Goal: Task Accomplishment & Management: Manage account settings

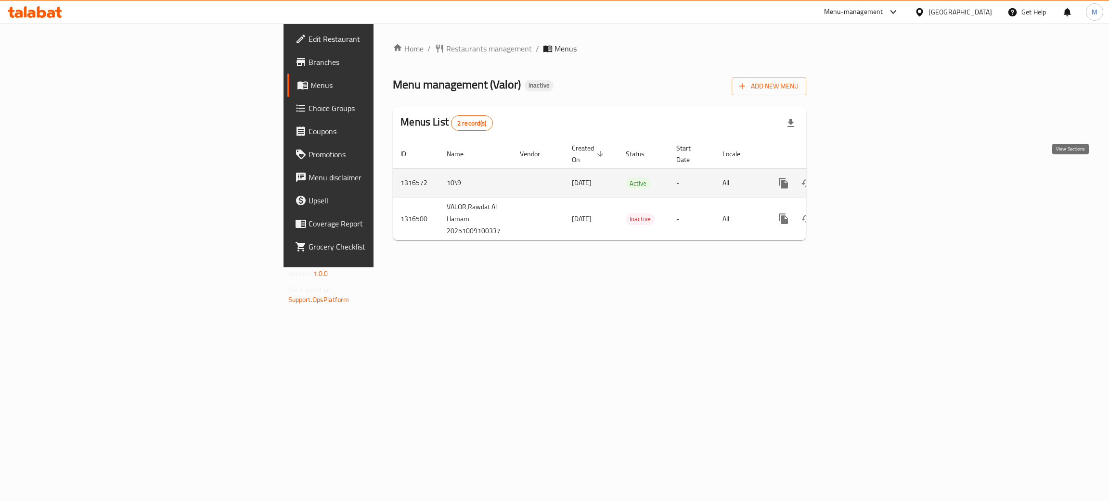
click at [859, 178] on icon "enhanced table" at bounding box center [853, 184] width 12 height 12
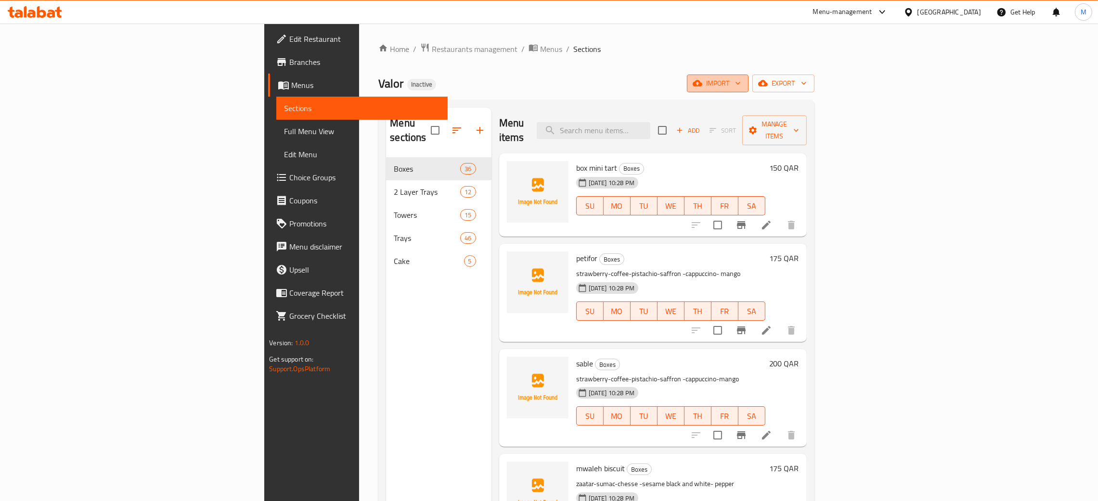
click at [741, 83] on span "import" at bounding box center [717, 83] width 46 height 12
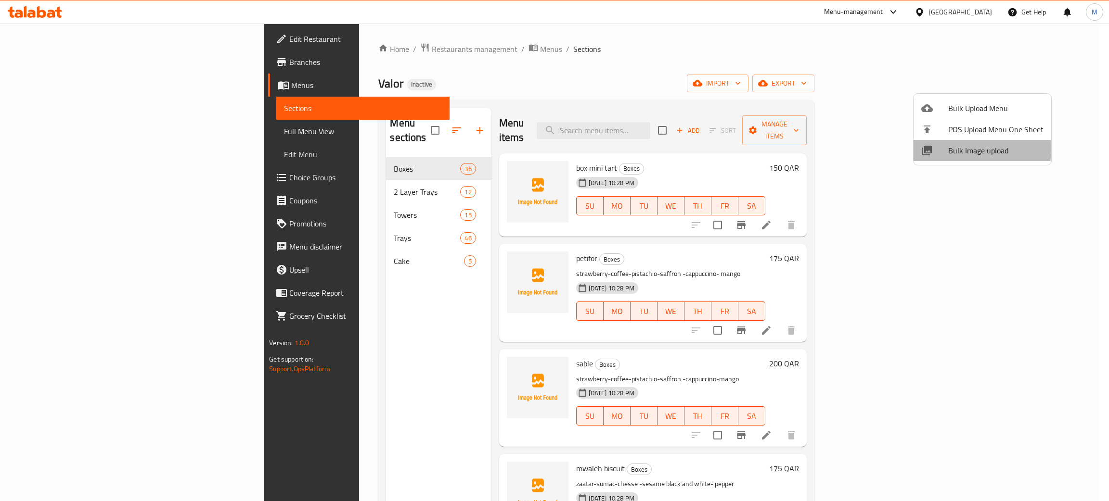
click at [952, 149] on span "Bulk Image upload" at bounding box center [995, 151] width 95 height 12
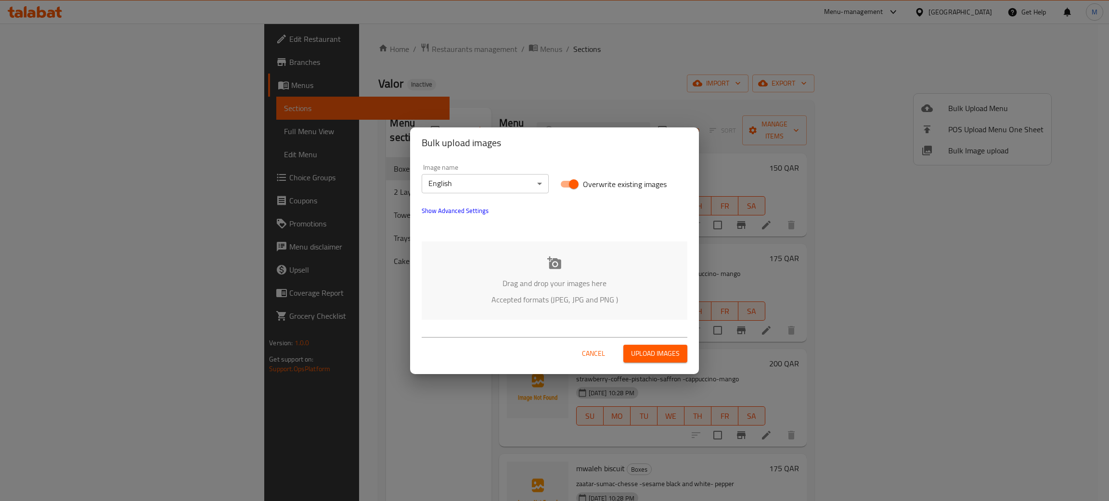
click at [613, 282] on p "Drag and drop your images here" at bounding box center [554, 284] width 237 height 12
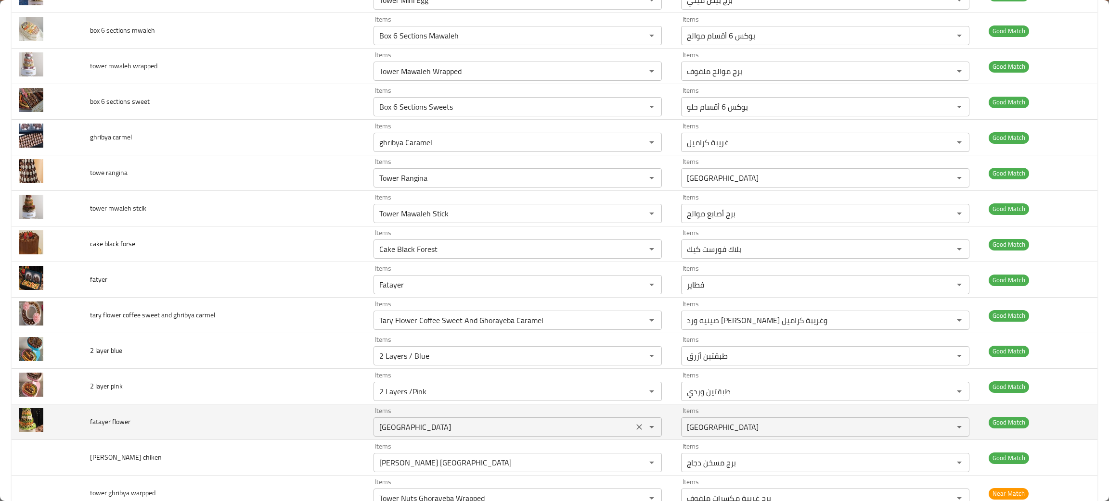
scroll to position [1516, 0]
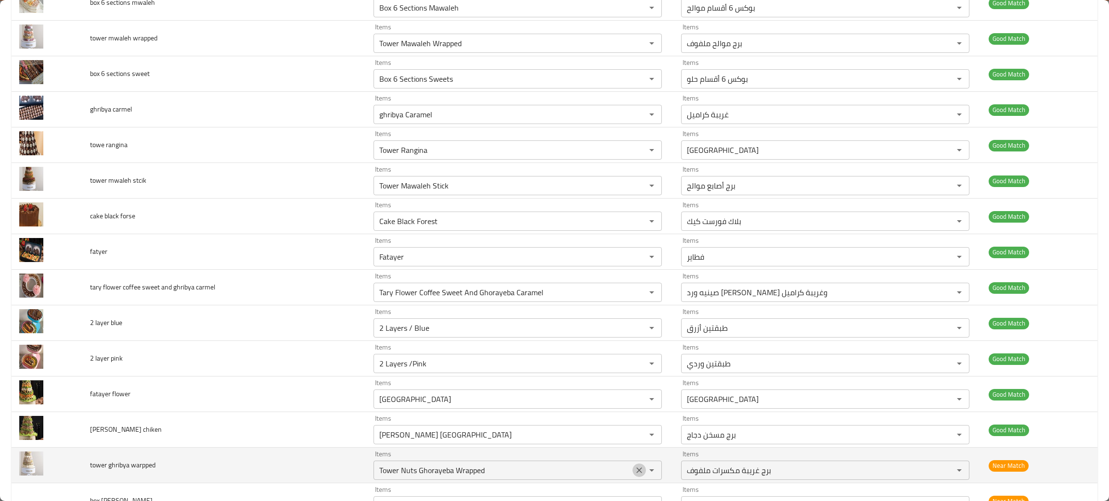
click at [634, 475] on icon "Clear" at bounding box center [639, 471] width 10 height 10
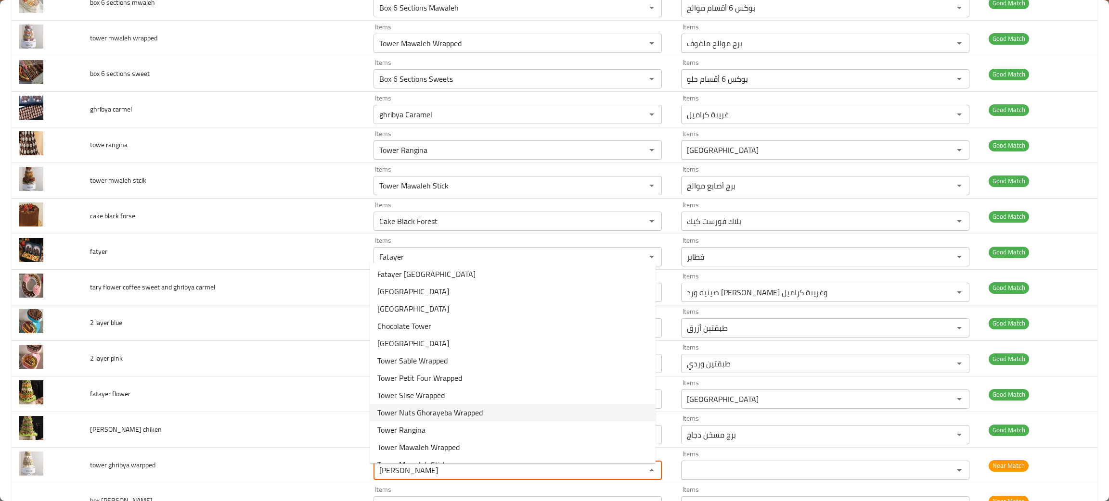
scroll to position [66, 0]
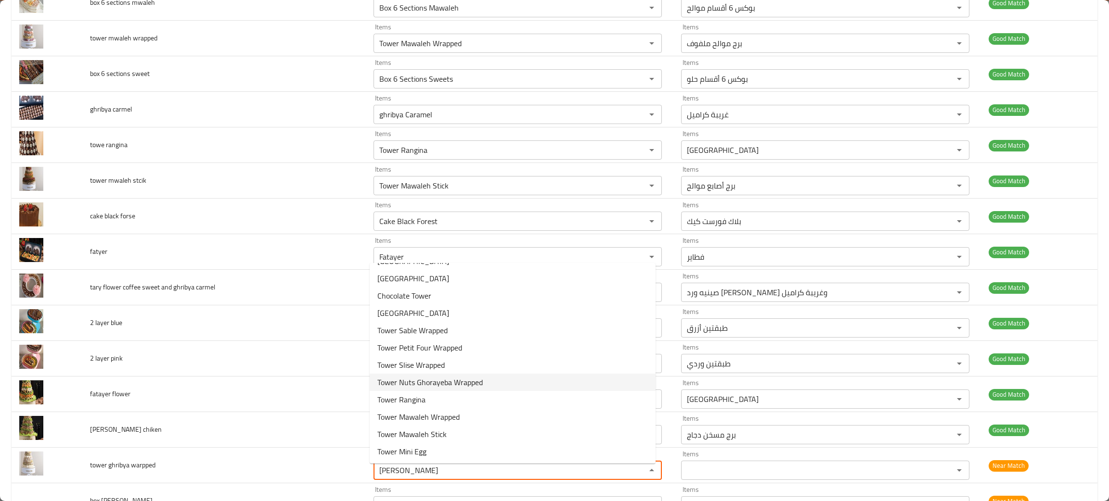
click at [429, 381] on span "Tower Nuts Ghorayeba Wrapped" at bounding box center [429, 383] width 105 height 12
type warpped "Tower Nuts Ghorayeba Wrapped"
type warpped-ar "برج غريبة مكسرات ملفوف"
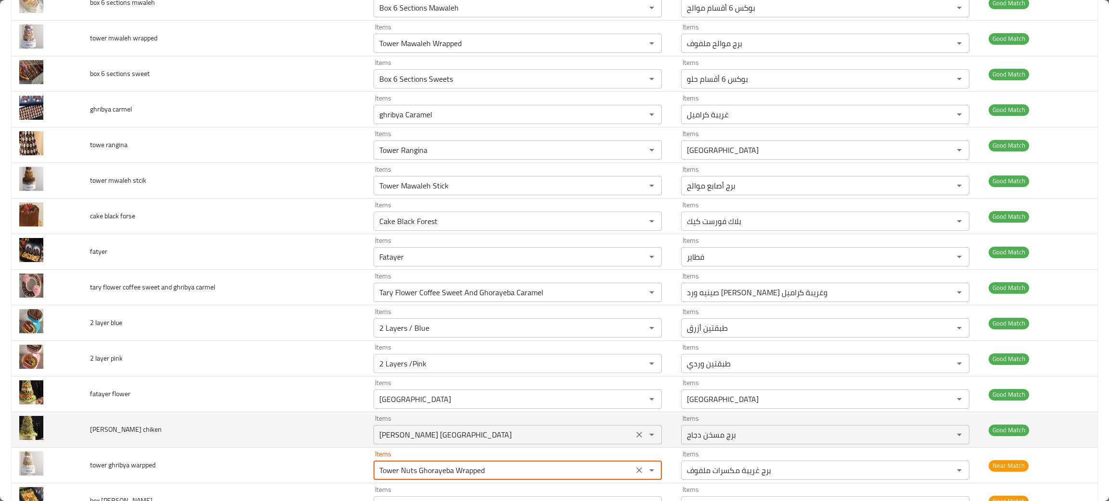
scroll to position [1660, 0]
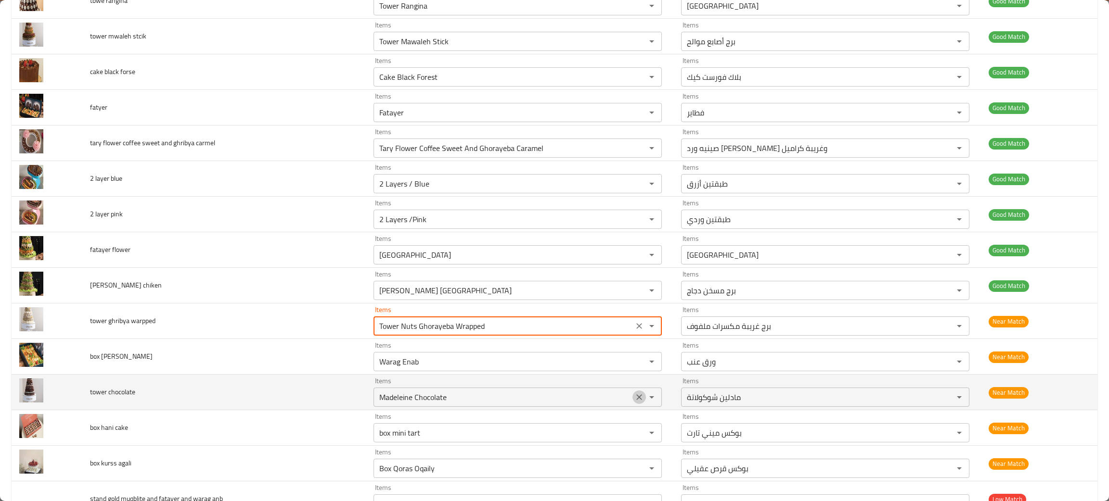
click at [634, 401] on icon "Clear" at bounding box center [639, 398] width 10 height 10
type warpped "Tower Nuts Ghorayeba Wrapped"
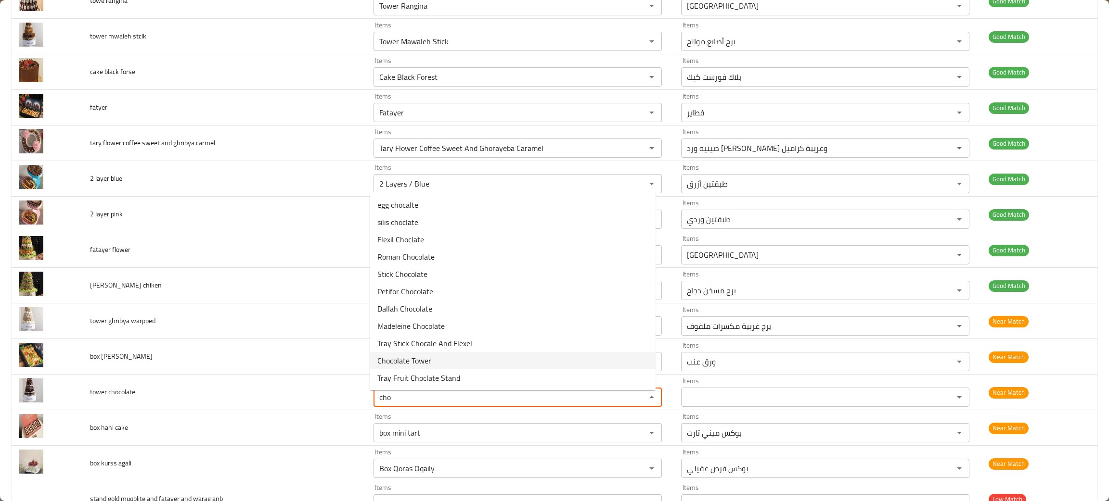
click at [419, 359] on span "Chocolate Tower" at bounding box center [404, 361] width 54 height 12
type chocolate "Chocolate Tower"
type chocolate-ar "برج شوكولاتة"
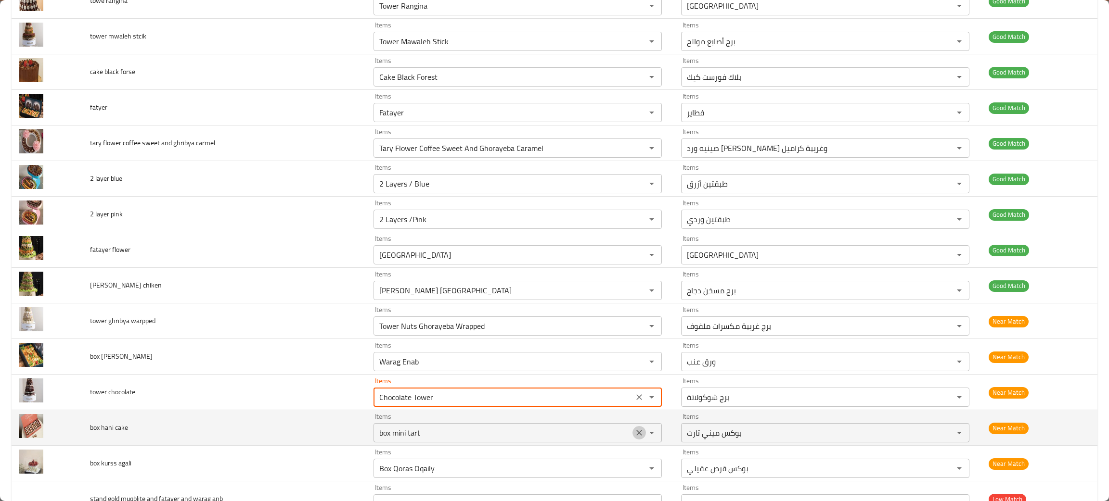
click at [636, 436] on icon "Clear" at bounding box center [639, 433] width 6 height 6
type chocolate "Chocolate Tower"
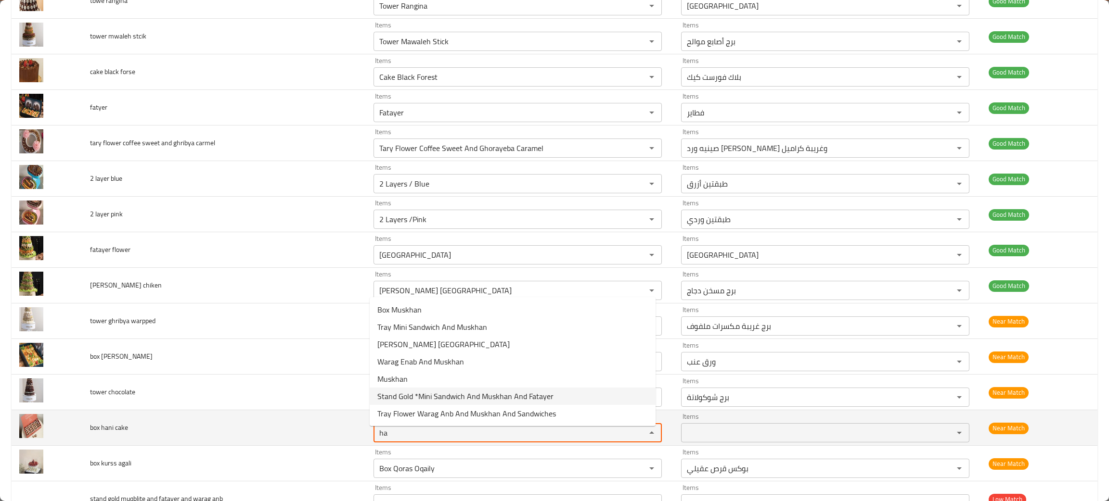
type cake "h"
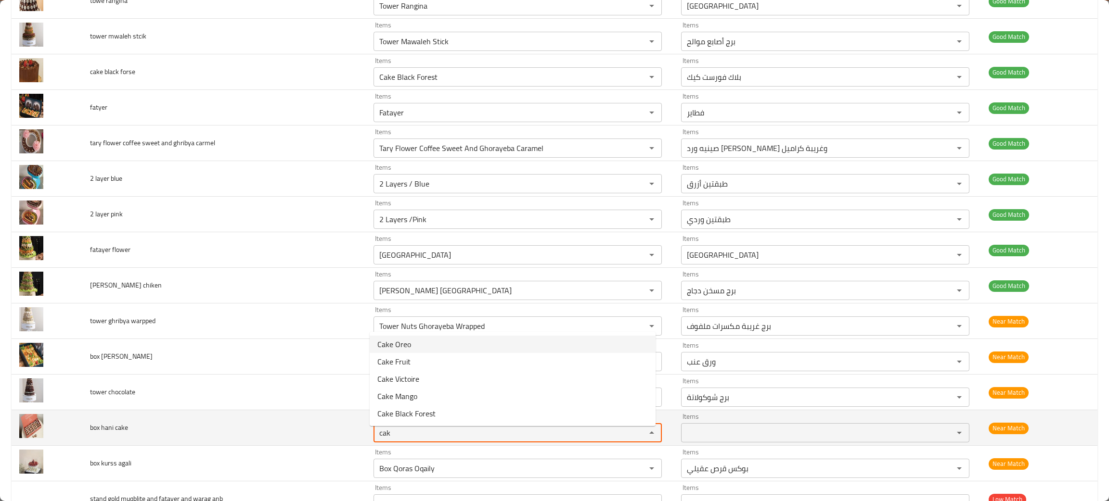
type cake "cak"
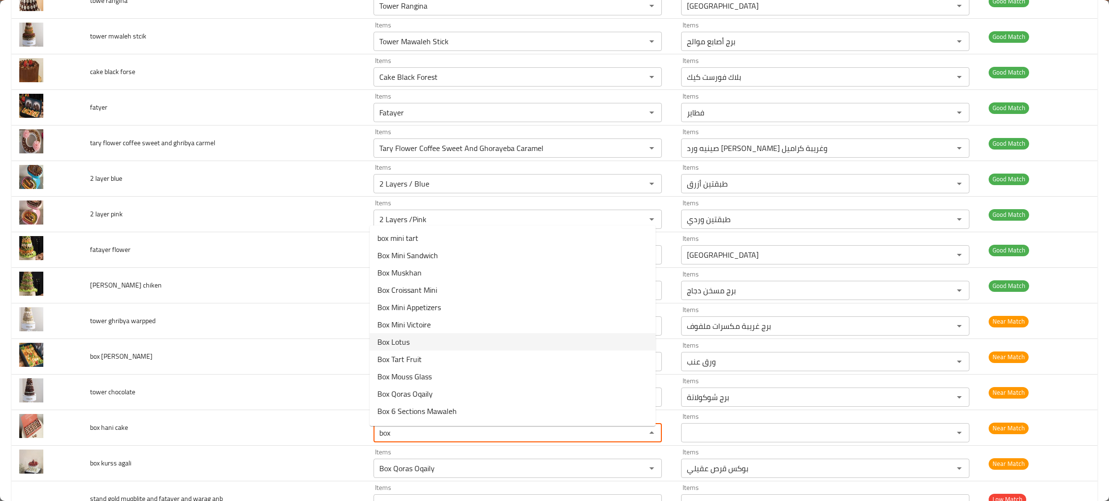
scroll to position [14, 0]
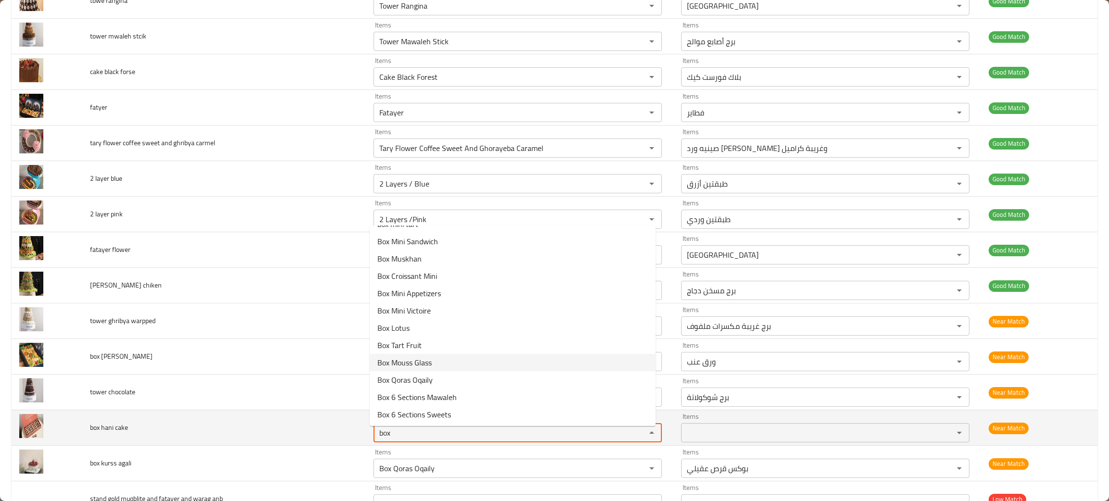
type cake "box"
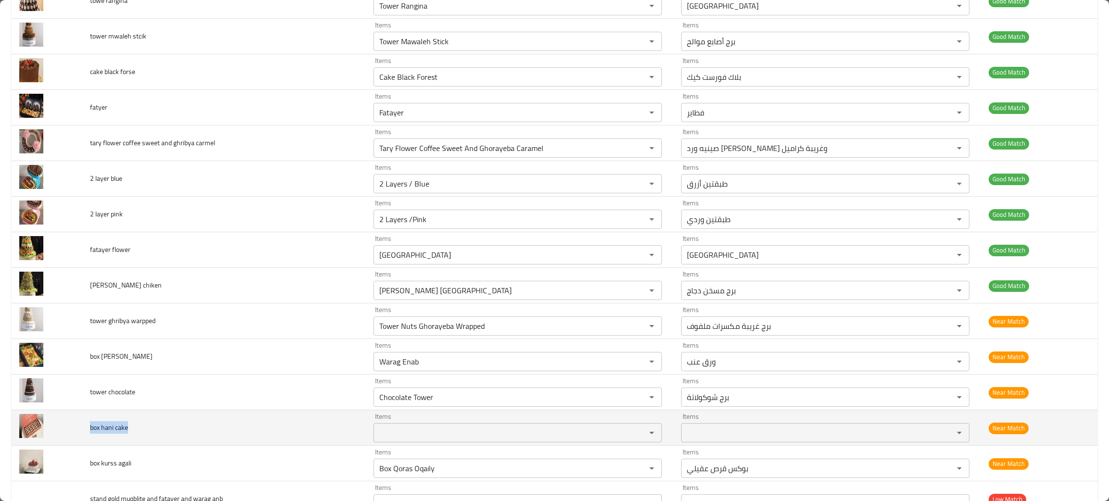
drag, startPoint x: 143, startPoint y: 437, endPoint x: 84, endPoint y: 431, distance: 59.5
click at [84, 431] on td "box hani cake" at bounding box center [223, 429] width 283 height 36
copy span "box hani cake"
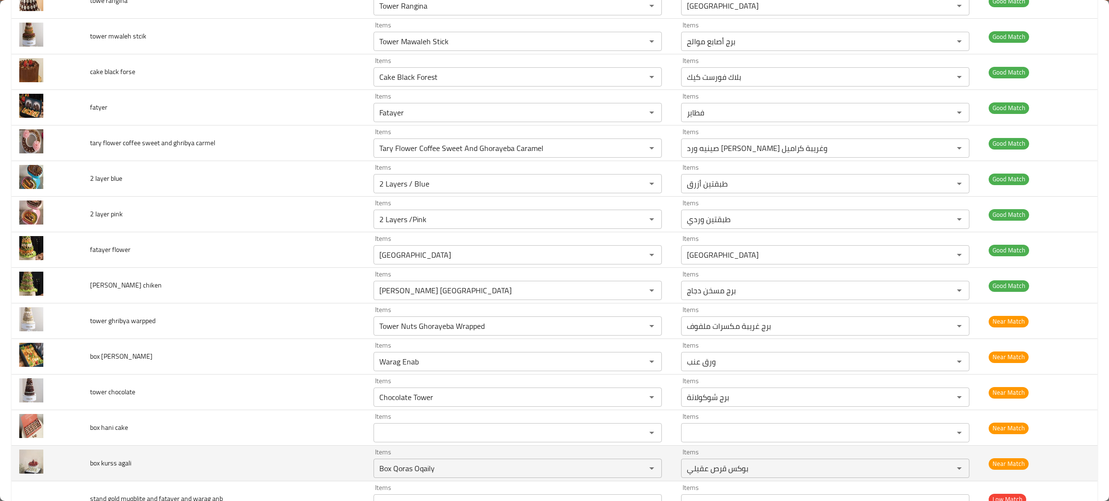
click at [207, 478] on td "box kurss agali" at bounding box center [223, 464] width 283 height 36
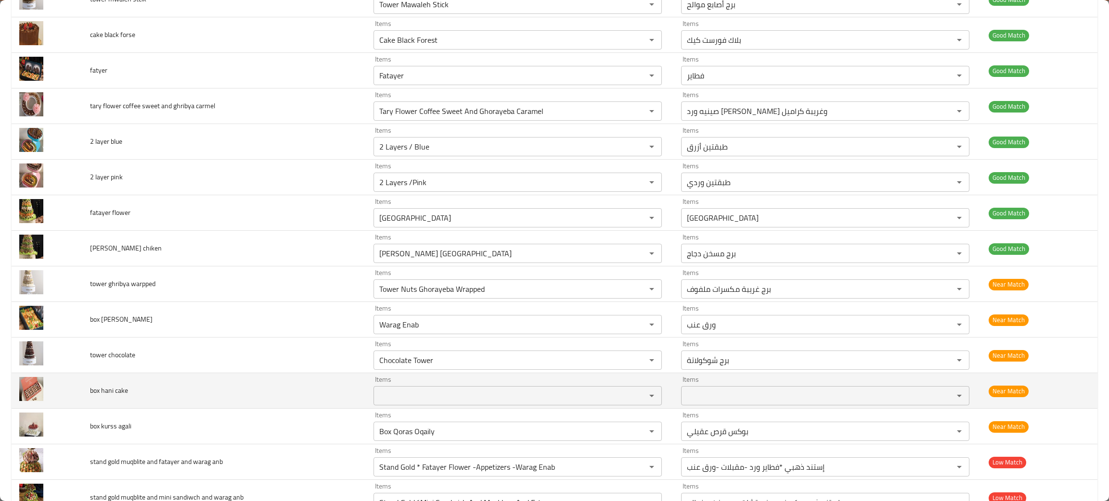
scroll to position [1732, 0]
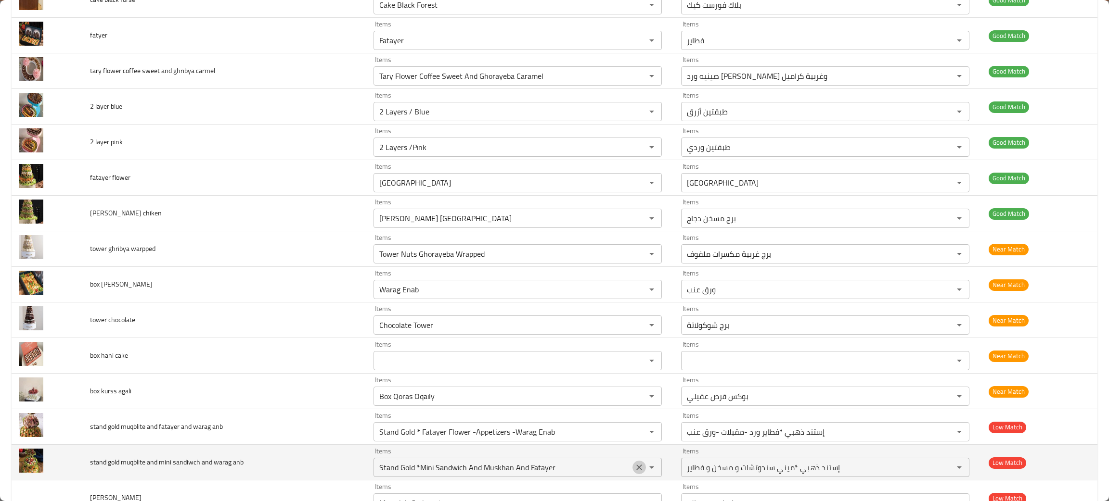
click at [634, 472] on icon "Clear" at bounding box center [639, 468] width 10 height 10
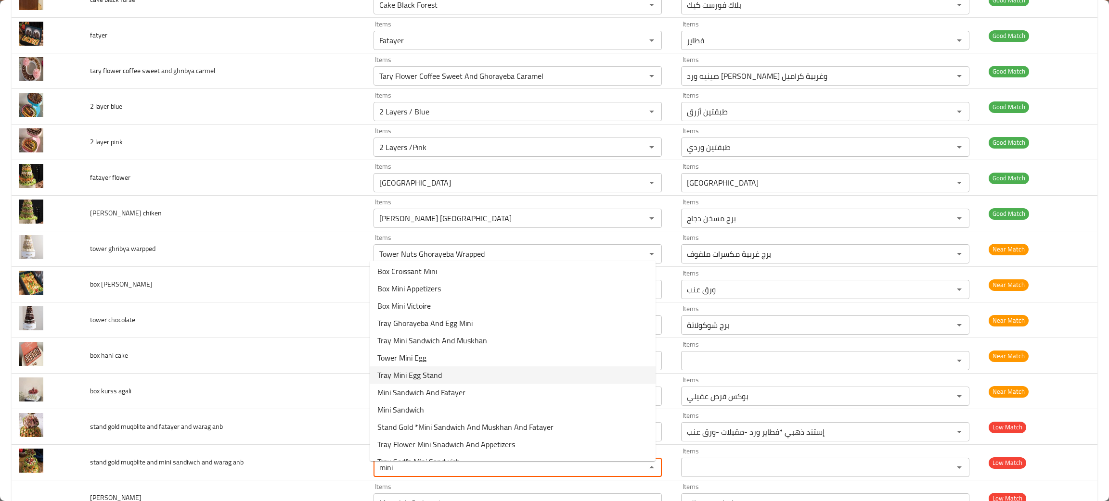
scroll to position [66, 0]
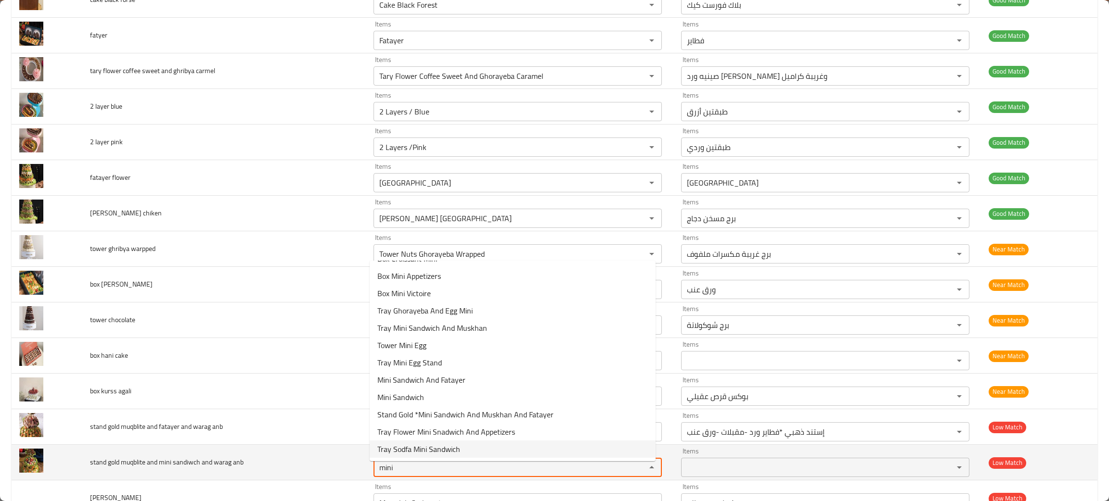
type anb "mini"
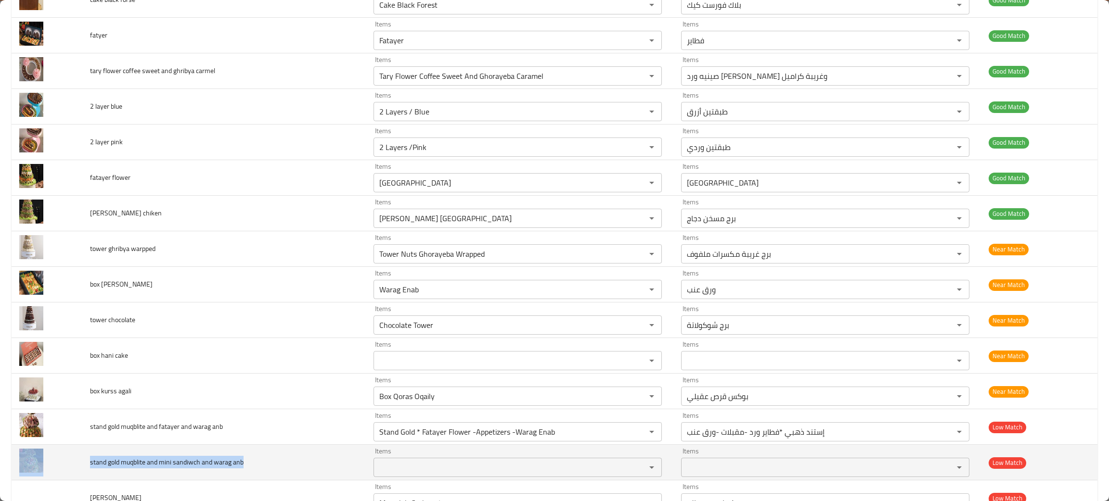
drag, startPoint x: 267, startPoint y: 473, endPoint x: 71, endPoint y: 475, distance: 195.9
click at [71, 475] on tr "stand gold muqblite and mini sandiwch and warag anb Items Items Items Items Low…" at bounding box center [555, 463] width 1086 height 36
copy tr "stand gold muqblite and mini sandiwch and warag anb"
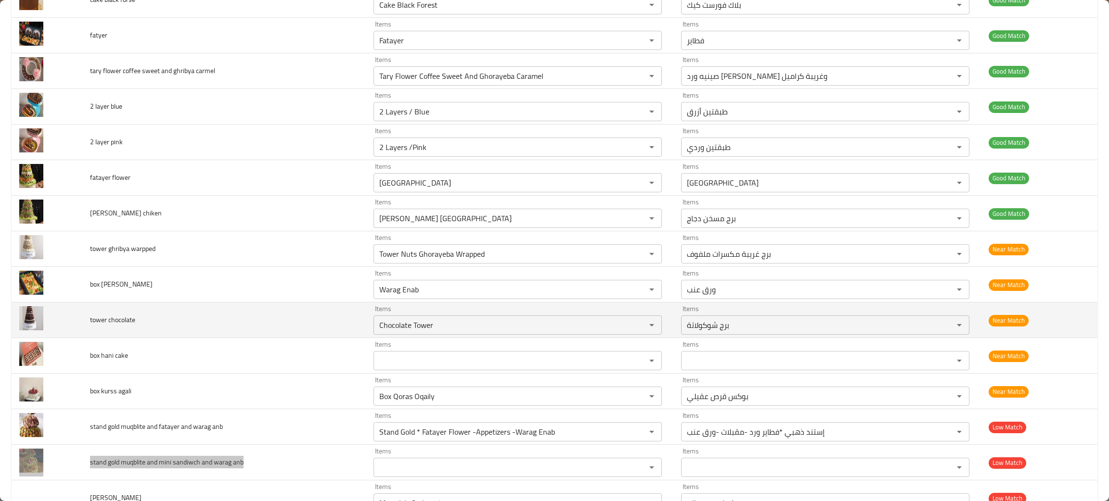
scroll to position [1804, 0]
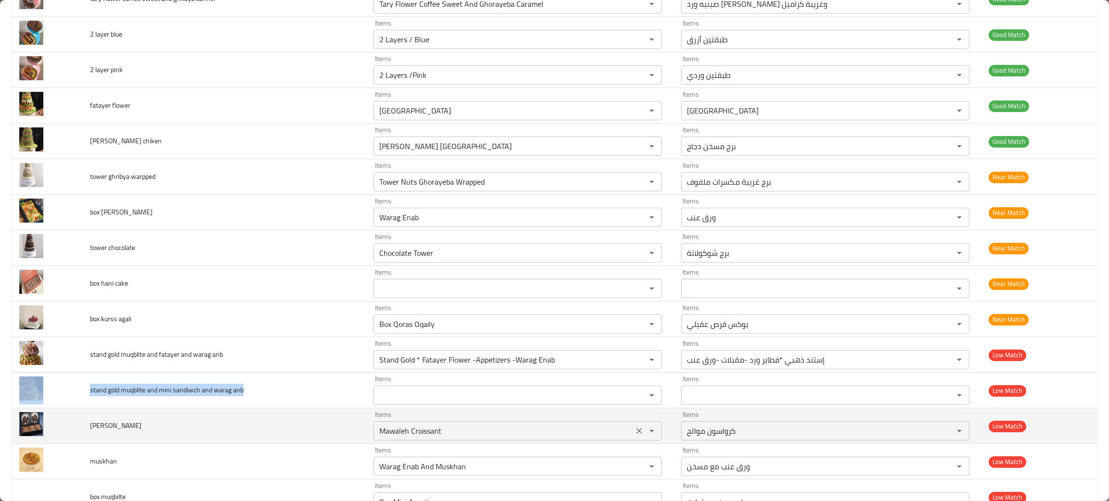
click at [451, 433] on input "Mawaleh Croissant" at bounding box center [503, 430] width 254 height 13
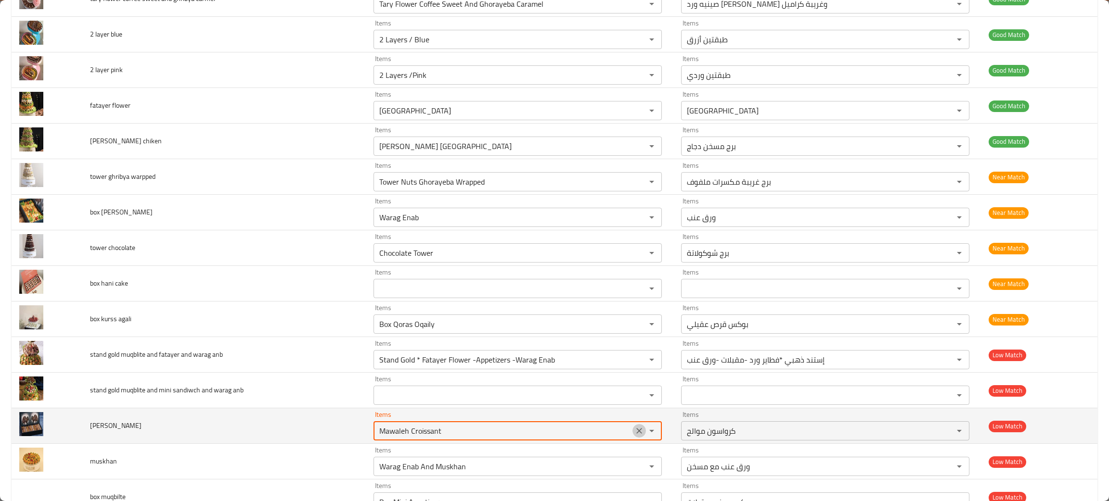
click at [634, 433] on icon "Clear" at bounding box center [639, 431] width 10 height 10
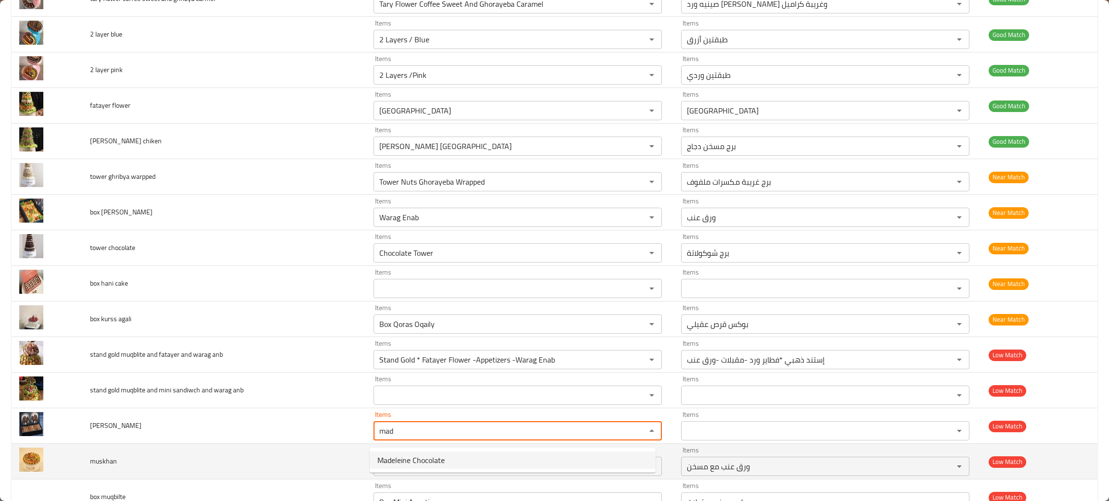
click at [414, 460] on span "Madeleine Chocolate" at bounding box center [410, 461] width 67 height 12
type input "Madeleine Chocolate"
type input "مادلين شوكولاتة"
click at [634, 472] on icon "Clear" at bounding box center [639, 467] width 10 height 10
type input "Madeleine Chocolate"
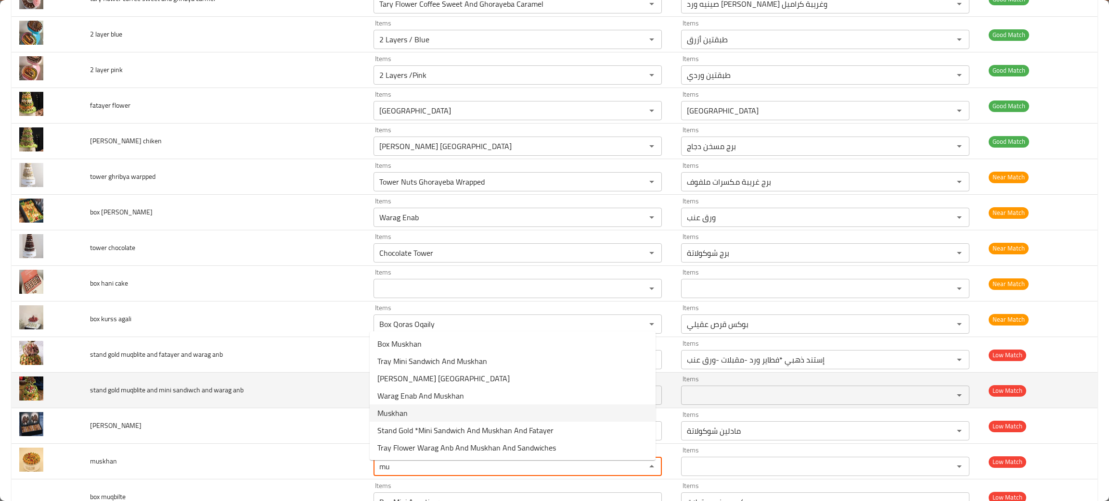
click at [391, 409] on span "Muskhan" at bounding box center [392, 414] width 30 height 12
type input "Muskhan"
type input "مسخن"
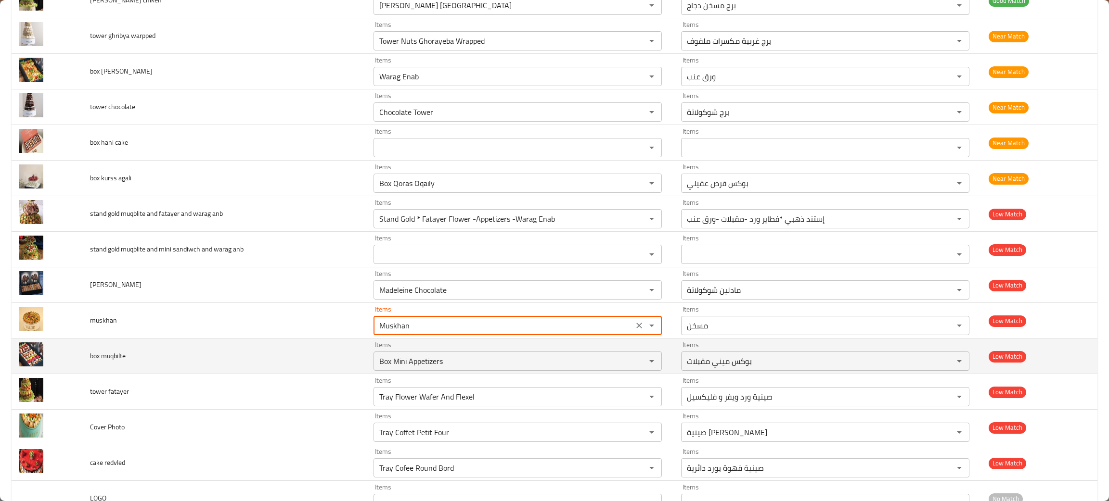
scroll to position [1949, 0]
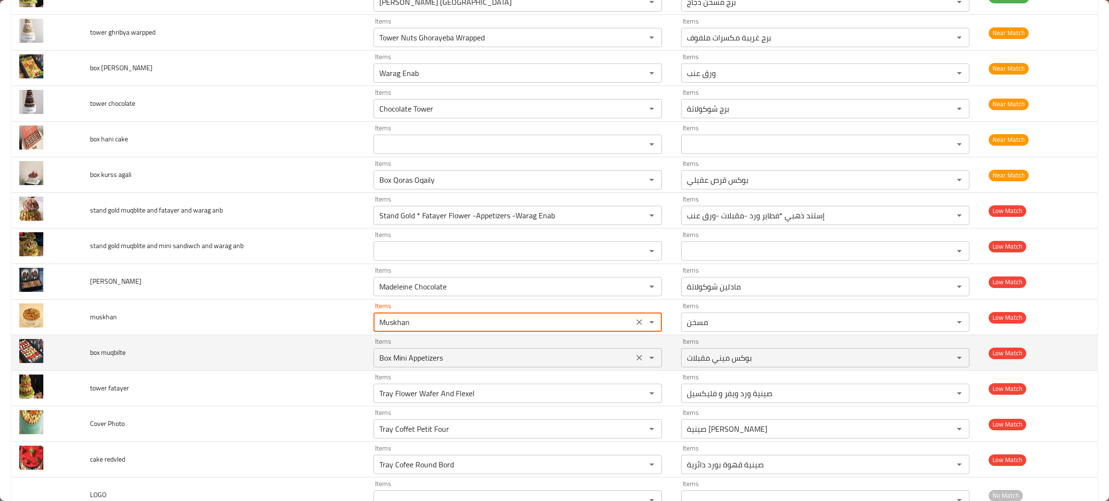
click at [634, 363] on icon "Clear" at bounding box center [639, 358] width 10 height 10
type input "Muskhan"
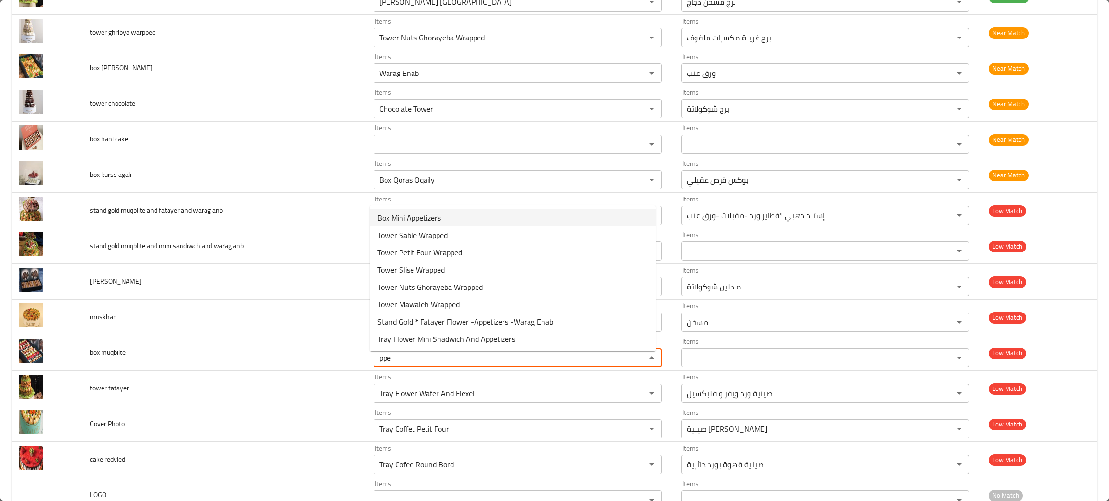
click at [397, 218] on span "Box Mini Appetizers" at bounding box center [409, 218] width 64 height 12
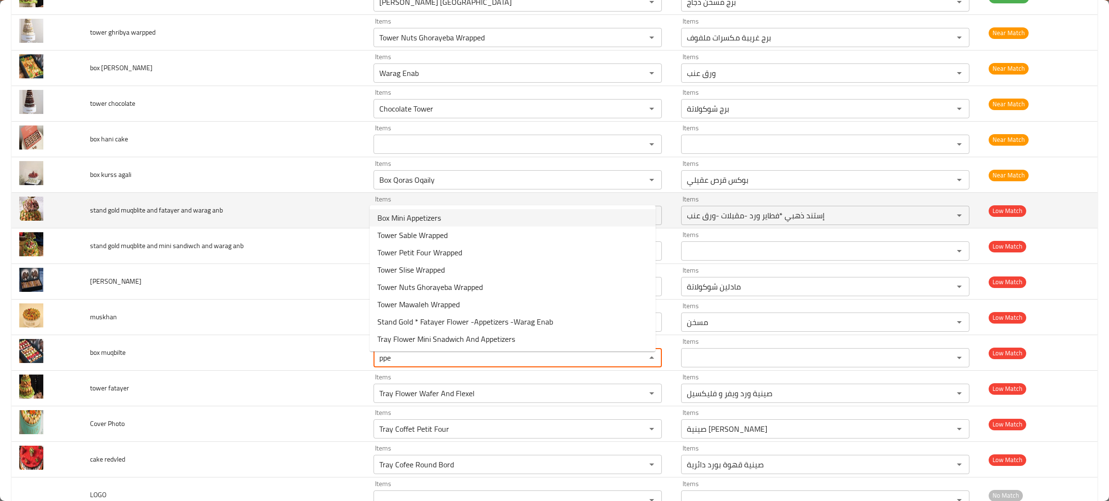
type muqbilte "Box Mini Appetizers"
type muqbilte-ar "بوكس ميني مقبلات"
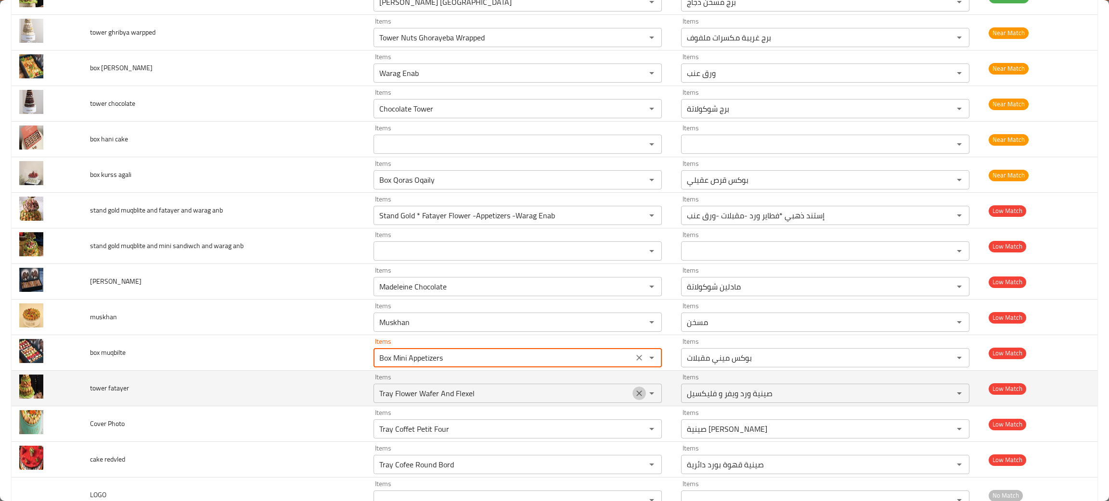
click at [637, 395] on button "Clear" at bounding box center [638, 393] width 13 height 13
type muqbilte "Box Mini Appetizers"
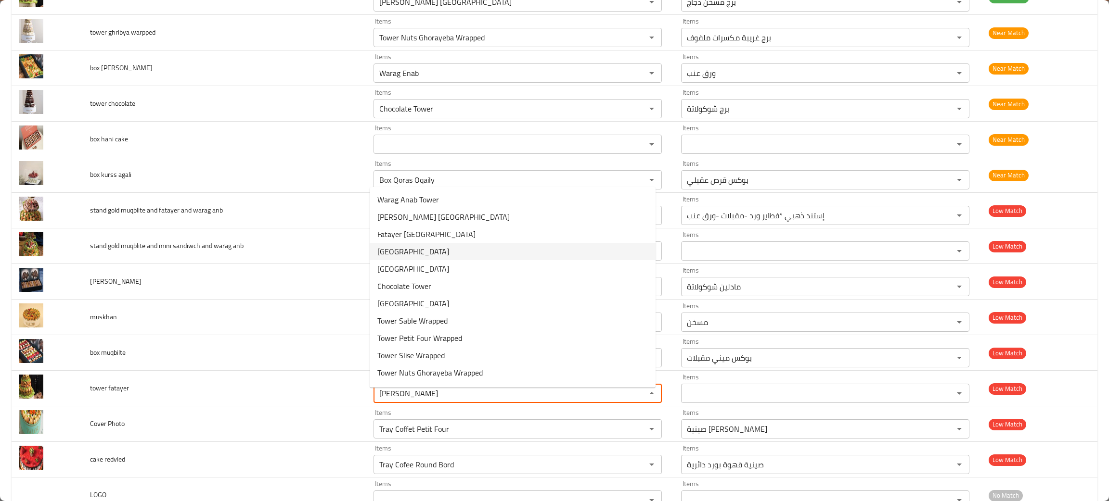
click at [388, 253] on span "[GEOGRAPHIC_DATA]" at bounding box center [413, 252] width 72 height 12
type fatayer "[GEOGRAPHIC_DATA]"
type fatayer-ar "برج فطاير"
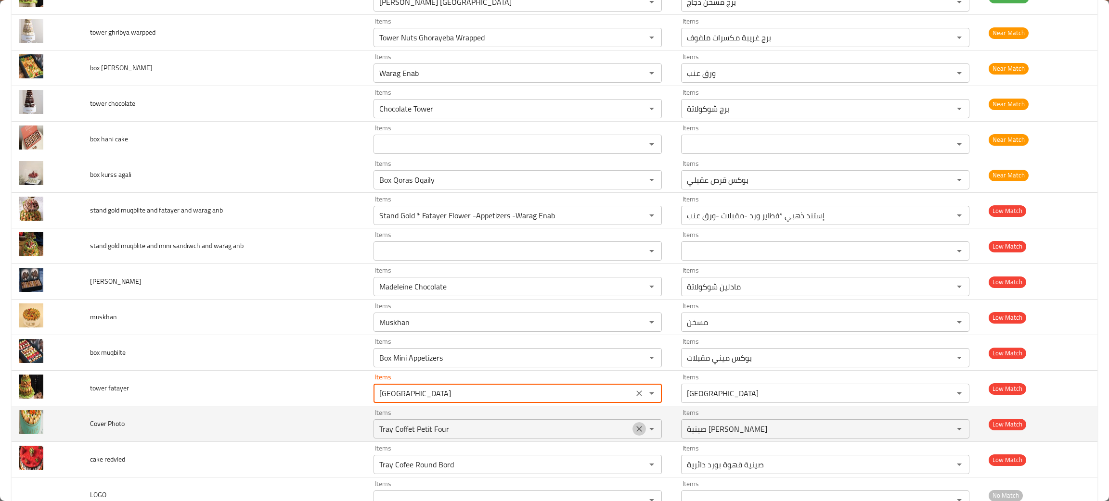
click at [634, 434] on icon "Clear" at bounding box center [639, 429] width 10 height 10
type fatayer "[GEOGRAPHIC_DATA]"
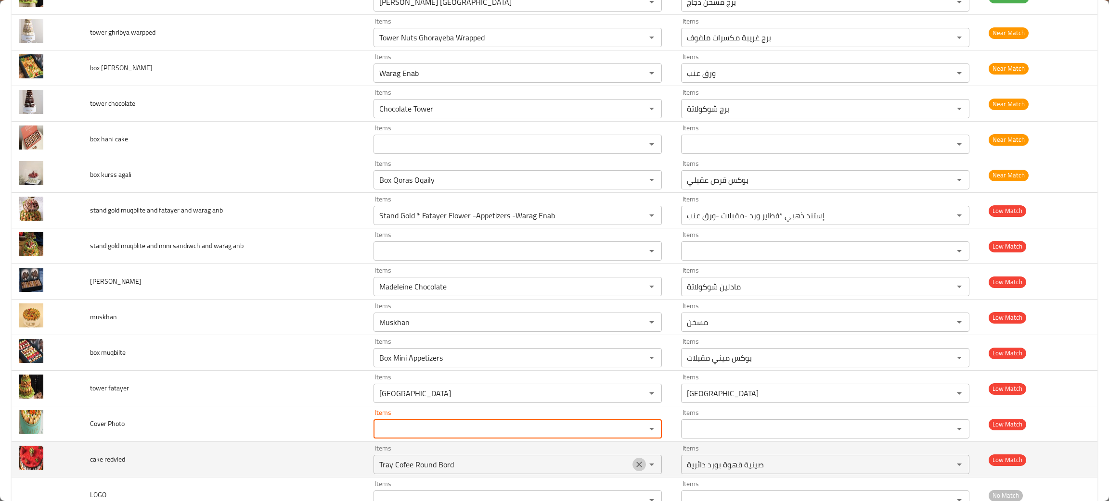
click at [634, 470] on icon "Clear" at bounding box center [639, 465] width 10 height 10
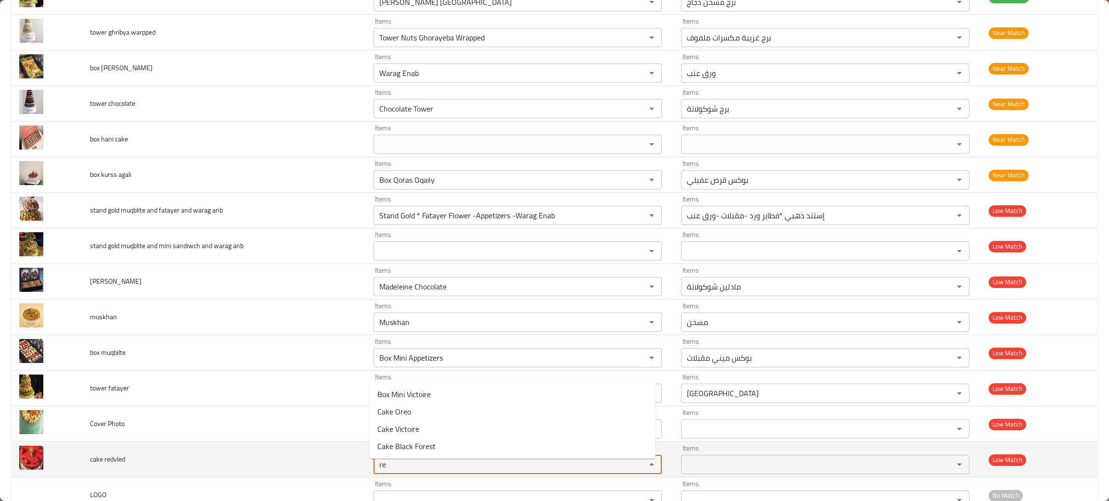
type redvled "re"
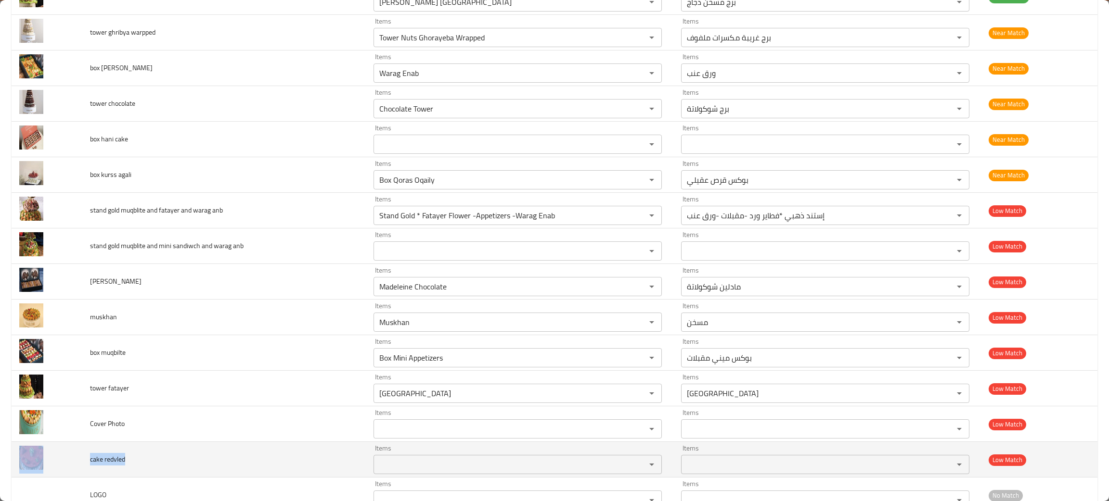
drag, startPoint x: 154, startPoint y: 475, endPoint x: 80, endPoint y: 466, distance: 74.2
click at [80, 466] on tr "cake redvled Items Items Items Items Low Match" at bounding box center [555, 460] width 1086 height 36
copy tr "cake redvled"
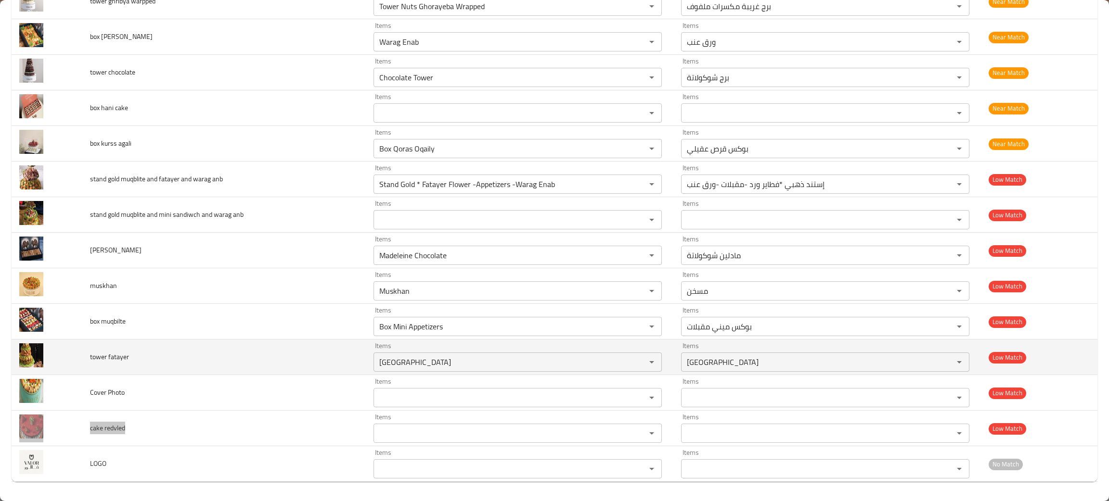
scroll to position [1986, 0]
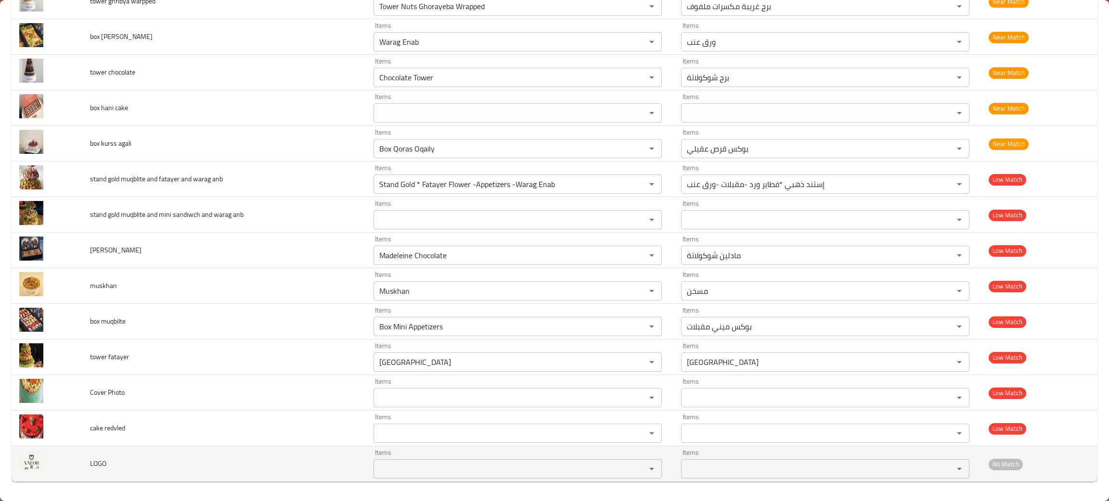
click at [282, 475] on td "LOGO" at bounding box center [223, 465] width 283 height 36
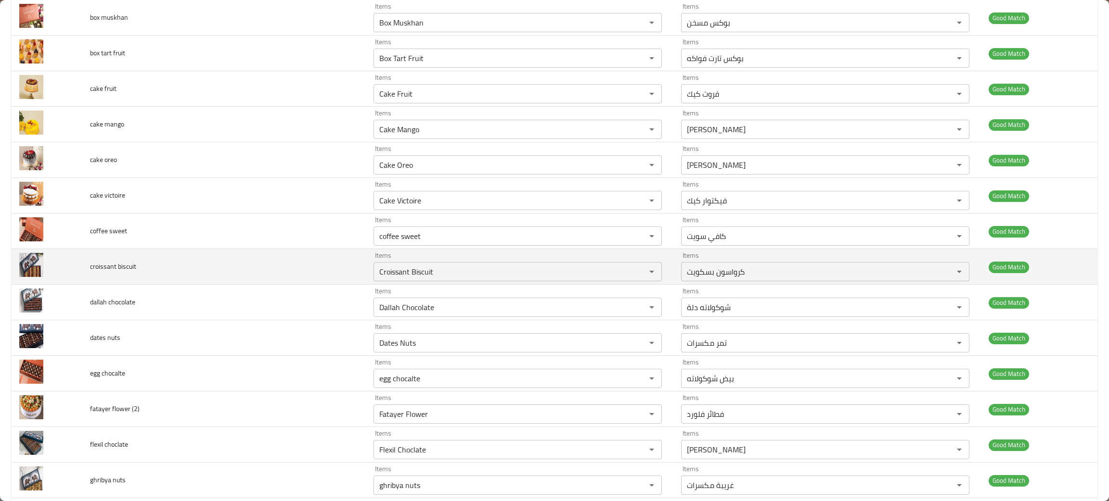
scroll to position [0, 0]
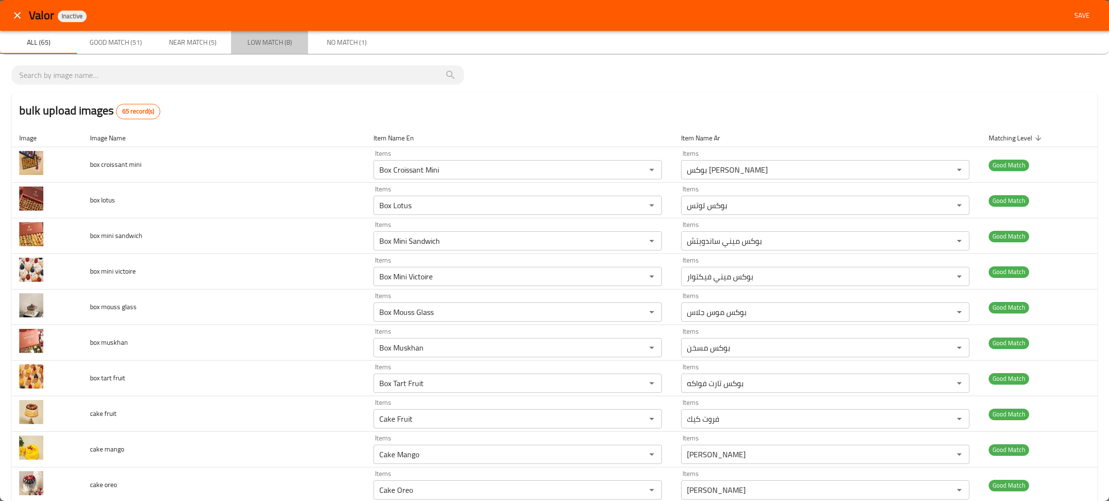
click at [261, 38] on span "Low Match (8)" at bounding box center [269, 43] width 65 height 12
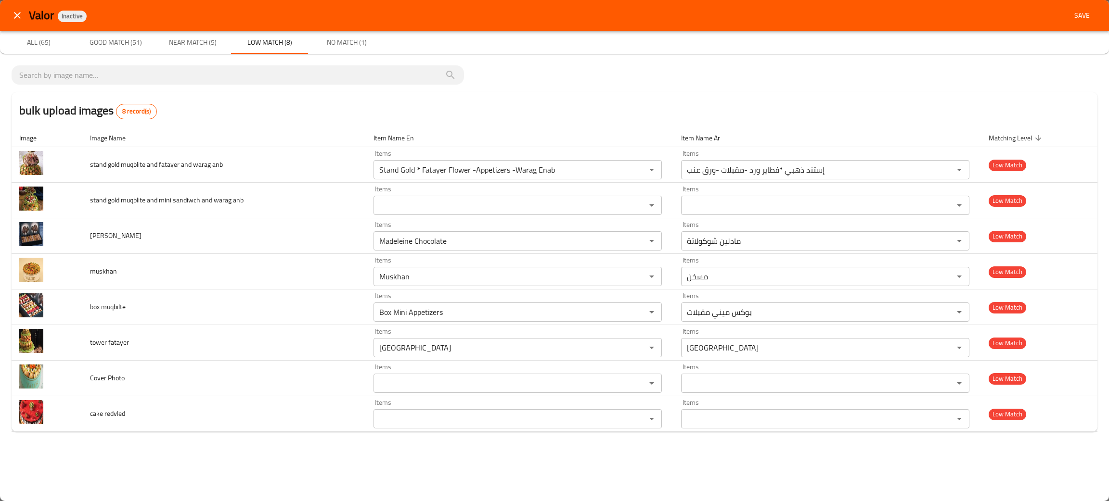
click at [1085, 16] on span "Save" at bounding box center [1081, 16] width 23 height 12
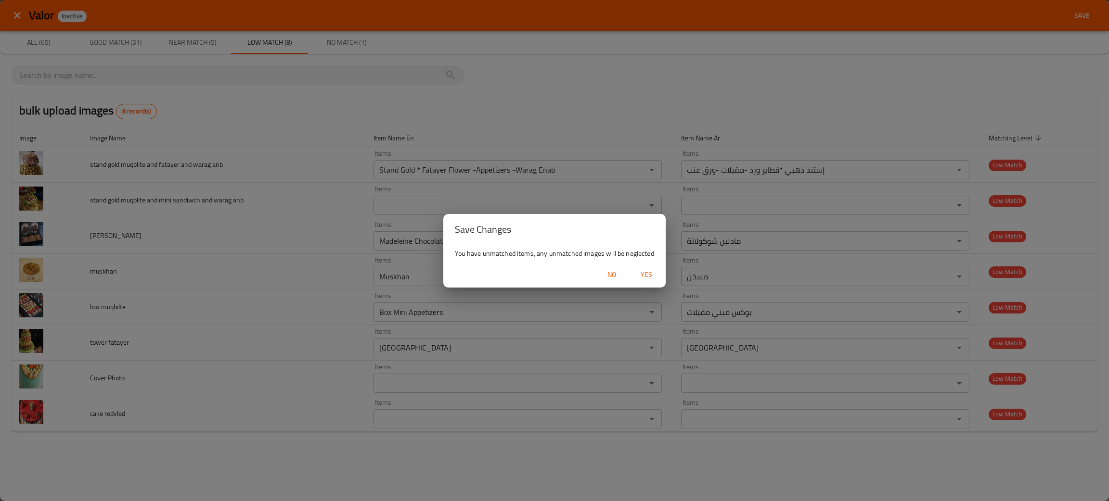
click at [649, 275] on span "Yes" at bounding box center [646, 275] width 23 height 12
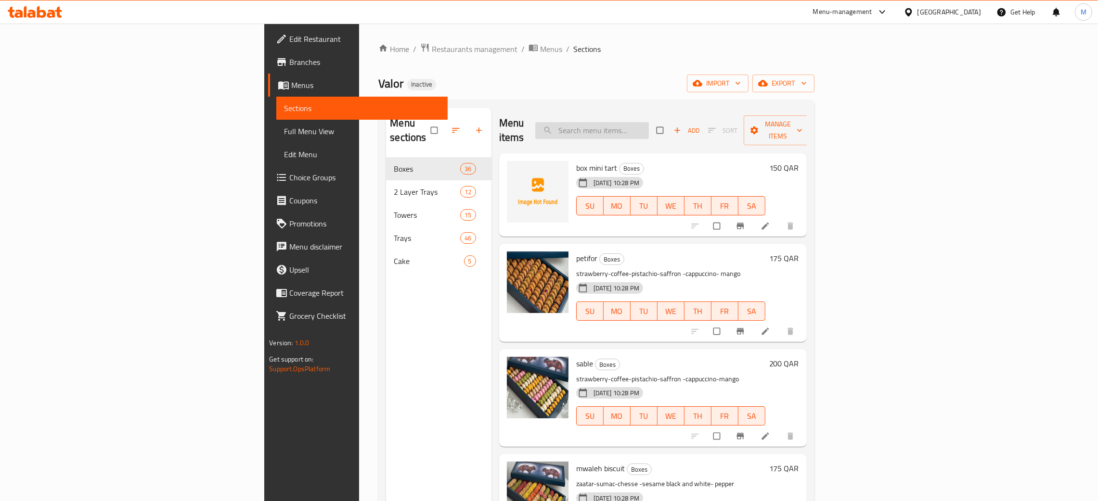
click at [649, 122] on input "search" at bounding box center [592, 130] width 114 height 17
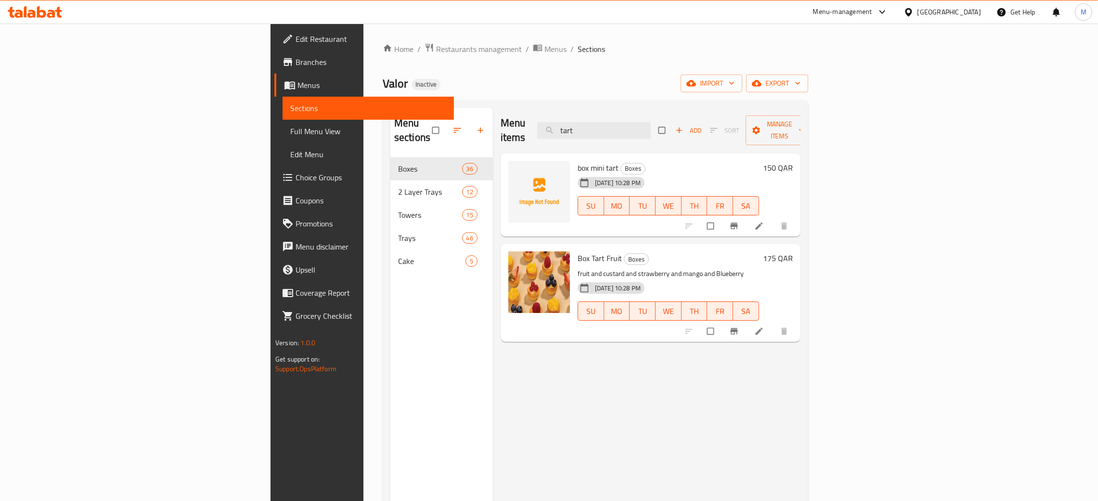
type input "tart"
drag, startPoint x: 677, startPoint y: 129, endPoint x: 552, endPoint y: 73, distance: 136.8
click at [568, 92] on div "Home / Restaurants management / Menus / Sections Valor Inactive import export M…" at bounding box center [595, 330] width 425 height 574
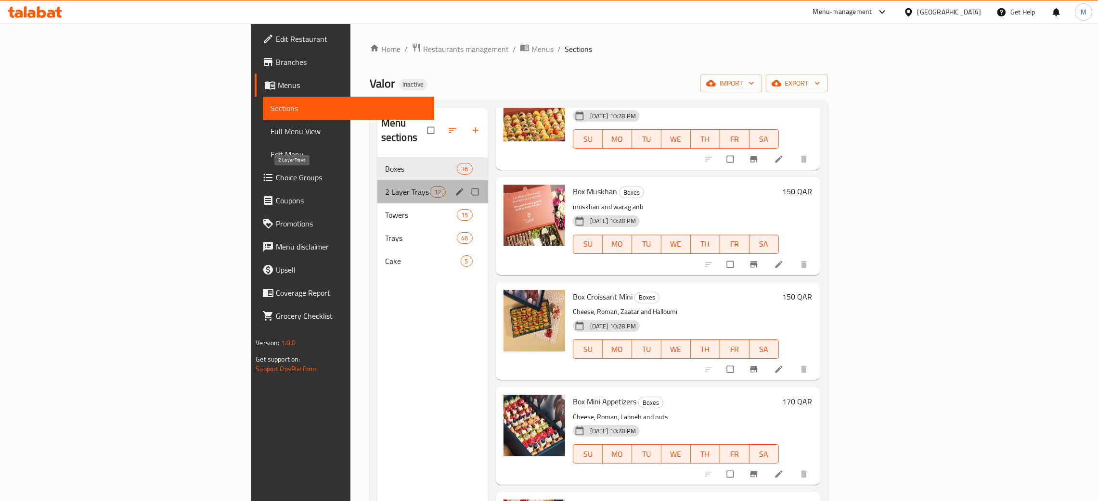
click at [385, 186] on span "2 Layer Trays" at bounding box center [407, 192] width 45 height 12
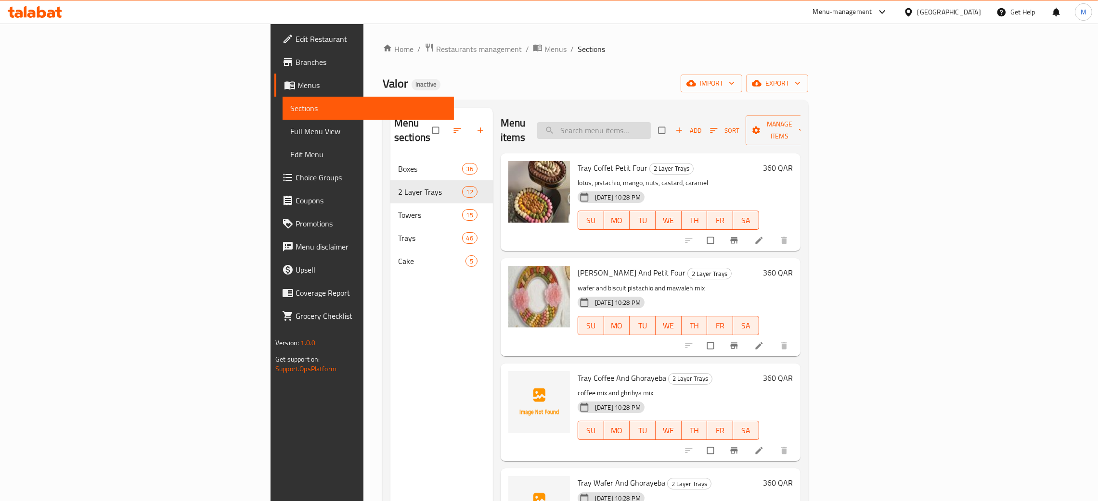
click at [651, 128] on input "search" at bounding box center [594, 130] width 114 height 17
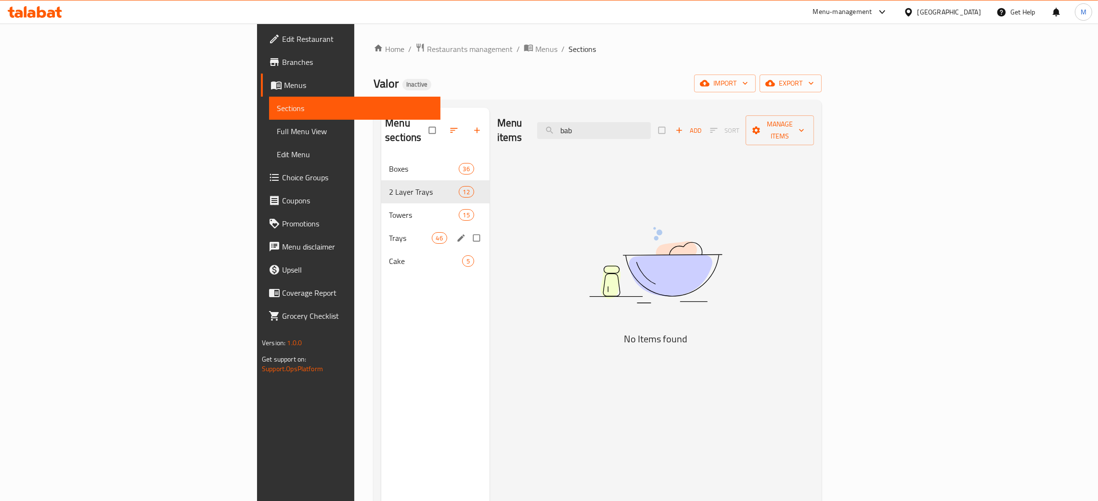
click at [381, 227] on div "Trays 46" at bounding box center [435, 238] width 108 height 23
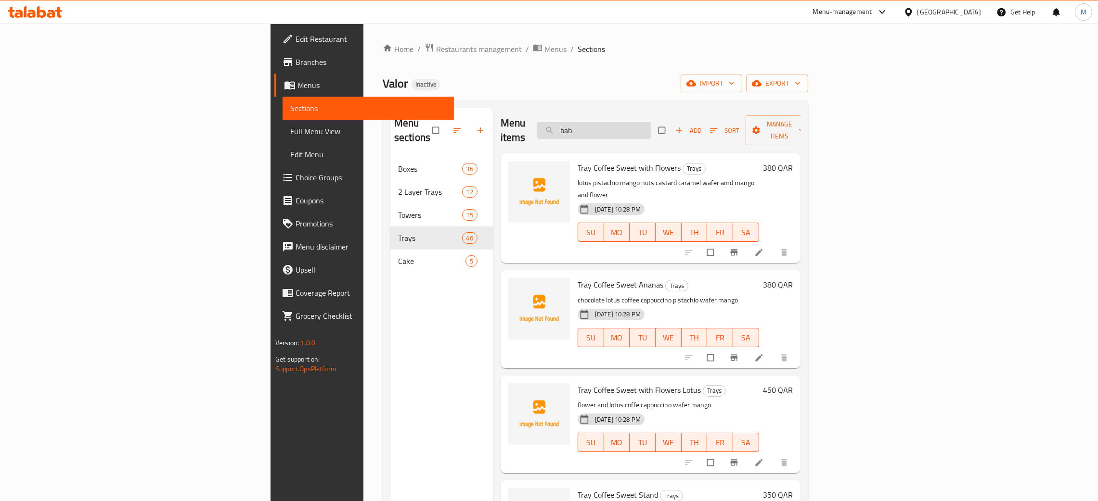
click at [651, 124] on input "bab" at bounding box center [594, 130] width 114 height 17
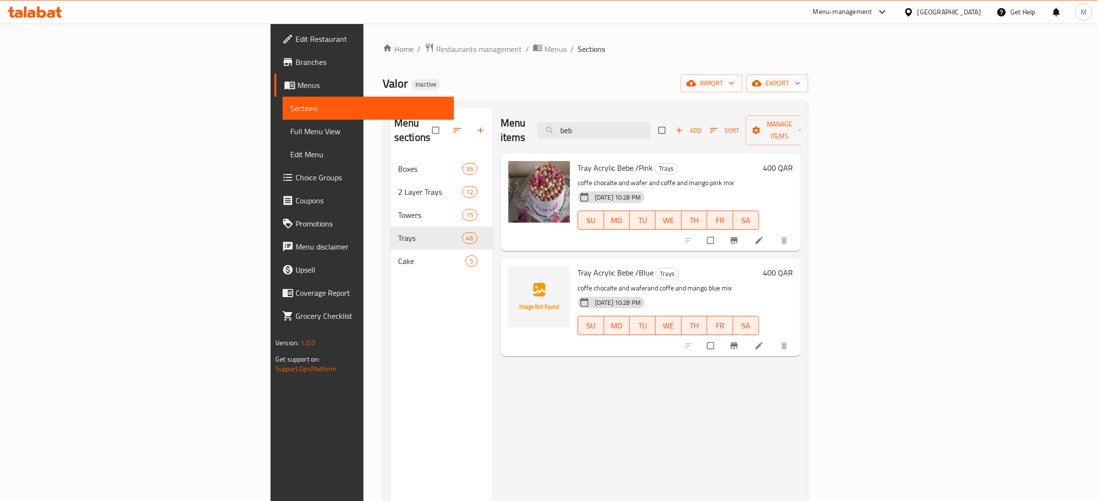
type input "beb"
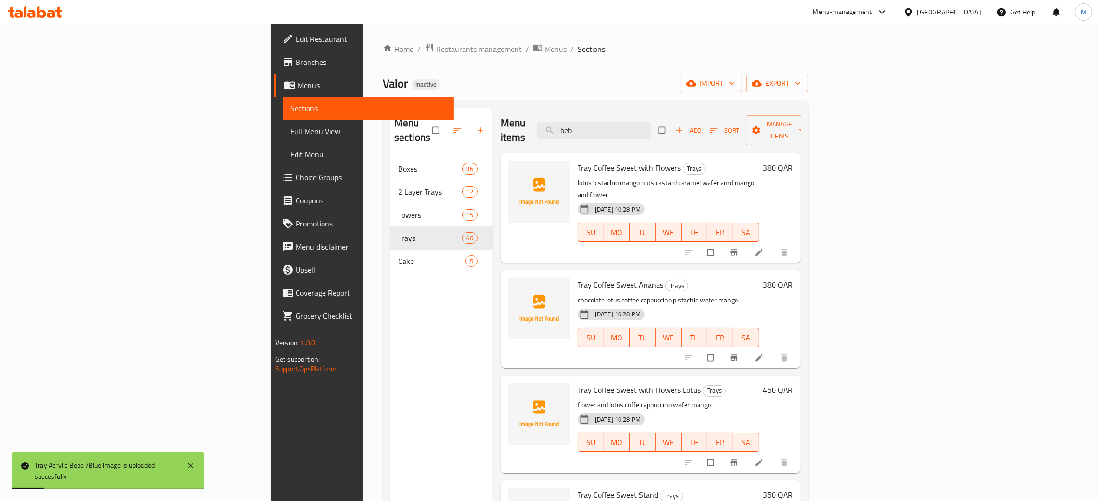
drag, startPoint x: 684, startPoint y: 120, endPoint x: 572, endPoint y: 112, distance: 112.0
click at [572, 112] on div "Menu items beb Add Sort Manage items" at bounding box center [651, 131] width 300 height 46
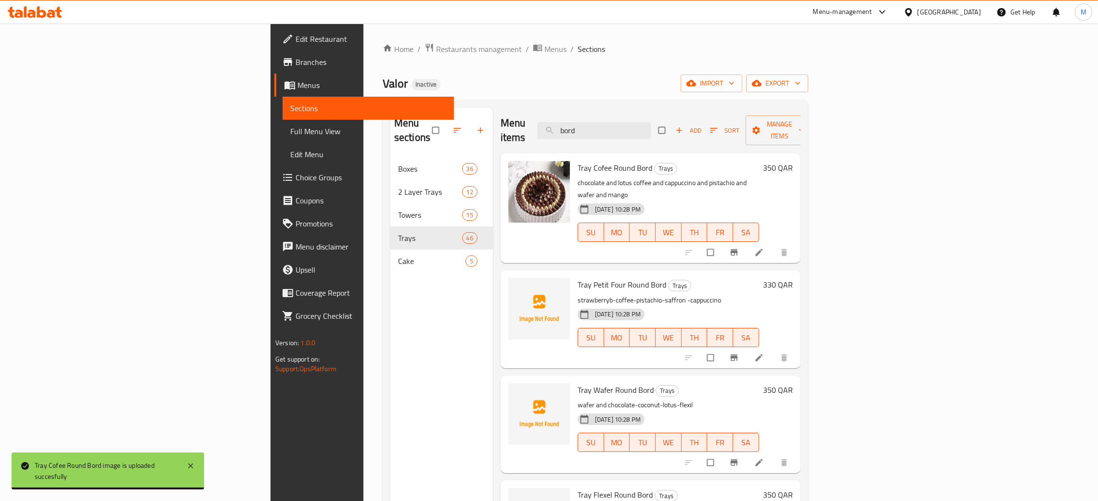
type input "bord"
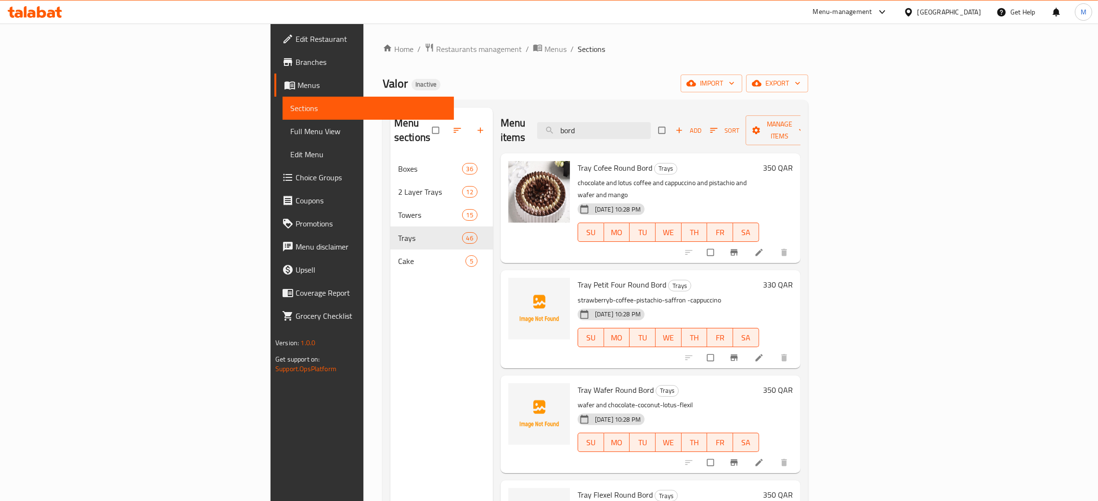
drag, startPoint x: 680, startPoint y: 123, endPoint x: 607, endPoint y: 109, distance: 73.9
click at [607, 112] on div "Menu items bord Add Sort Manage items" at bounding box center [651, 131] width 300 height 46
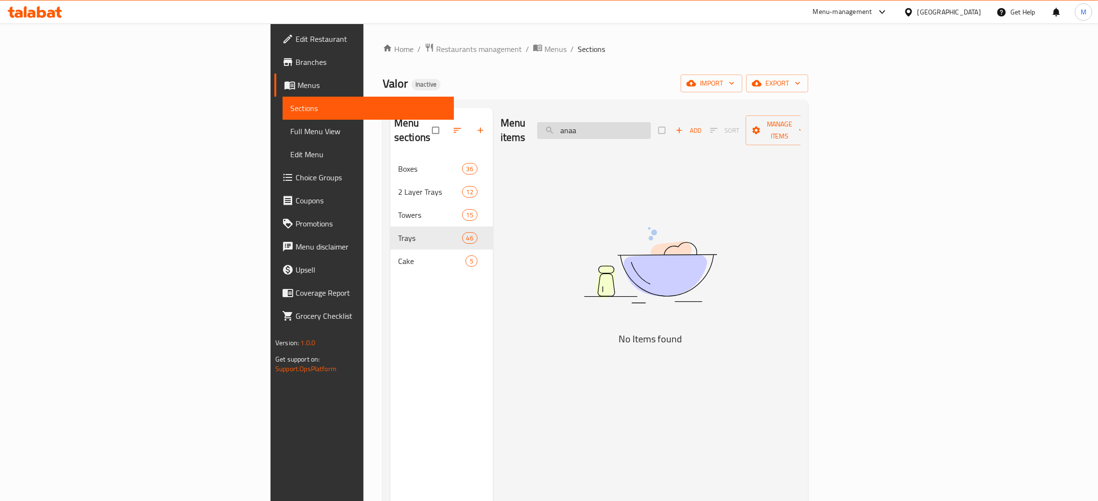
click at [651, 128] on input "anaa" at bounding box center [594, 130] width 114 height 17
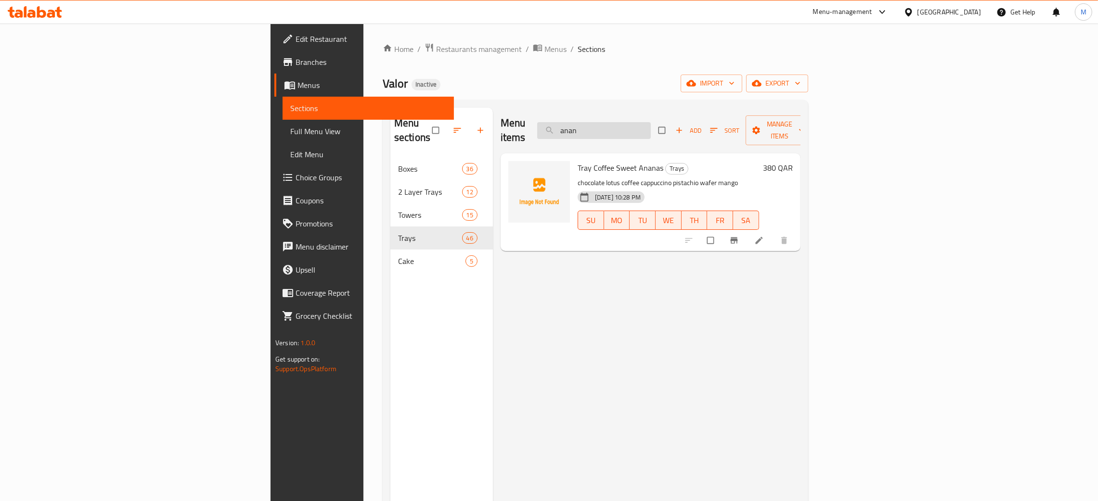
type input "anan"
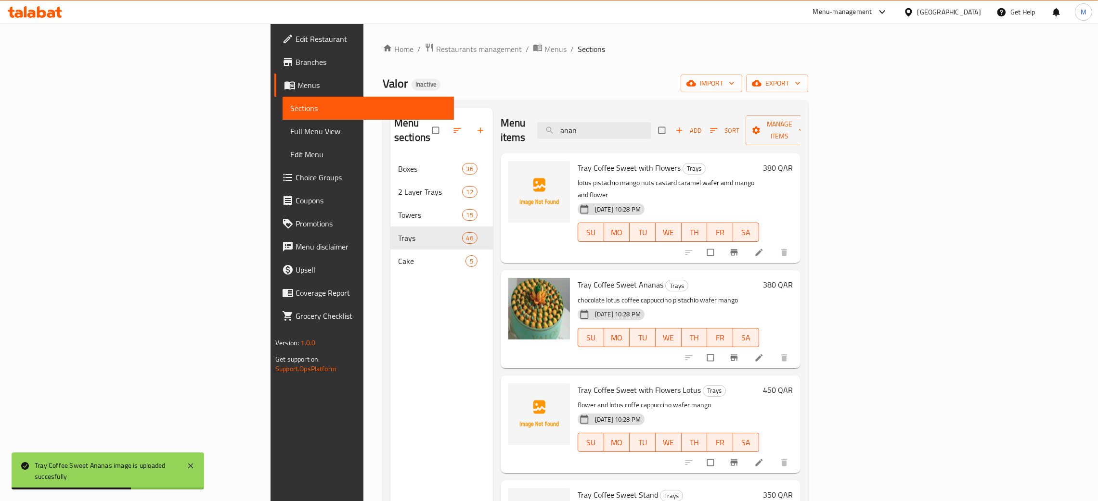
drag, startPoint x: 687, startPoint y: 128, endPoint x: 604, endPoint y: 98, distance: 87.7
click at [599, 103] on div "Menu sections Boxes 36 2 Layer Trays 12 Towers 15 Trays 46 Cake 5 Menu items an…" at bounding box center [595, 358] width 425 height 517
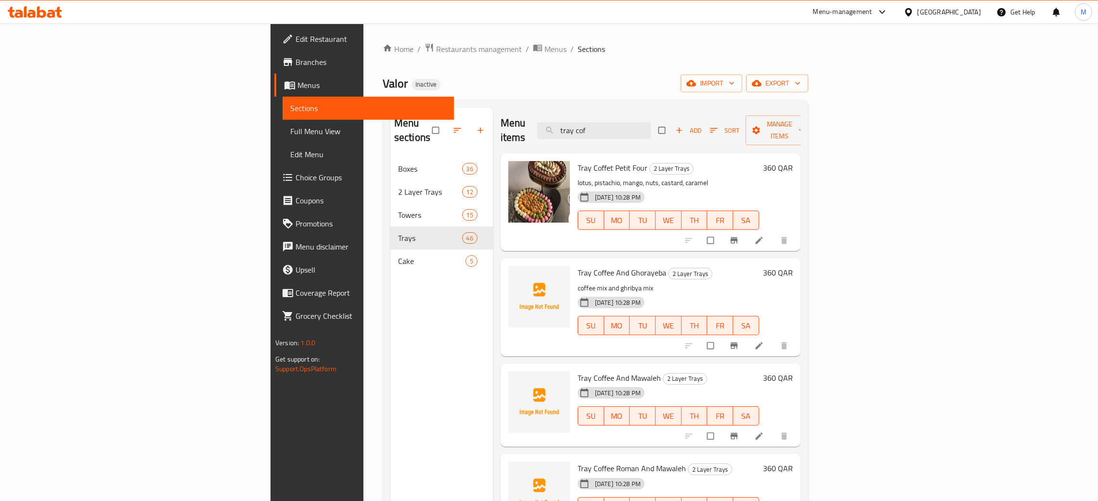
type input "tray cof"
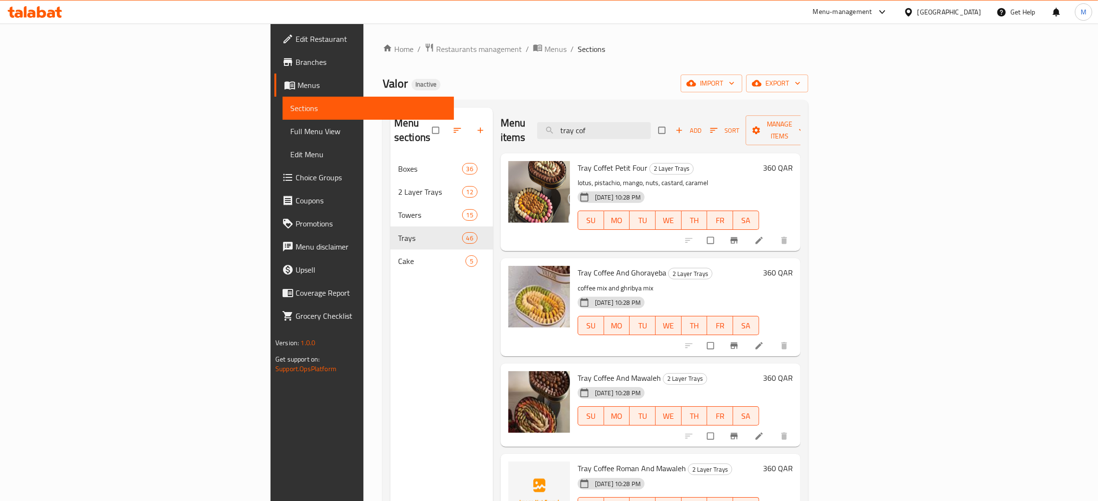
drag, startPoint x: 695, startPoint y: 130, endPoint x: 619, endPoint y: 69, distance: 97.6
click at [600, 103] on div "Menu sections Boxes 36 2 Layer Trays 12 Towers 15 Trays 46 Cake 5 Menu items tr…" at bounding box center [595, 358] width 425 height 517
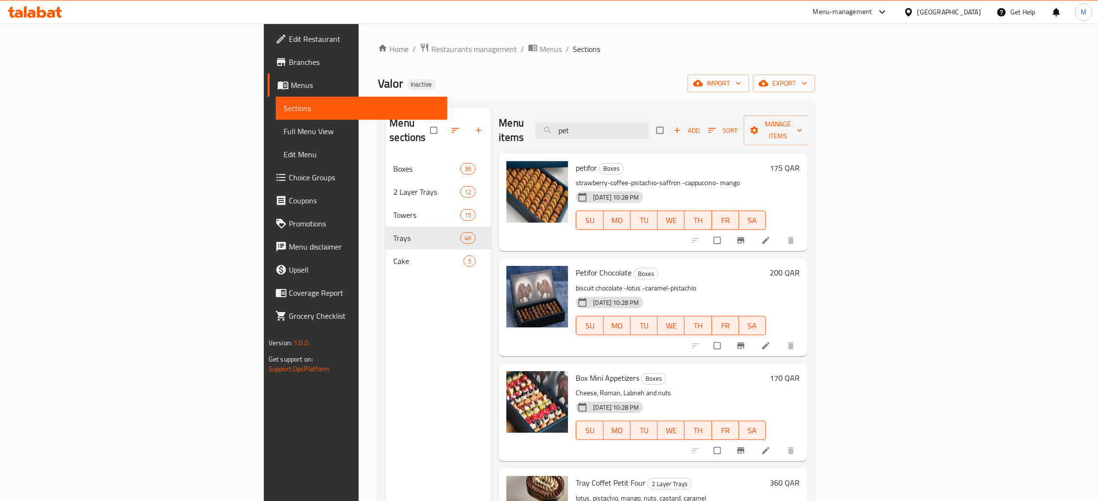
type input "pet"
drag, startPoint x: 636, startPoint y: 129, endPoint x: 583, endPoint y: 114, distance: 55.3
click at [583, 114] on div "Menu items pet Add Sort Manage items" at bounding box center [653, 131] width 308 height 46
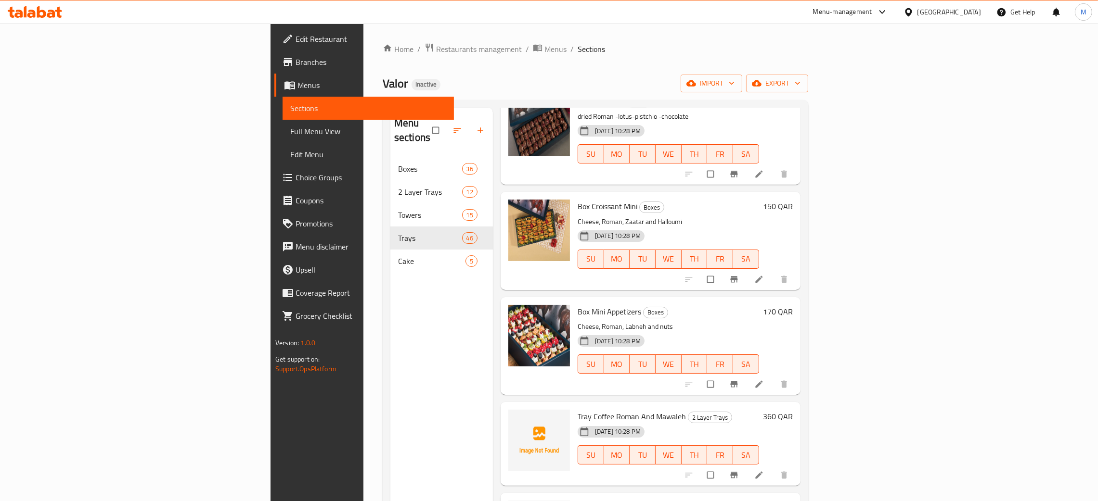
scroll to position [360, 0]
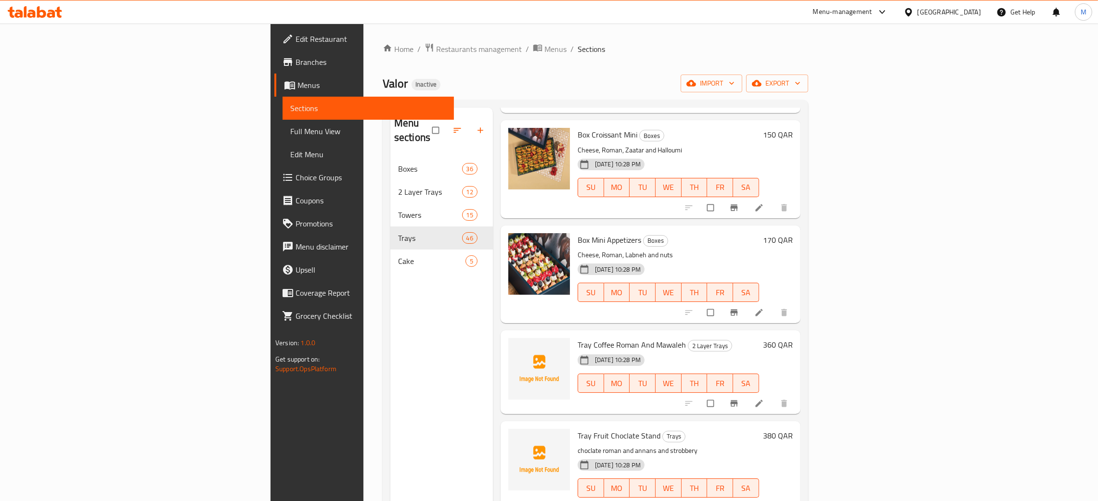
type input "rom"
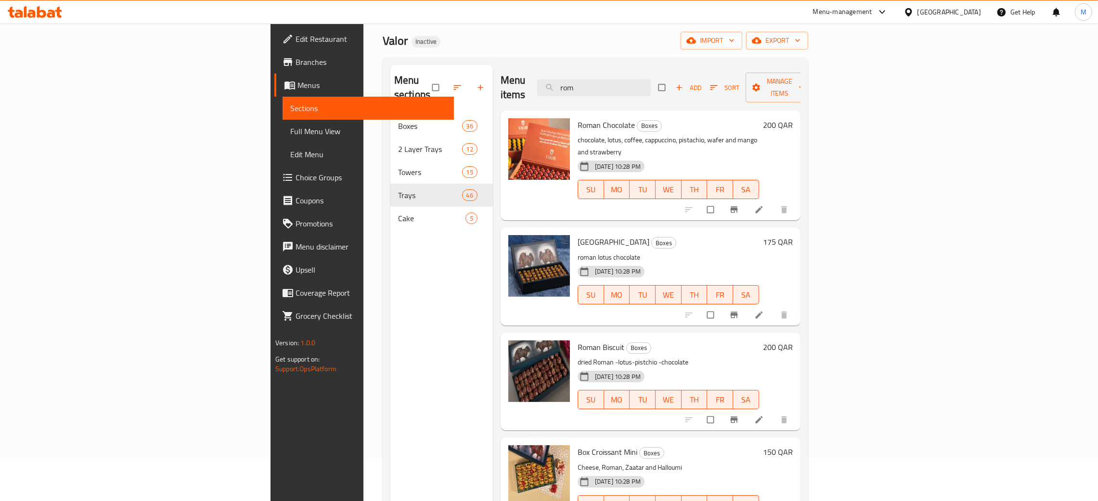
scroll to position [0, 0]
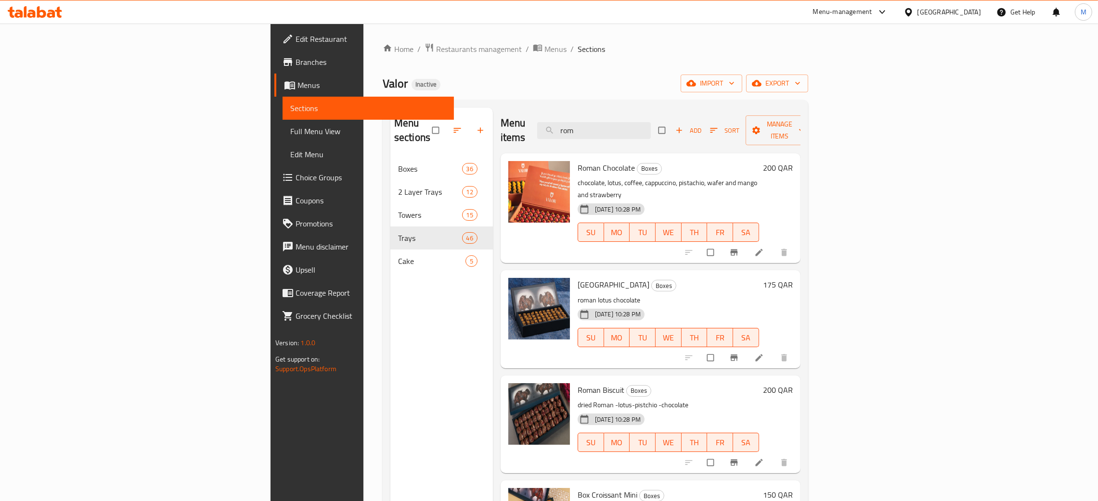
drag, startPoint x: 678, startPoint y: 126, endPoint x: 619, endPoint y: 109, distance: 61.1
click at [602, 117] on div "Menu items rom Add Sort Manage items" at bounding box center [651, 131] width 300 height 46
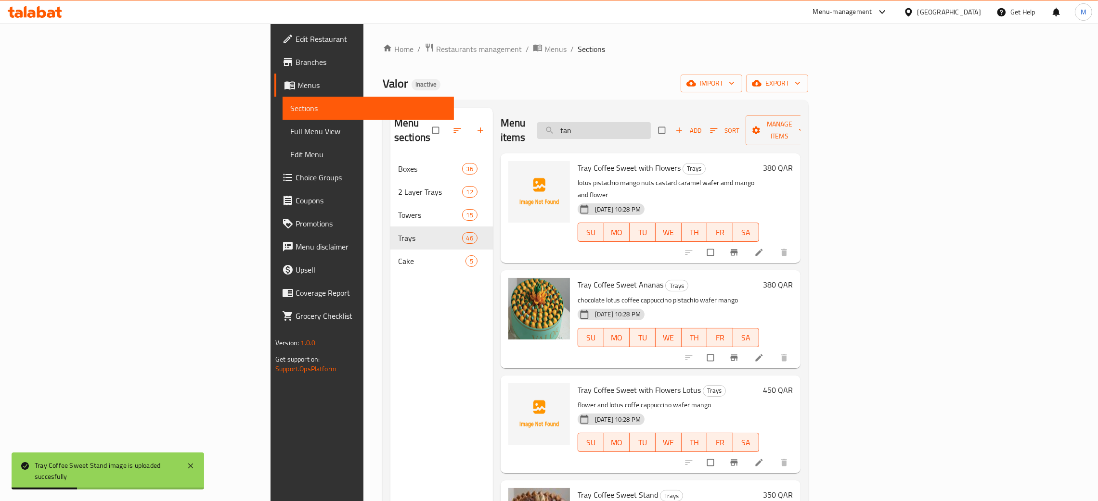
drag, startPoint x: 688, startPoint y: 126, endPoint x: 655, endPoint y: 118, distance: 34.2
click at [651, 122] on input "tan" at bounding box center [594, 130] width 114 height 17
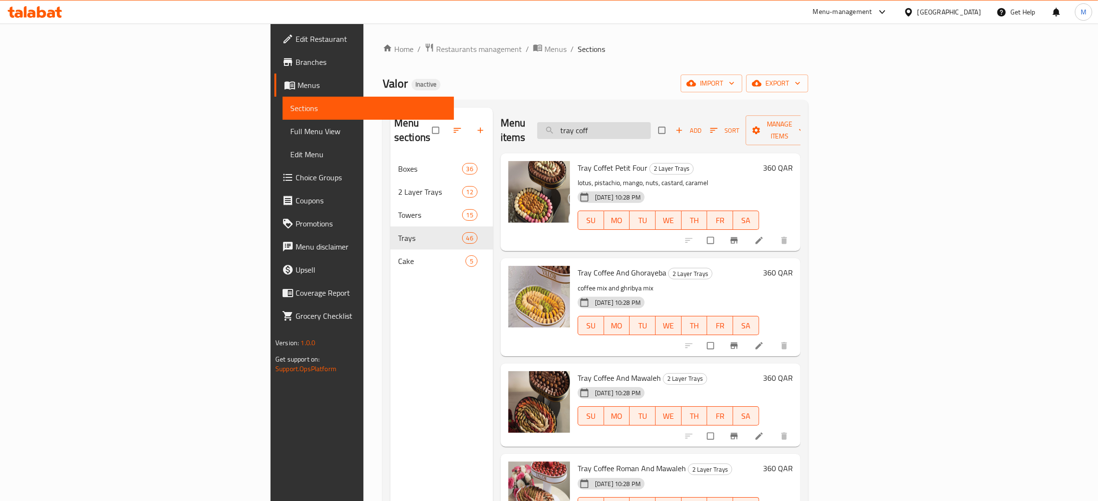
drag, startPoint x: 686, startPoint y: 127, endPoint x: 668, endPoint y: 130, distance: 18.6
click at [651, 130] on input "tray coff" at bounding box center [594, 130] width 114 height 17
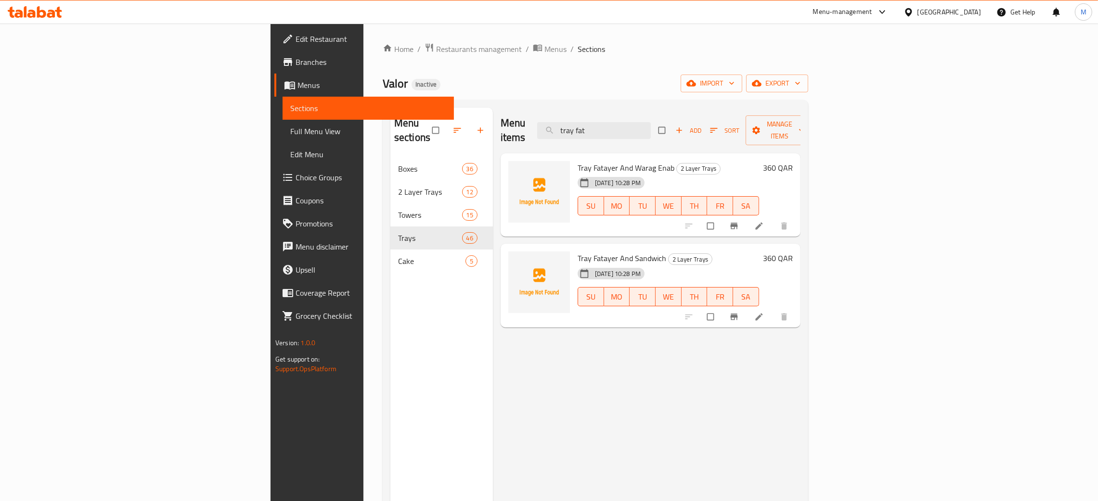
type input "tray fat"
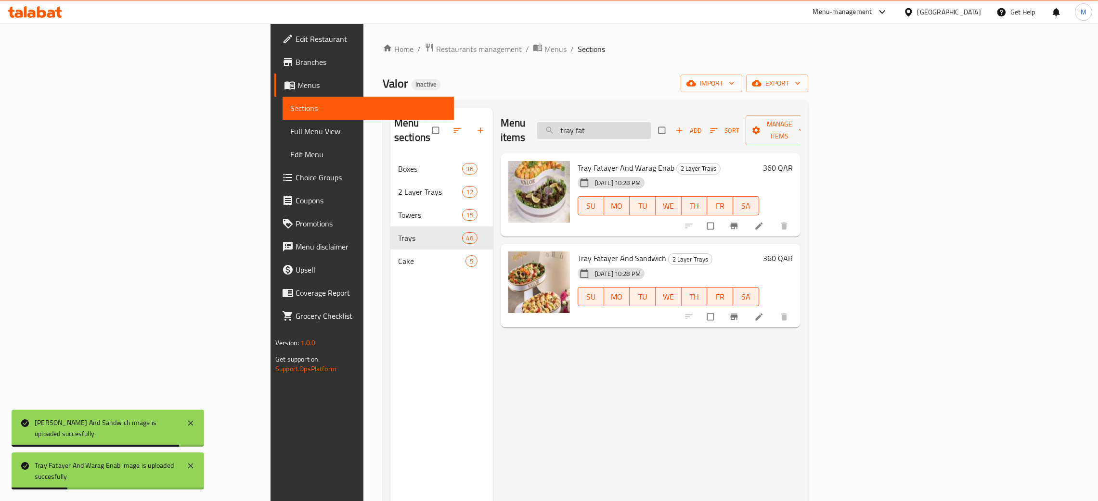
click at [651, 127] on input "tray fat" at bounding box center [594, 130] width 114 height 17
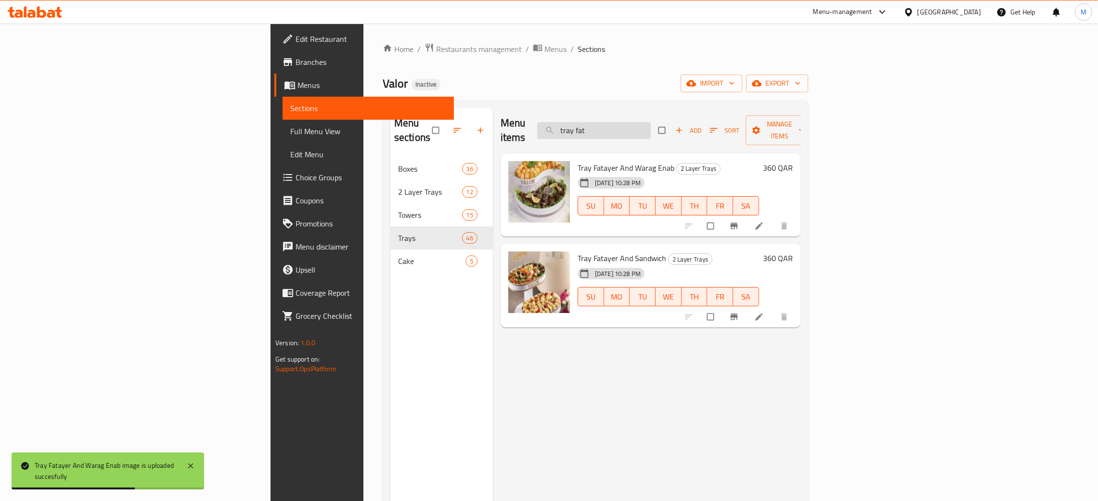
click at [651, 123] on input "tray fat" at bounding box center [594, 130] width 114 height 17
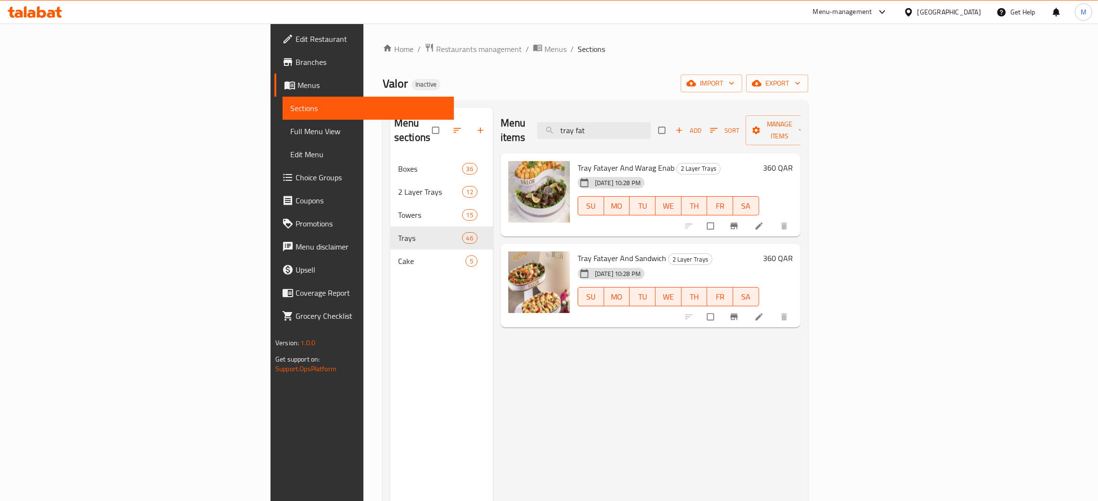
drag, startPoint x: 694, startPoint y: 126, endPoint x: 626, endPoint y: 109, distance: 70.7
click at [626, 109] on div "Menu items tray fat Add Sort Manage items" at bounding box center [651, 131] width 300 height 46
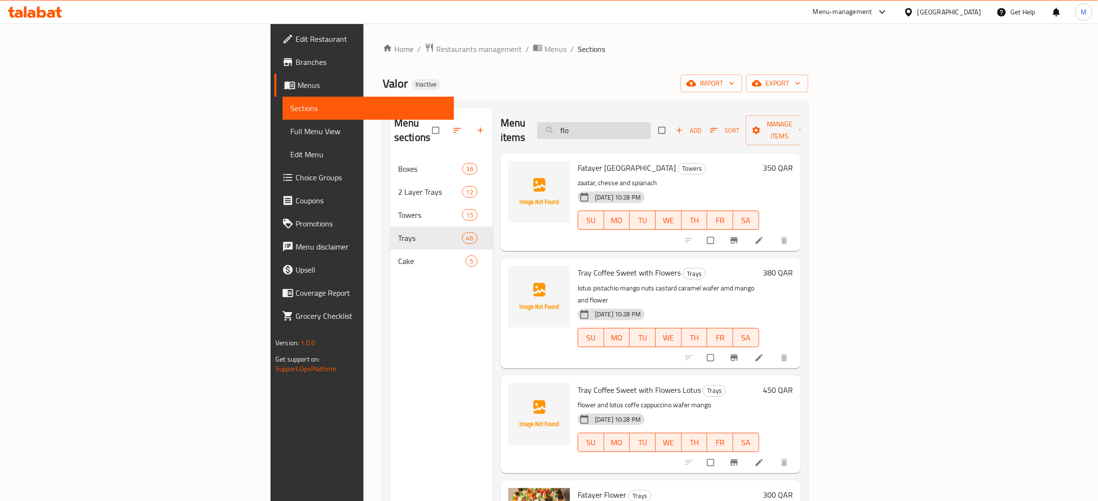
click at [651, 125] on input "flo" at bounding box center [594, 130] width 114 height 17
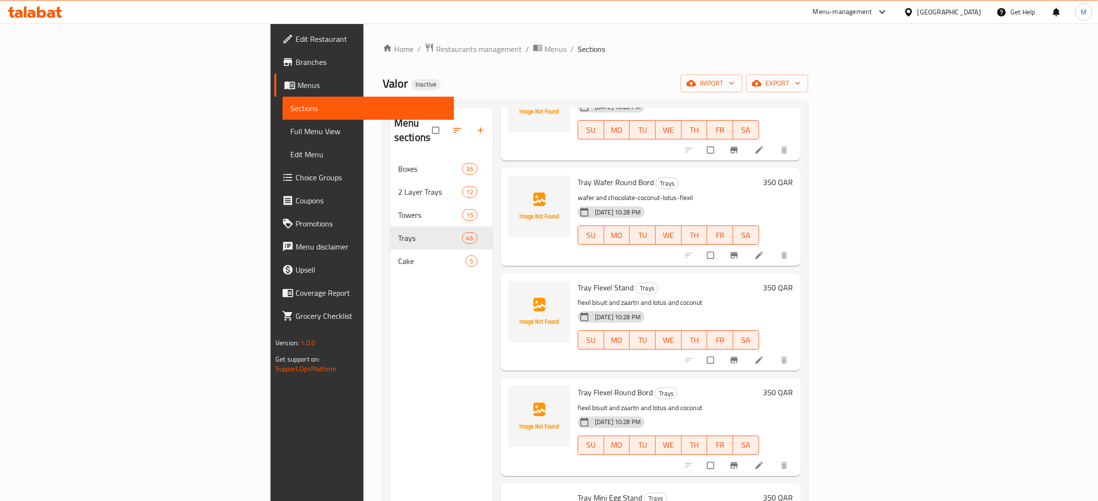
scroll to position [505, 0]
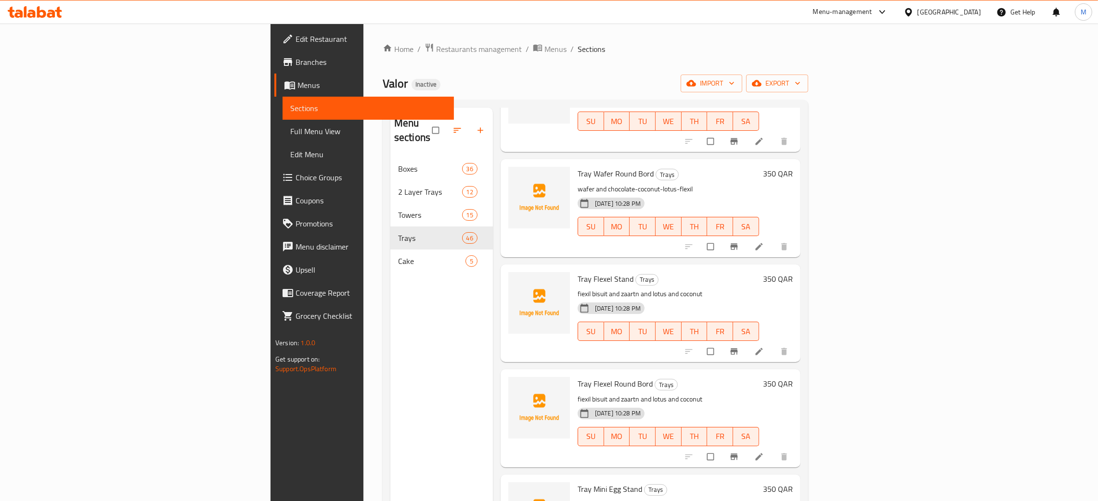
type input "flex"
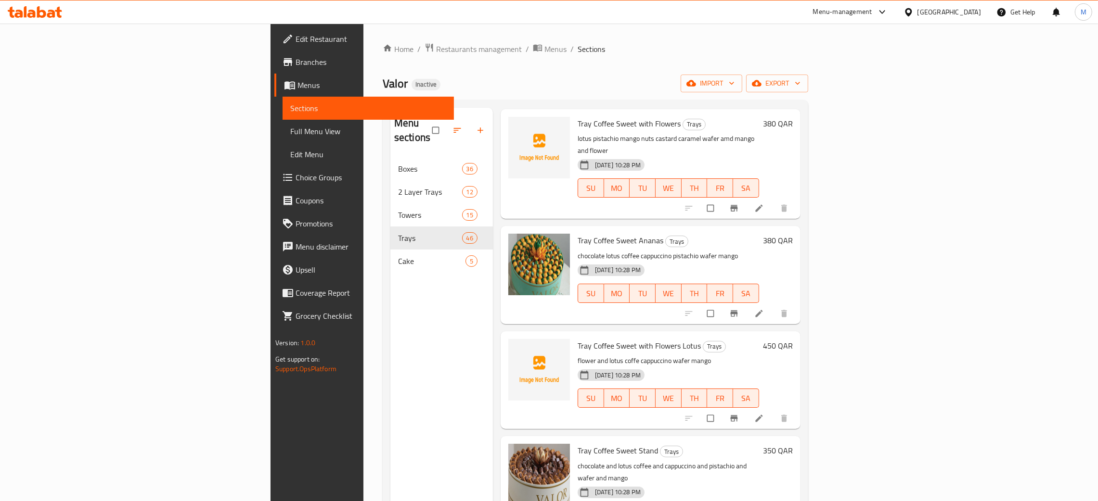
scroll to position [0, 0]
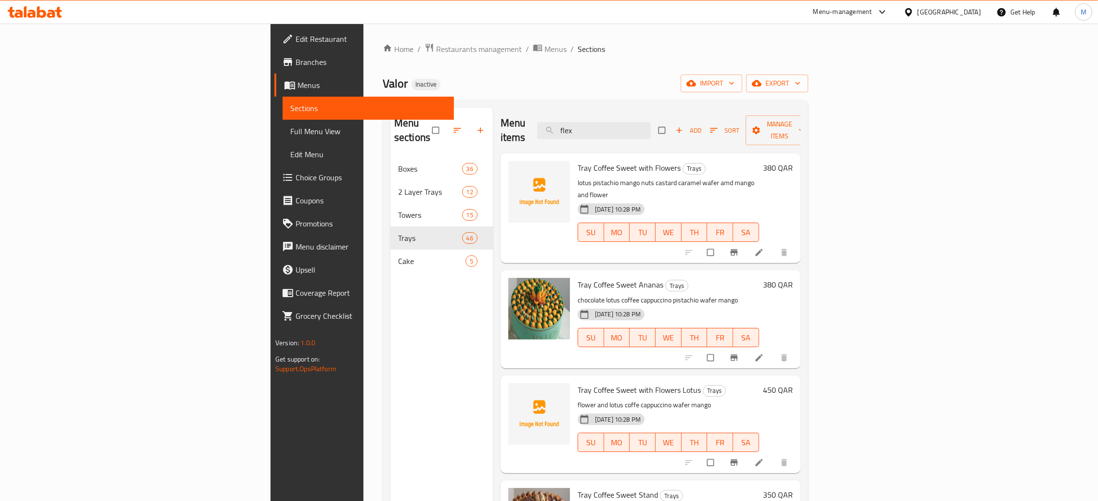
drag, startPoint x: 683, startPoint y: 123, endPoint x: 568, endPoint y: 206, distance: 142.3
click at [591, 104] on div "Menu sections Boxes 36 2 Layer Trays 12 Towers 15 Trays 46 Cake 5 Menu items fl…" at bounding box center [595, 358] width 425 height 517
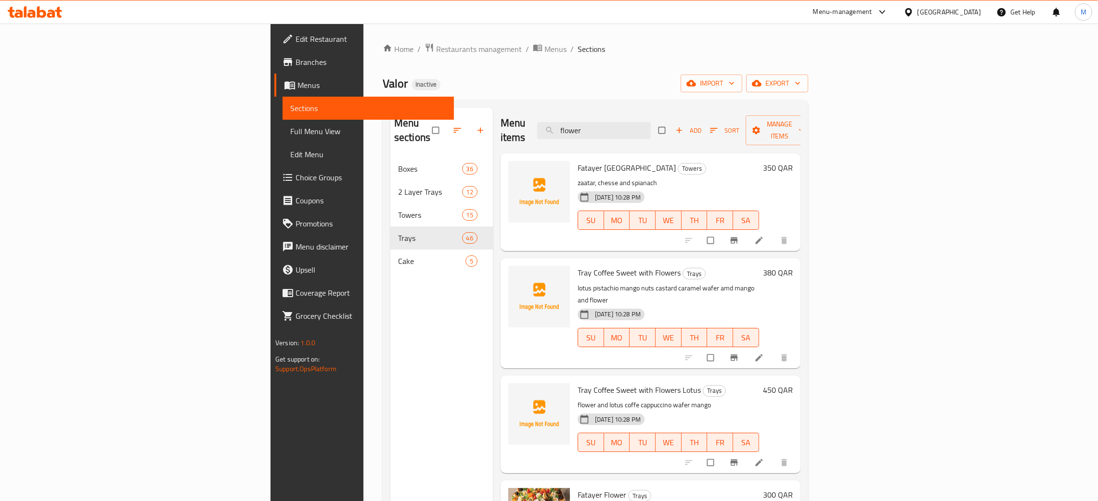
type input "flower"
drag, startPoint x: 668, startPoint y: 124, endPoint x: 602, endPoint y: 116, distance: 66.0
click at [602, 116] on div "Menu items flower Add Sort Manage items" at bounding box center [651, 131] width 300 height 46
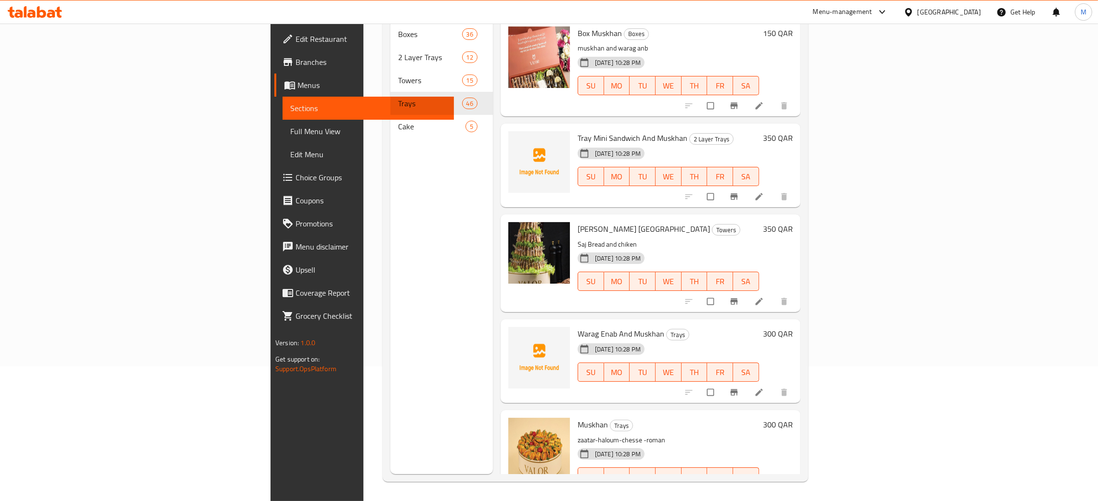
type input "mus"
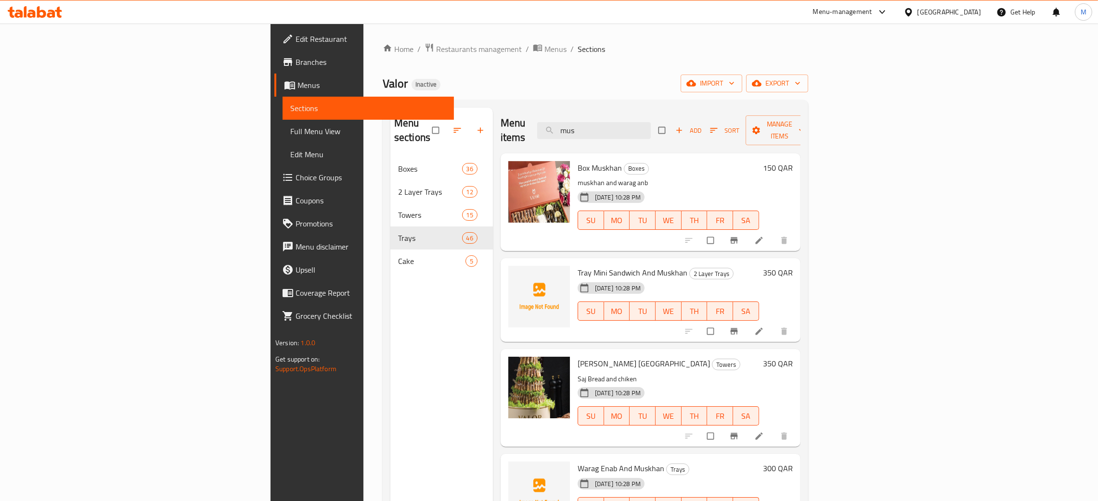
drag, startPoint x: 683, startPoint y: 131, endPoint x: 645, endPoint y: 105, distance: 46.1
click at [623, 114] on div "Menu items mus Add Sort Manage items" at bounding box center [651, 131] width 300 height 46
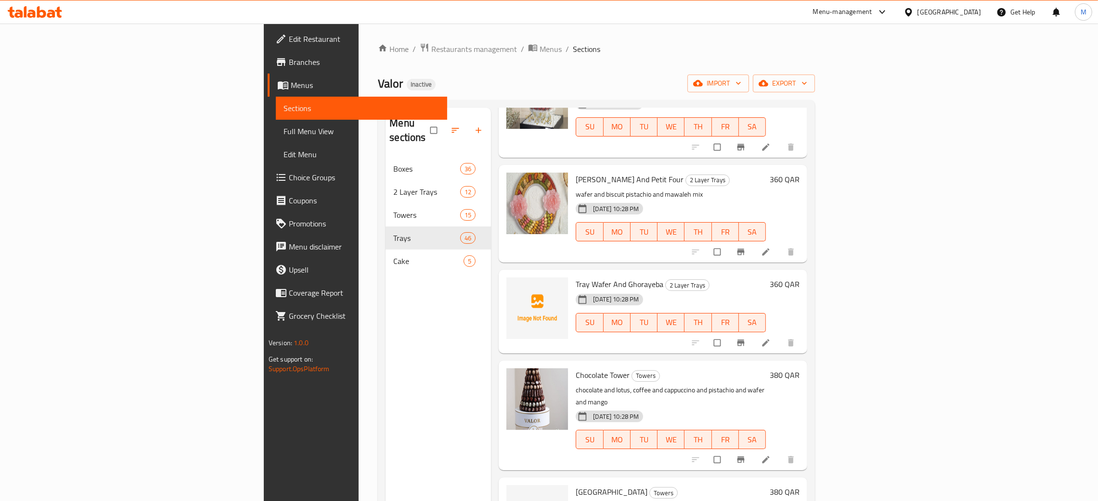
scroll to position [649, 0]
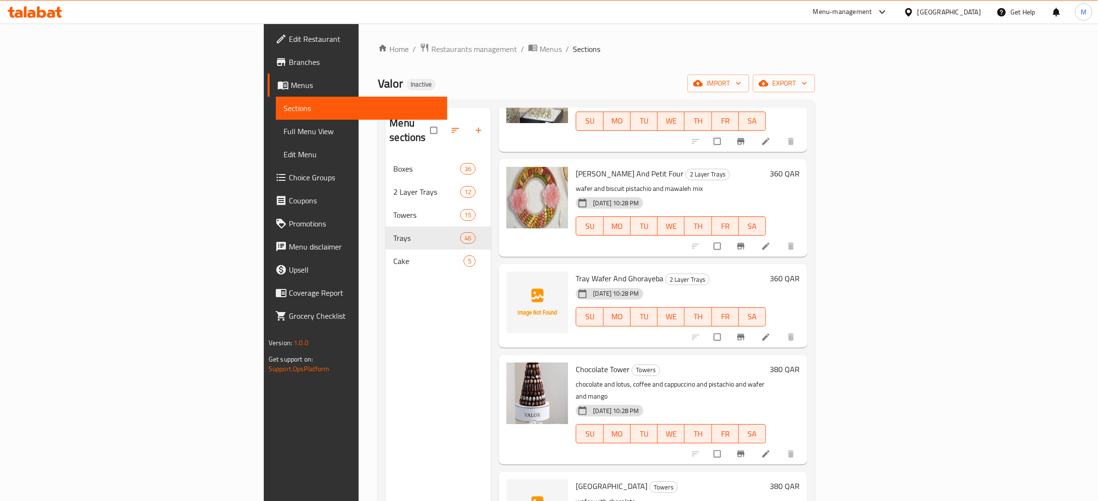
type input "waf"
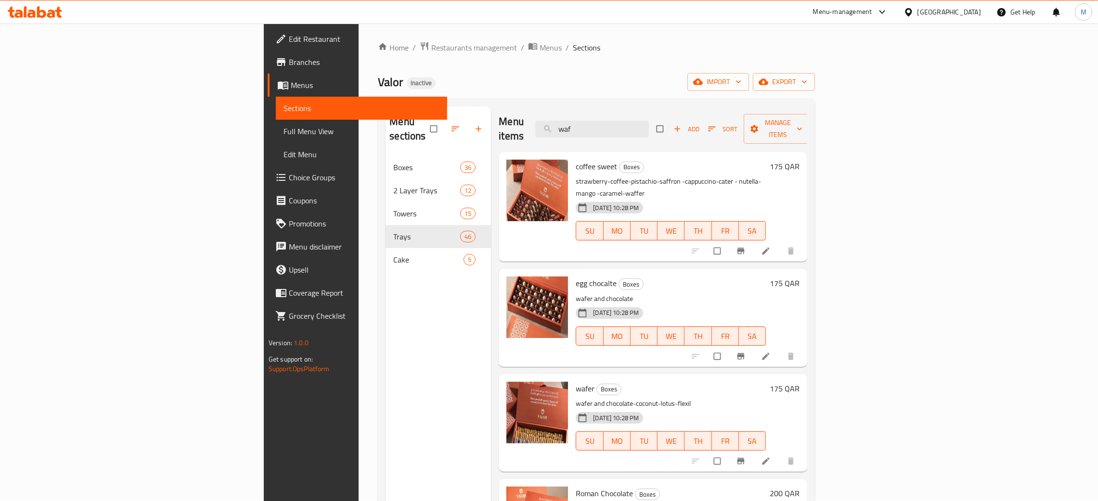
scroll to position [0, 0]
click at [649, 124] on input "waf" at bounding box center [592, 130] width 114 height 17
drag, startPoint x: 680, startPoint y: 126, endPoint x: 614, endPoint y: 82, distance: 79.3
click at [614, 97] on div "Home / Restaurants management / Menus / Sections Valor Inactive import export M…" at bounding box center [596, 330] width 437 height 574
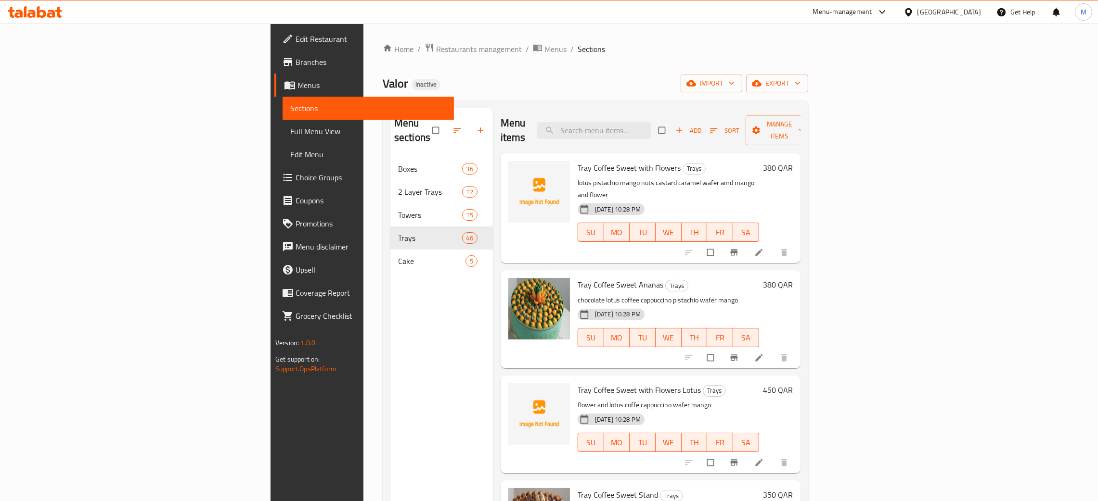
type input "l"
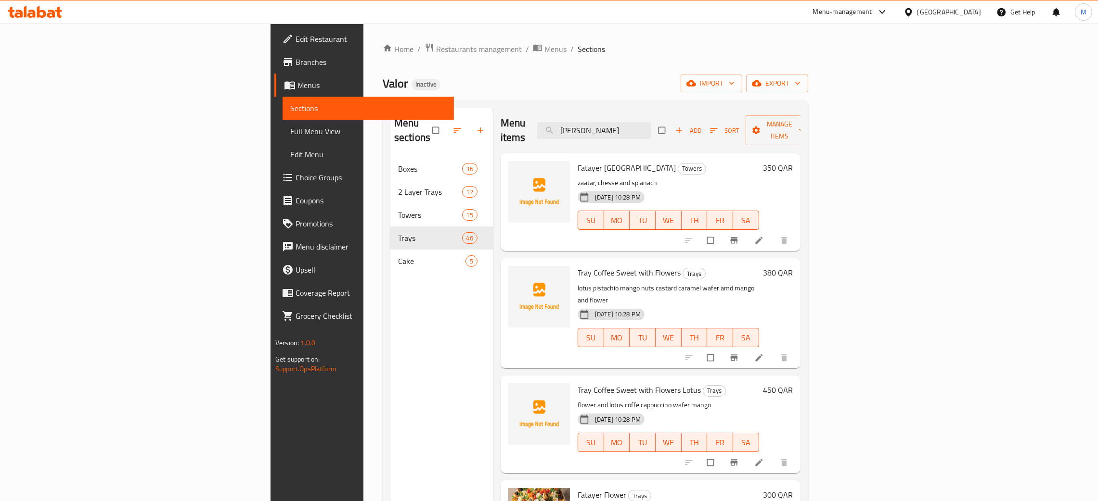
type input "[PERSON_NAME]"
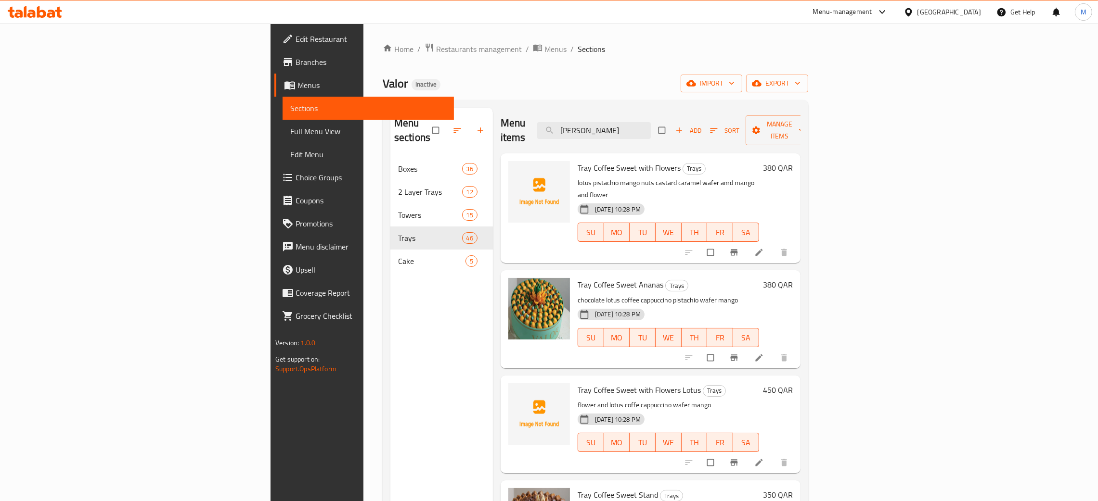
drag, startPoint x: 680, startPoint y: 128, endPoint x: 651, endPoint y: 77, distance: 58.6
click at [624, 111] on div "Menu items [PERSON_NAME] Add Sort Manage items" at bounding box center [651, 131] width 300 height 46
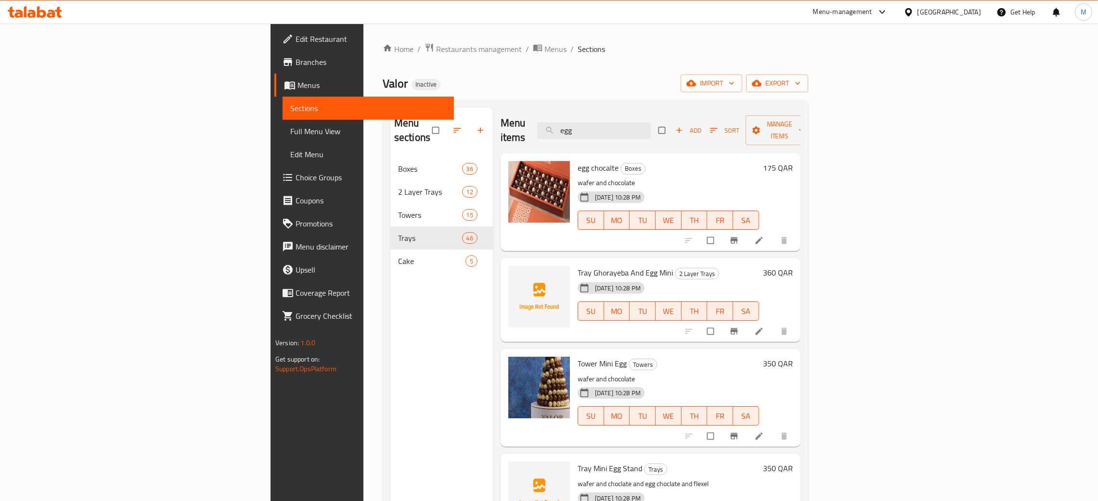
type input "egg"
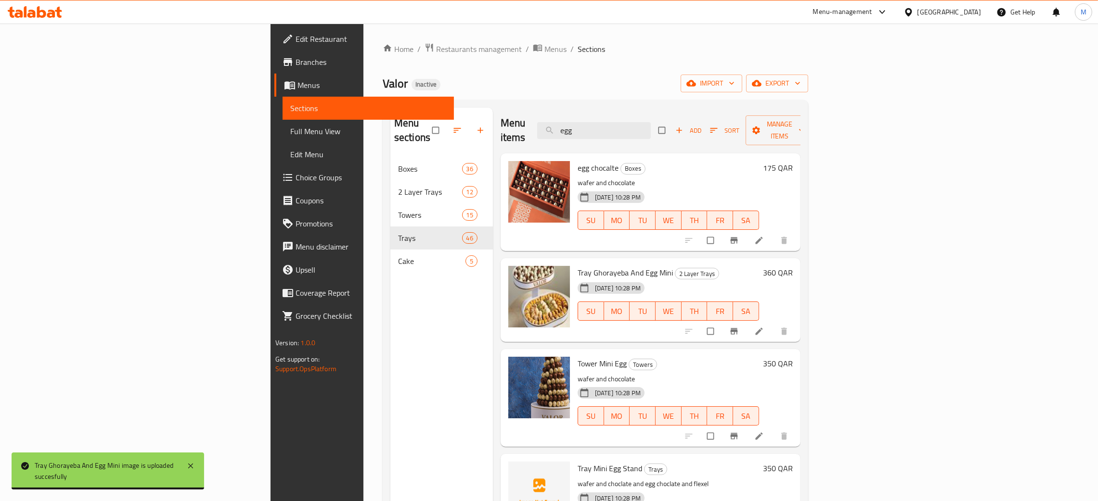
drag, startPoint x: 694, startPoint y: 125, endPoint x: 659, endPoint y: 135, distance: 36.6
click at [659, 135] on div "Menu items egg Add Sort Manage items" at bounding box center [651, 131] width 300 height 46
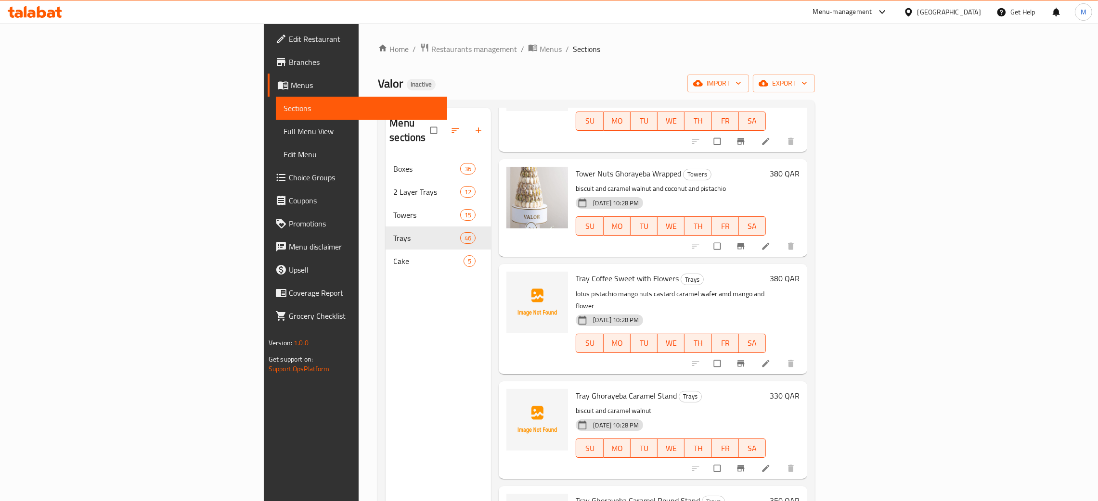
scroll to position [721, 0]
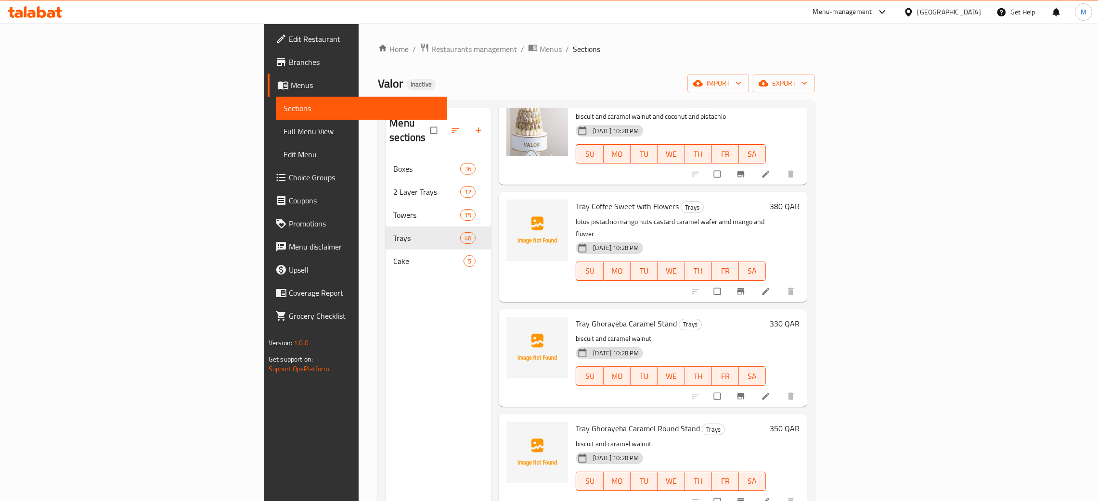
type input "car"
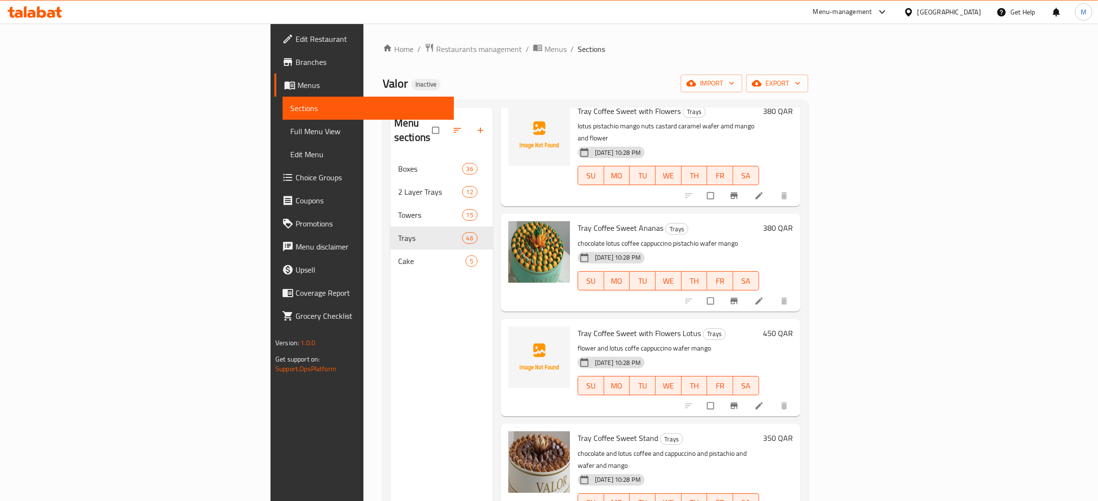
scroll to position [0, 0]
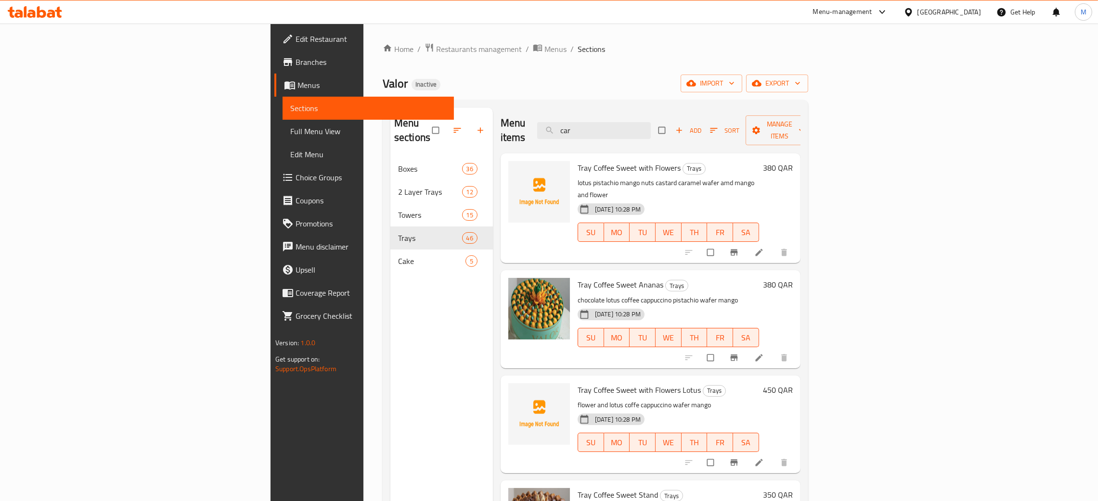
drag, startPoint x: 671, startPoint y: 128, endPoint x: 596, endPoint y: 109, distance: 77.9
click at [594, 109] on div "Menu items car Add Sort Manage items" at bounding box center [651, 131] width 300 height 46
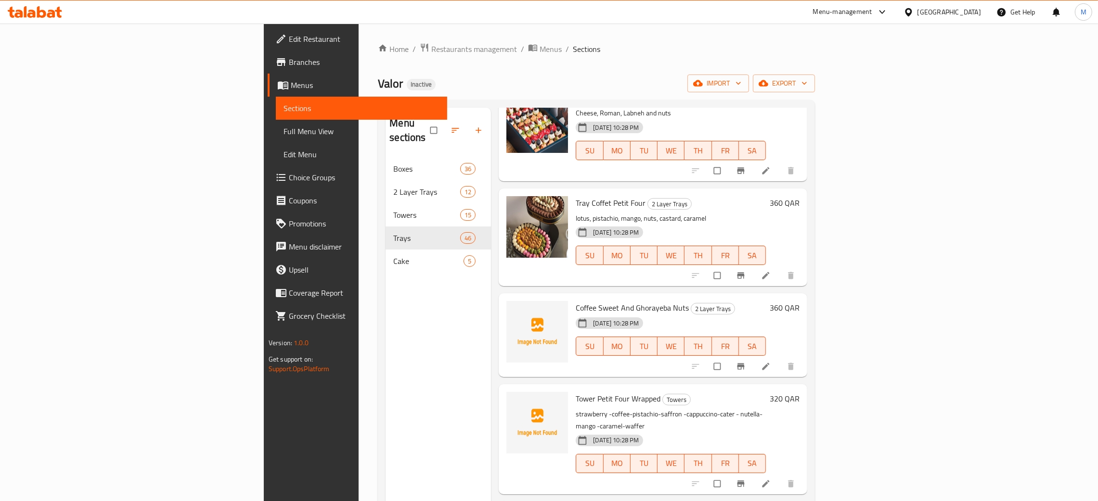
scroll to position [1155, 0]
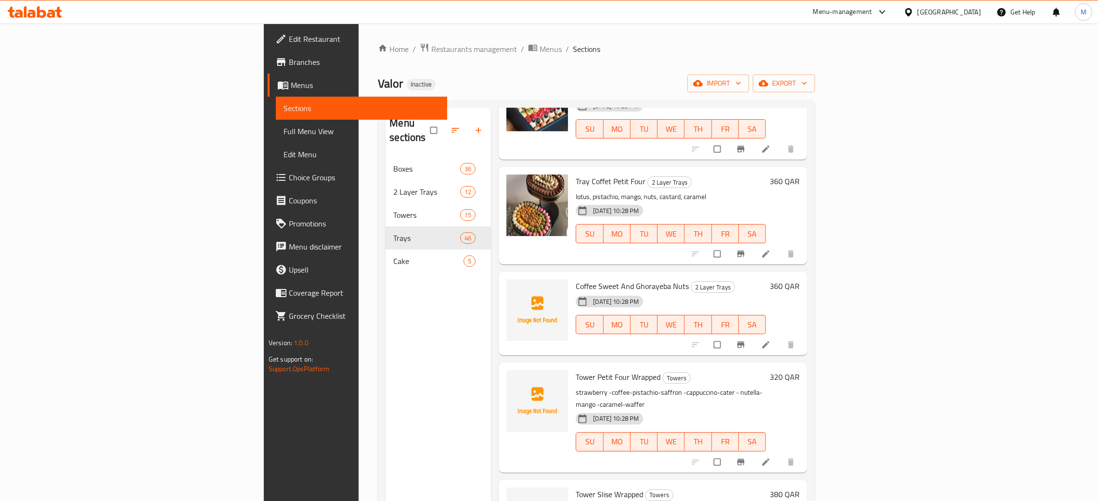
type input "nut"
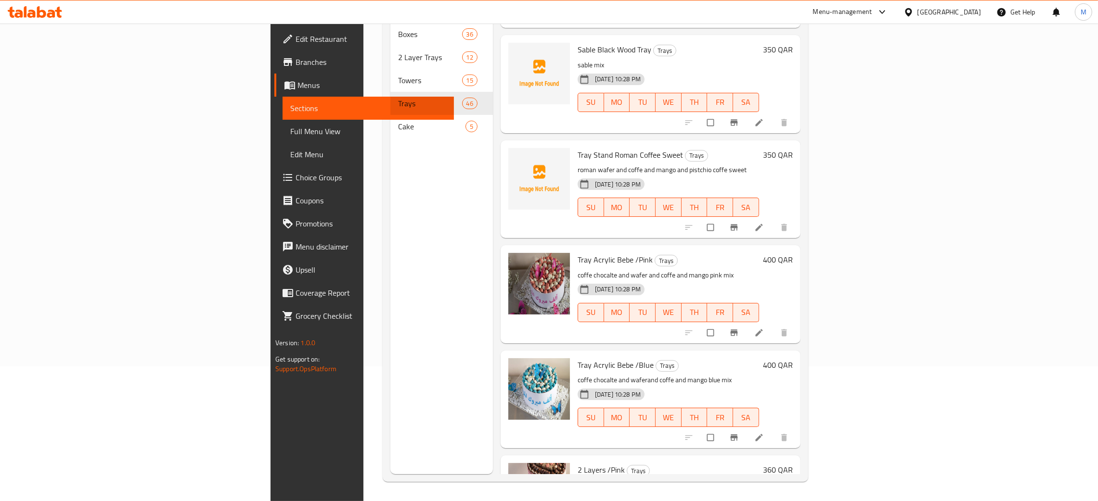
scroll to position [1662, 0]
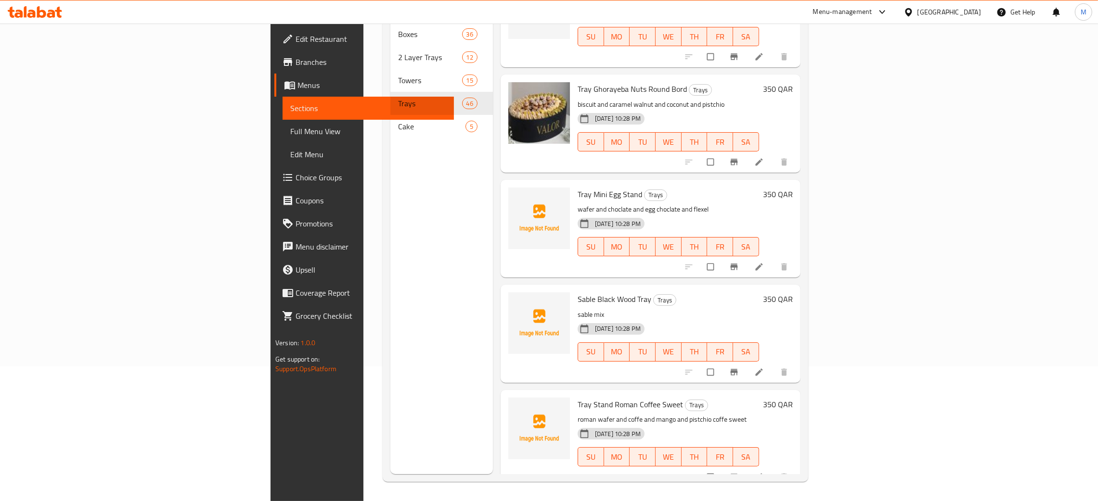
click at [390, 303] on div "Menu sections Boxes 36 2 Layer Trays 12 Towers 15 Trays 46 Cake 5" at bounding box center [441, 223] width 103 height 501
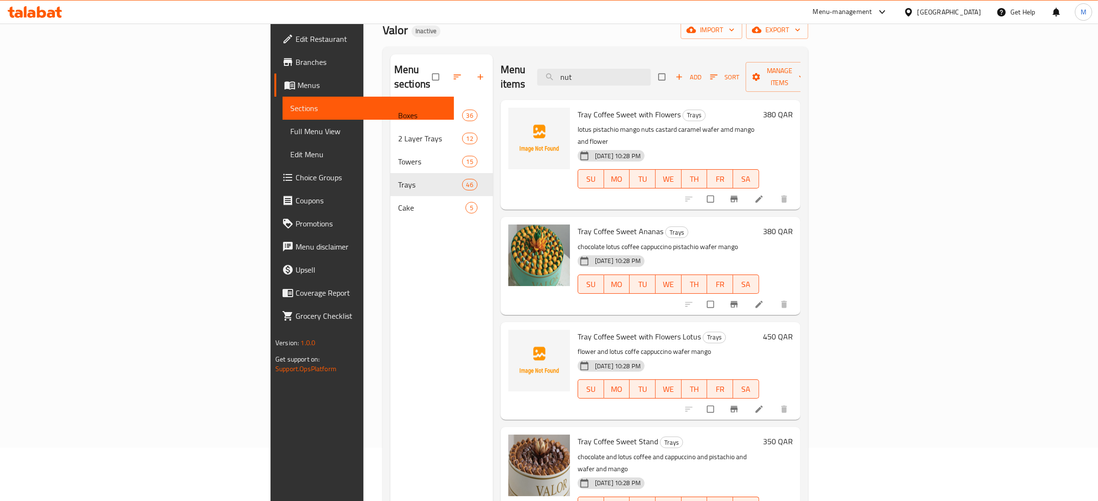
scroll to position [0, 0]
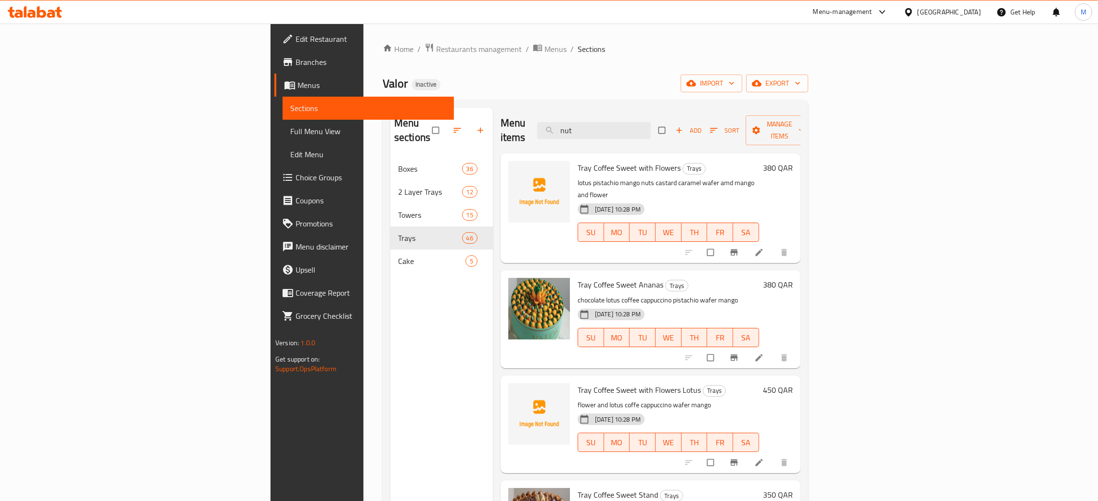
drag, startPoint x: 678, startPoint y: 131, endPoint x: 621, endPoint y: 144, distance: 57.8
click at [622, 142] on div "Menu items nut Add Sort Manage items Tray Coffee Sweet with Flowers Trays lotus…" at bounding box center [647, 358] width 308 height 501
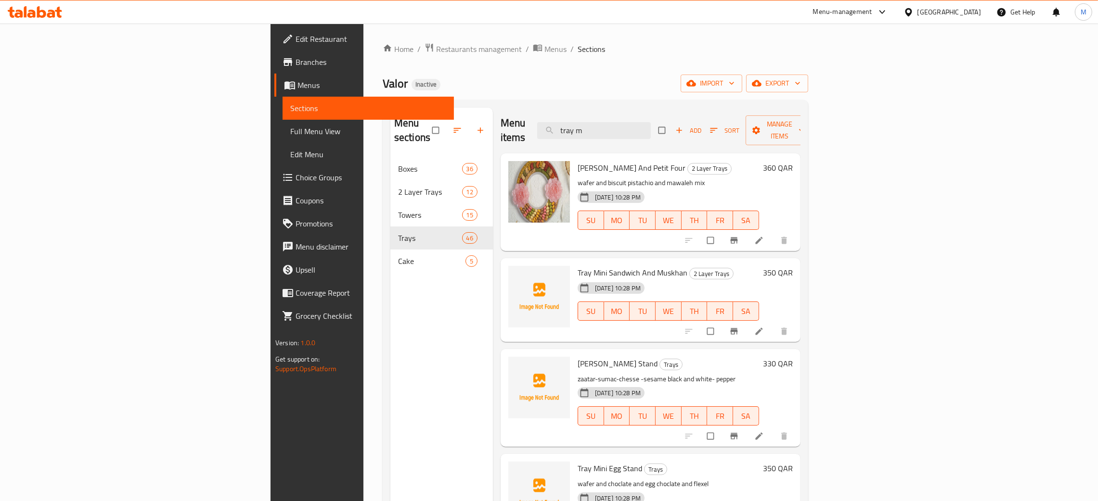
type input "tray m"
click at [651, 129] on input "tray m" at bounding box center [594, 130] width 114 height 17
drag, startPoint x: 700, startPoint y: 129, endPoint x: 604, endPoint y: 140, distance: 96.3
click at [604, 132] on div "Menu items tray m Add Sort Manage items" at bounding box center [651, 131] width 300 height 46
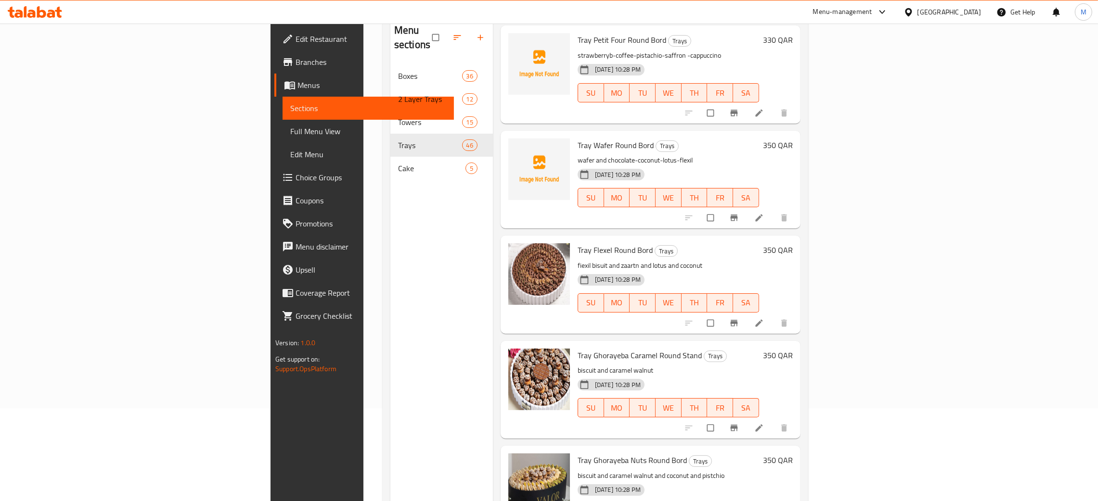
scroll to position [136, 0]
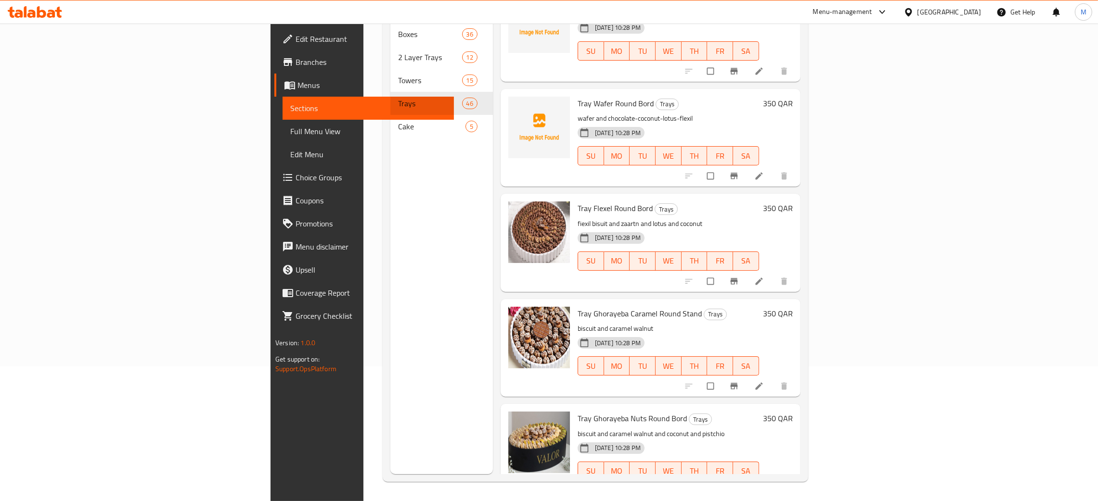
type input "roun"
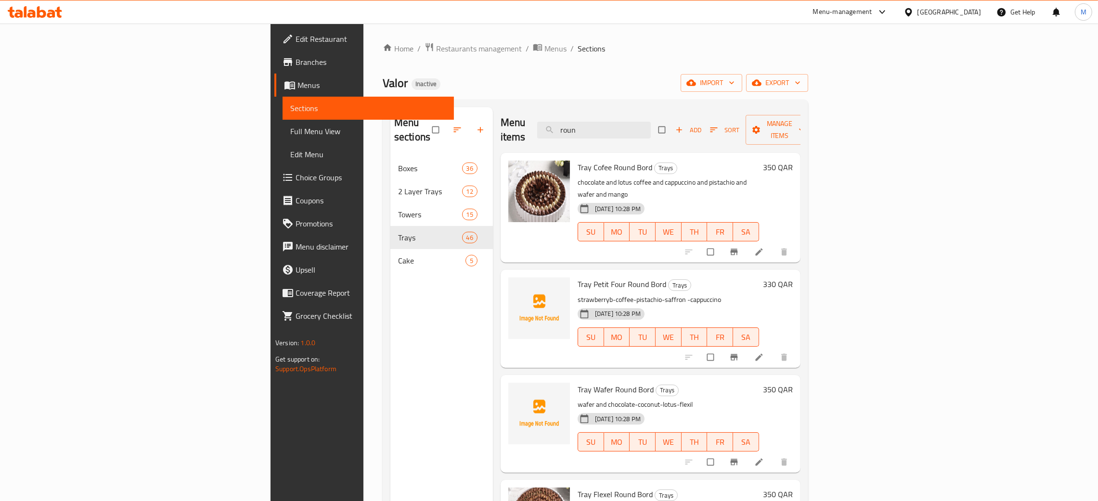
scroll to position [0, 0]
drag, startPoint x: 679, startPoint y: 130, endPoint x: 619, endPoint y: 106, distance: 64.8
click at [617, 107] on div "Menu sections Boxes 36 2 Layer Trays 12 Towers 15 Trays 46 Cake 5 Menu items ro…" at bounding box center [595, 358] width 425 height 517
type input "tan"
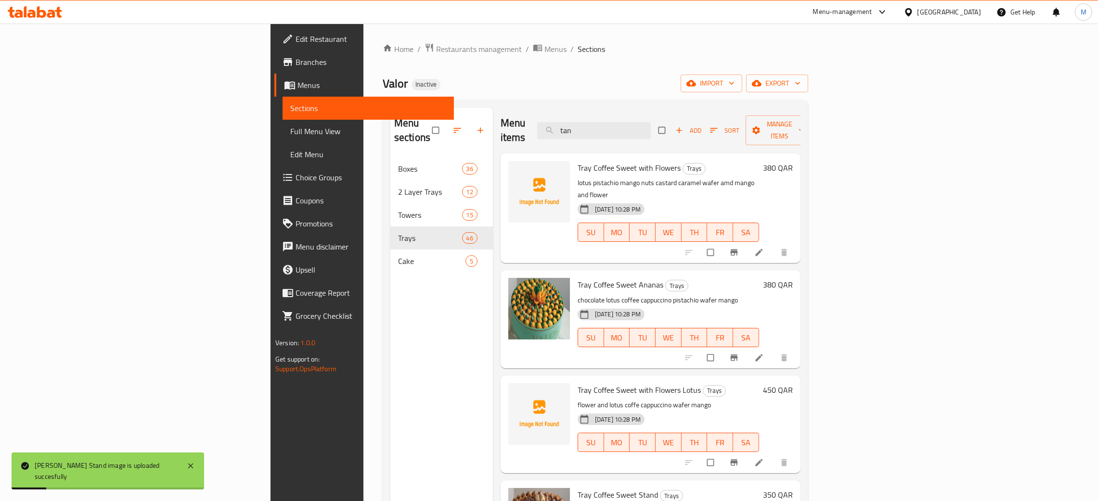
drag, startPoint x: 682, startPoint y: 123, endPoint x: 580, endPoint y: 116, distance: 102.2
click at [578, 107] on div "Menu sections Boxes 36 2 Layer Trays 12 Towers 15 Trays 46 Cake 5 Menu items ta…" at bounding box center [595, 358] width 425 height 517
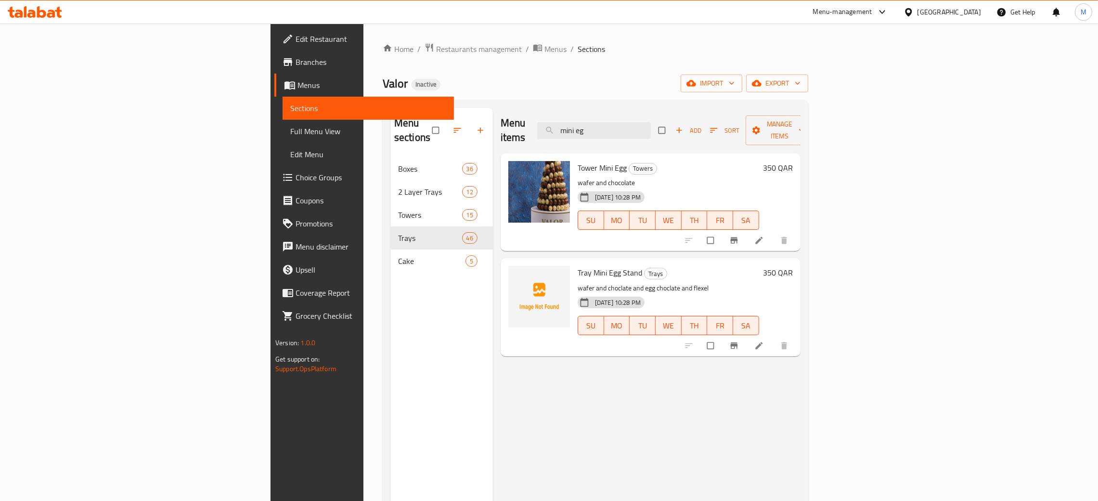
type input "mini eg"
drag, startPoint x: 704, startPoint y: 112, endPoint x: 697, endPoint y: 118, distance: 9.2
click at [697, 118] on div "Menu items mini eg Add Sort Manage items" at bounding box center [651, 131] width 300 height 46
drag, startPoint x: 695, startPoint y: 130, endPoint x: 603, endPoint y: 68, distance: 111.3
click at [602, 94] on div "Home / Restaurants management / Menus / Sections Valor Inactive import export M…" at bounding box center [595, 330] width 425 height 574
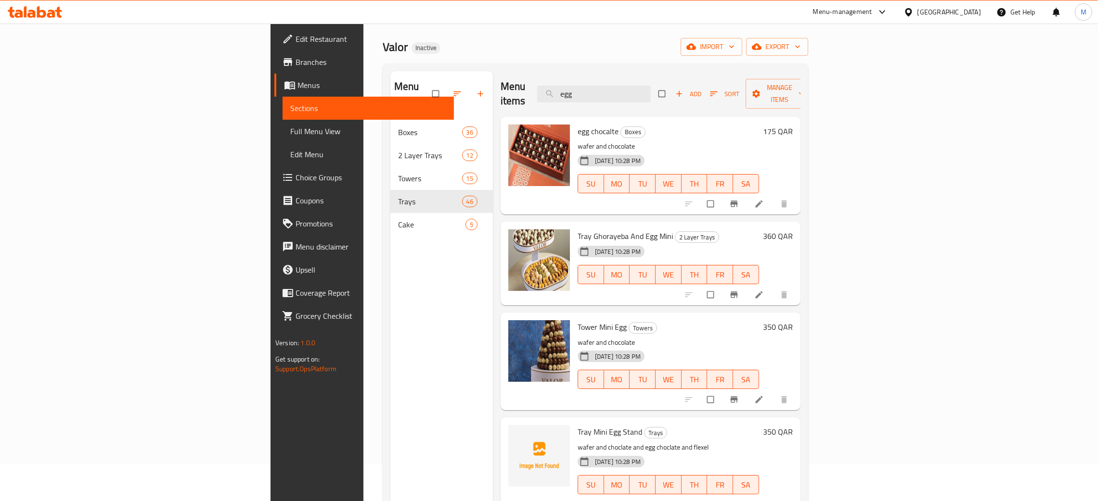
scroll to position [72, 0]
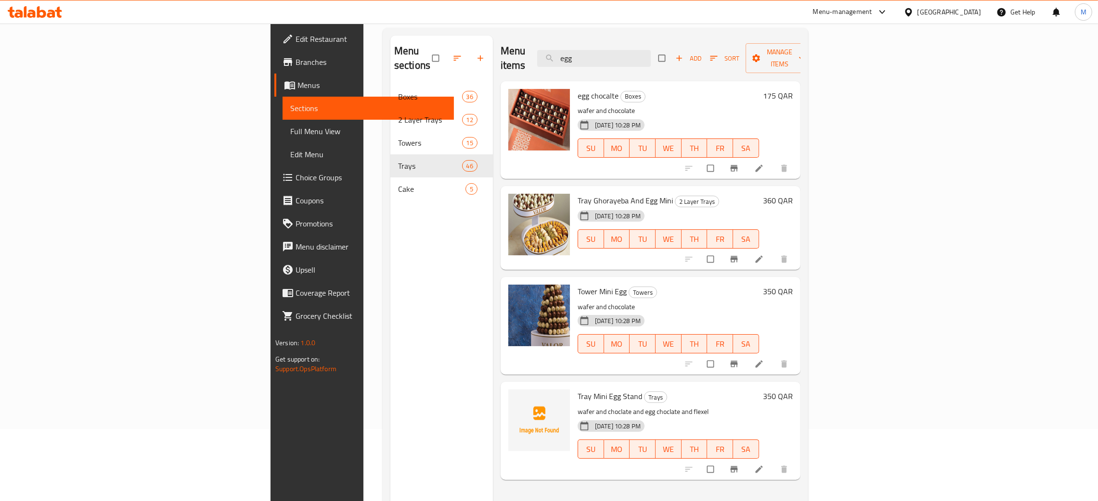
type input "egg"
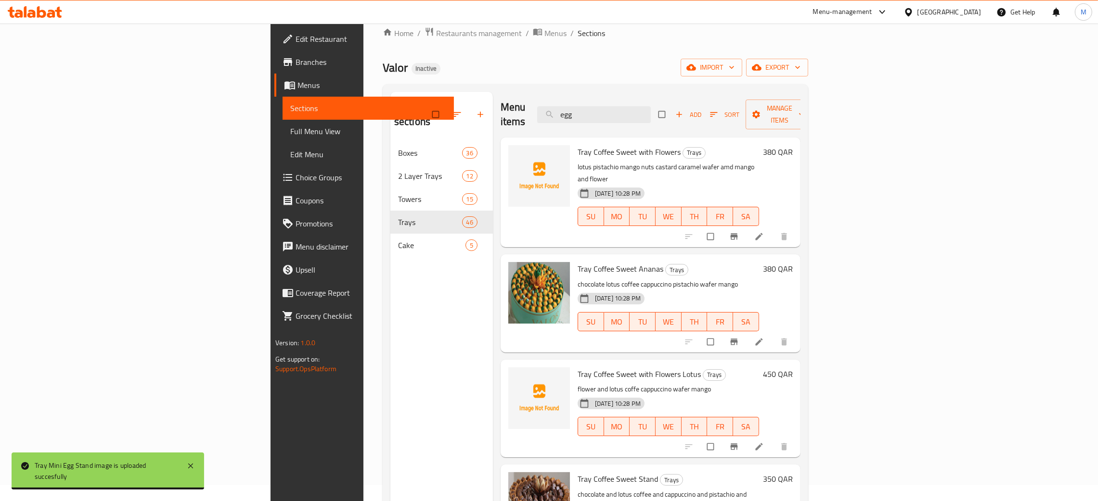
scroll to position [0, 0]
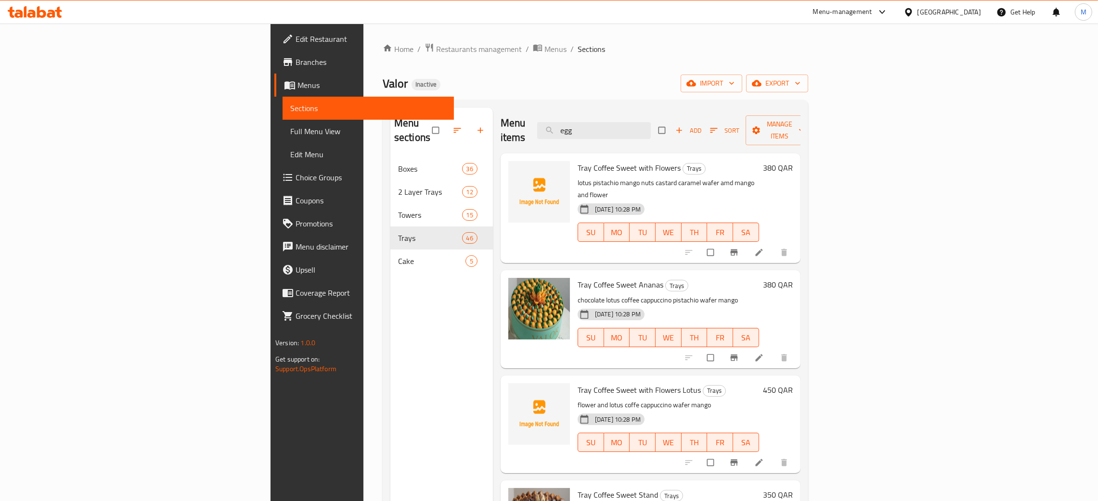
drag, startPoint x: 691, startPoint y: 125, endPoint x: 623, endPoint y: 113, distance: 69.0
click at [623, 113] on div "Menu items egg Add Sort Manage items" at bounding box center [651, 131] width 300 height 46
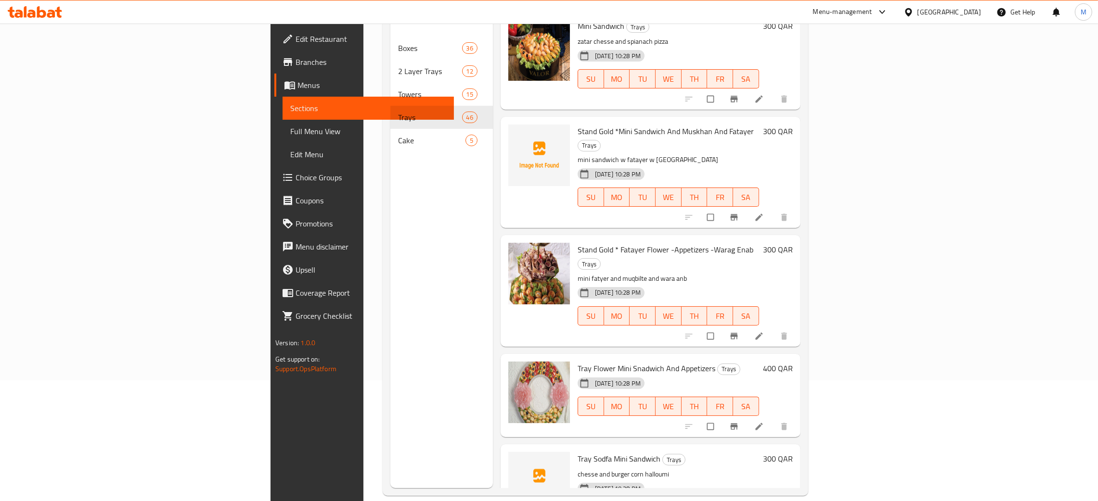
scroll to position [136, 0]
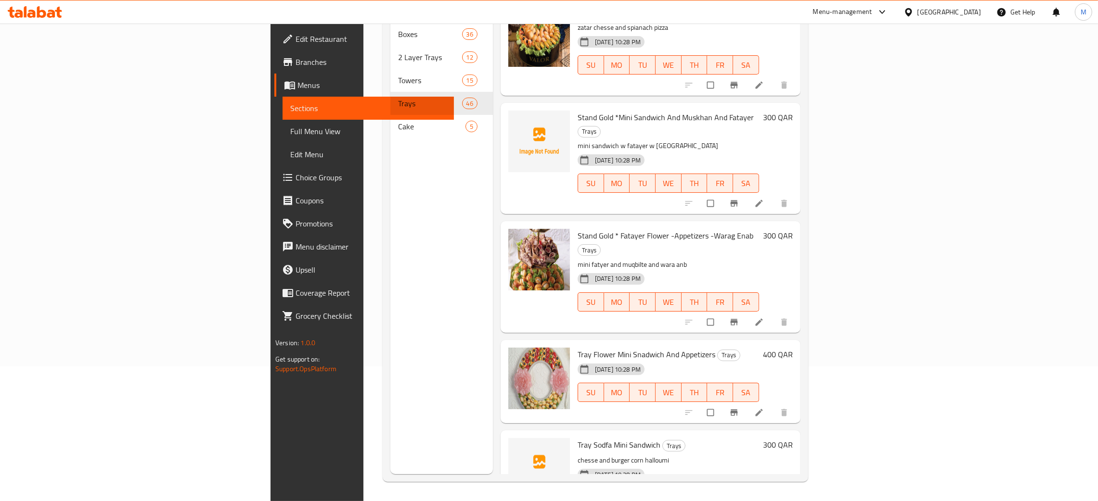
type input "mini"
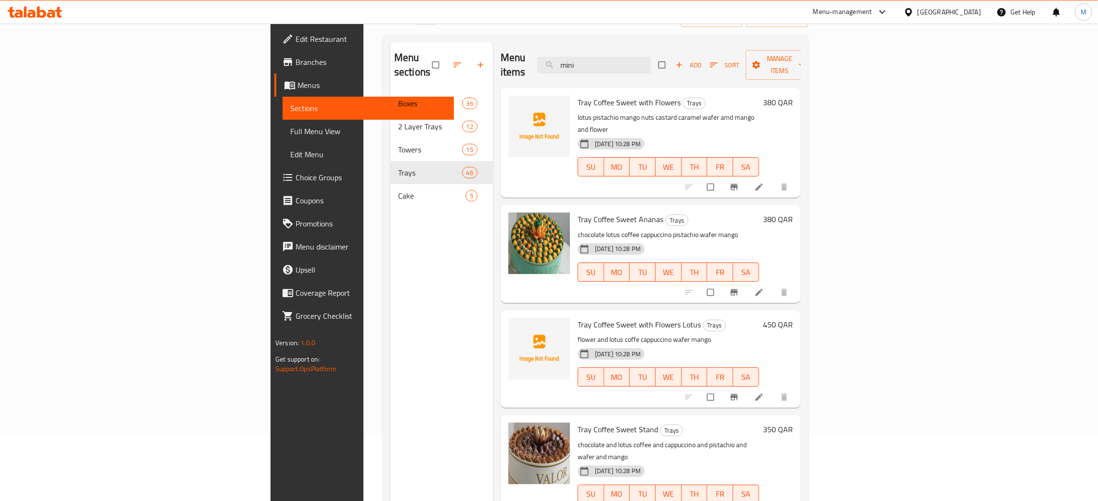
scroll to position [0, 0]
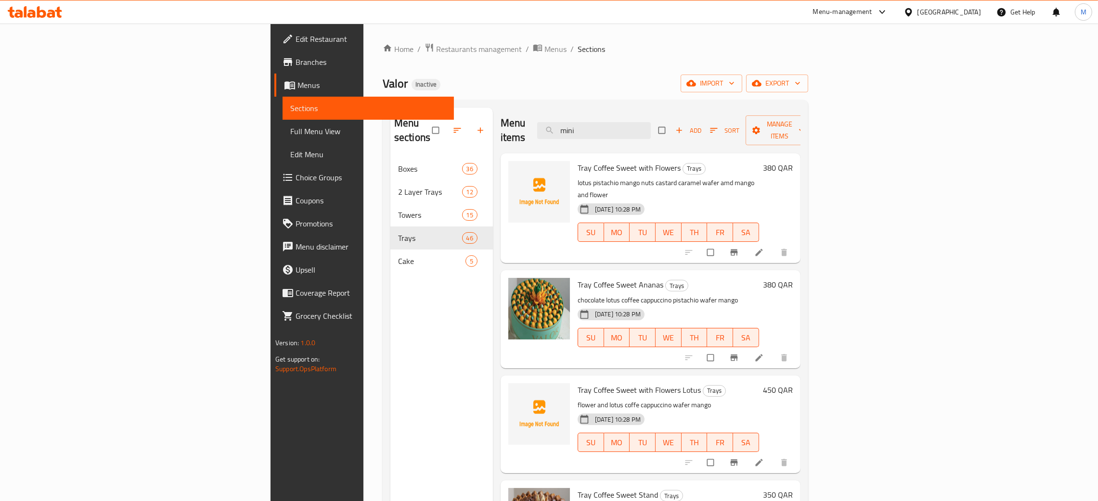
drag, startPoint x: 677, startPoint y: 118, endPoint x: 634, endPoint y: 106, distance: 45.1
click at [636, 112] on div "Menu items mini Add Sort Manage items" at bounding box center [651, 131] width 300 height 46
drag, startPoint x: 679, startPoint y: 120, endPoint x: 669, endPoint y: 121, distance: 9.7
click at [651, 122] on input "search" at bounding box center [594, 130] width 114 height 17
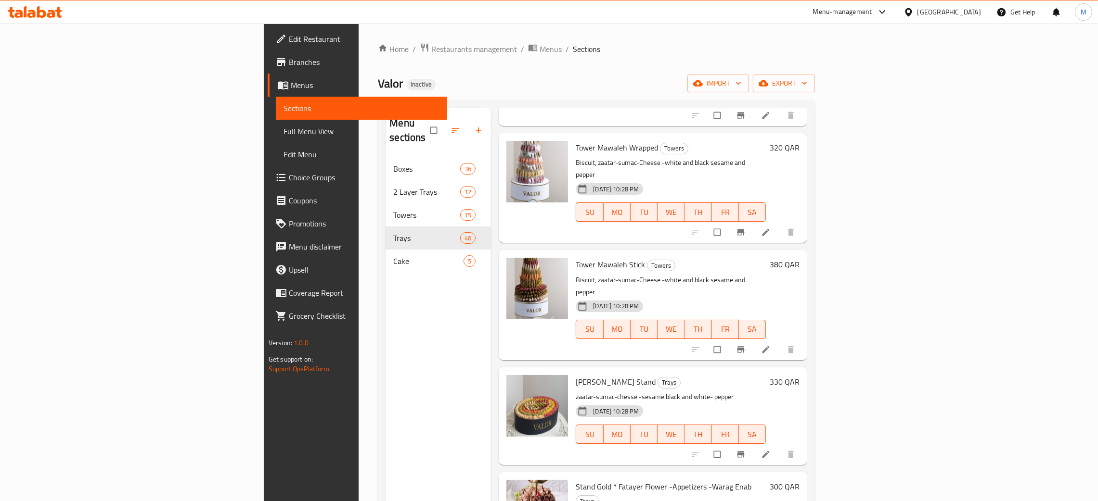
scroll to position [136, 0]
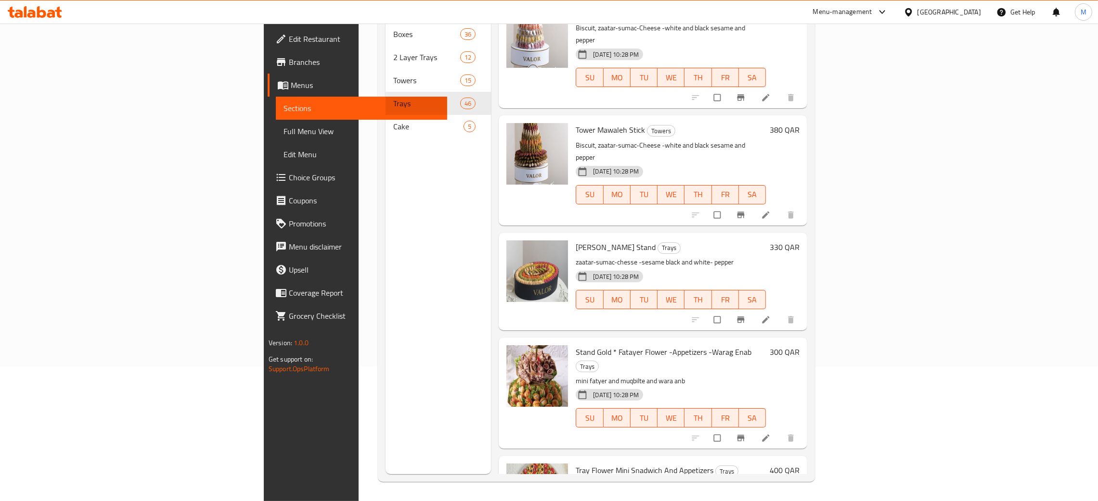
type input "ppe"
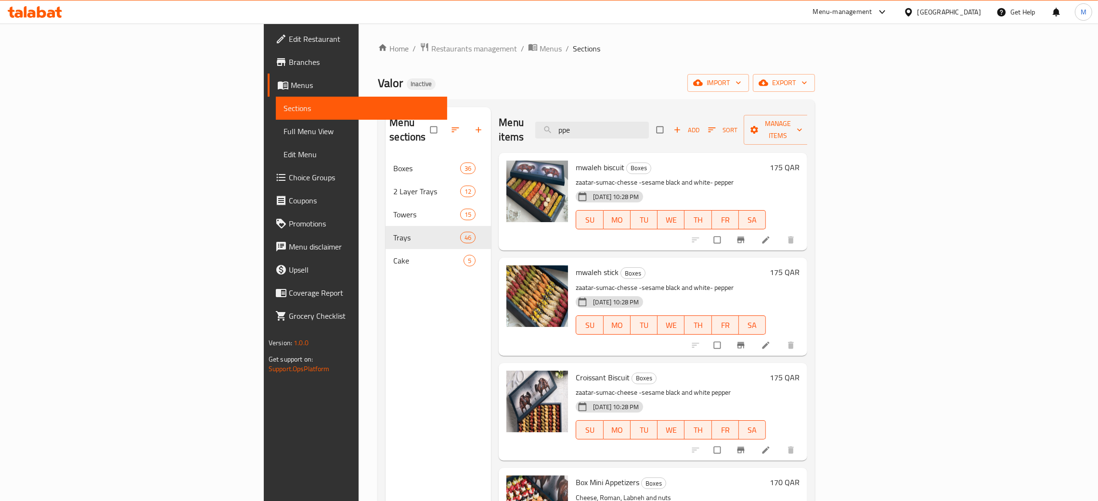
scroll to position [0, 0]
drag, startPoint x: 657, startPoint y: 126, endPoint x: 633, endPoint y: 126, distance: 23.6
click at [633, 126] on input "ppe" at bounding box center [592, 130] width 114 height 17
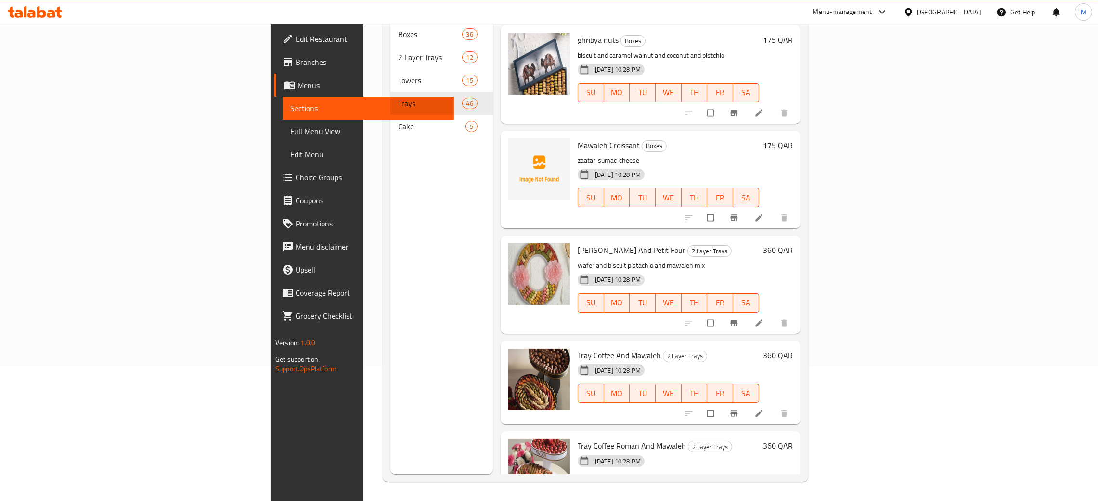
scroll to position [287, 0]
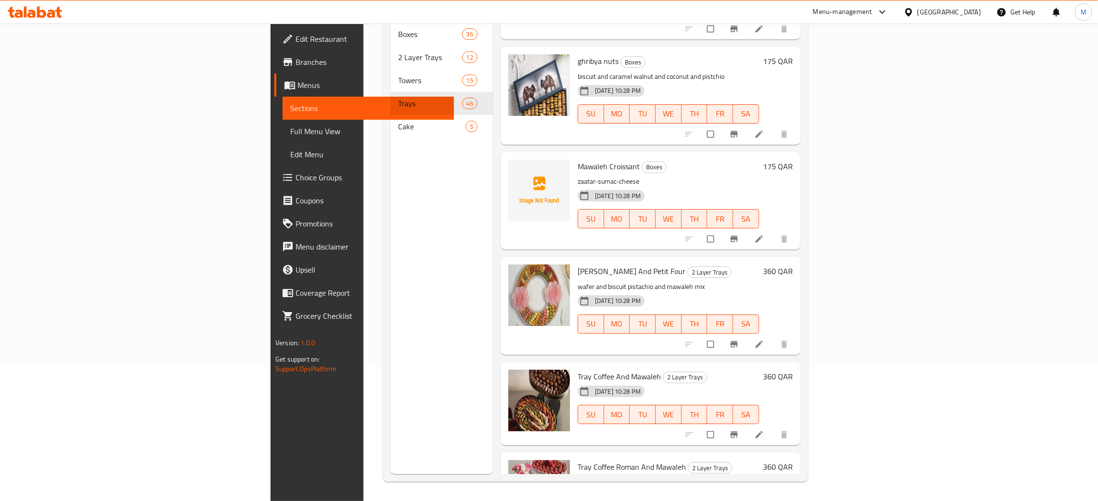
type input "wal"
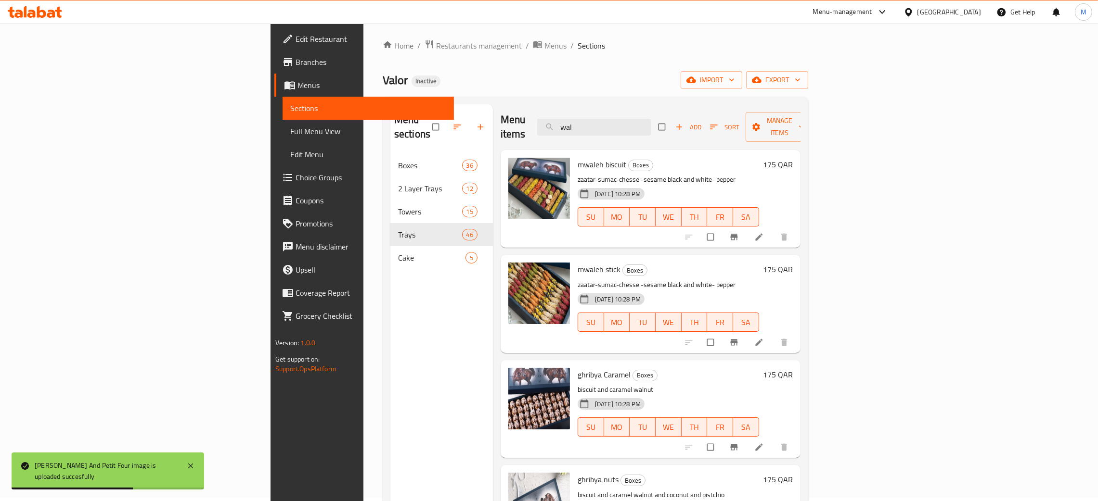
scroll to position [0, 0]
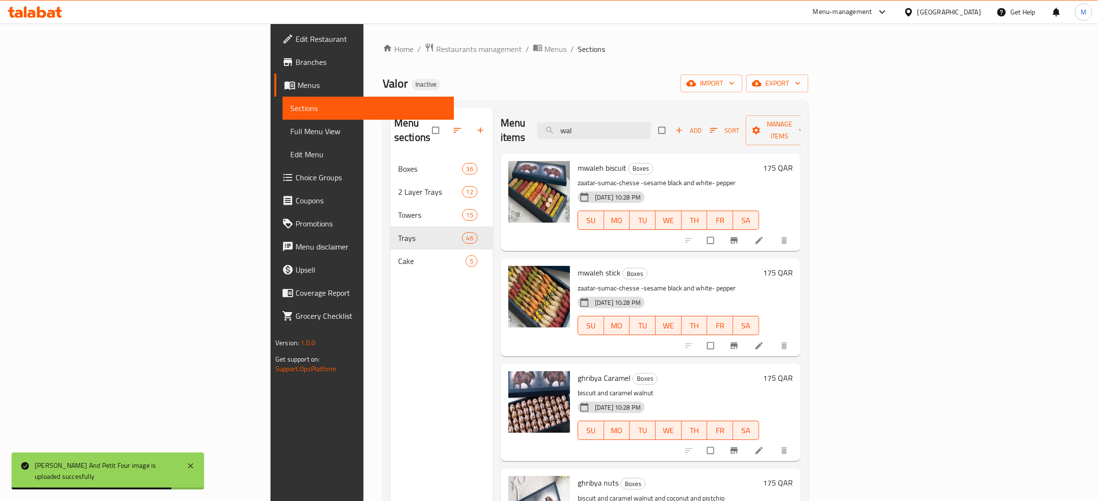
drag, startPoint x: 669, startPoint y: 132, endPoint x: 591, endPoint y: 109, distance: 81.6
click at [591, 111] on div "Menu items wal Add Sort Manage items" at bounding box center [651, 131] width 300 height 46
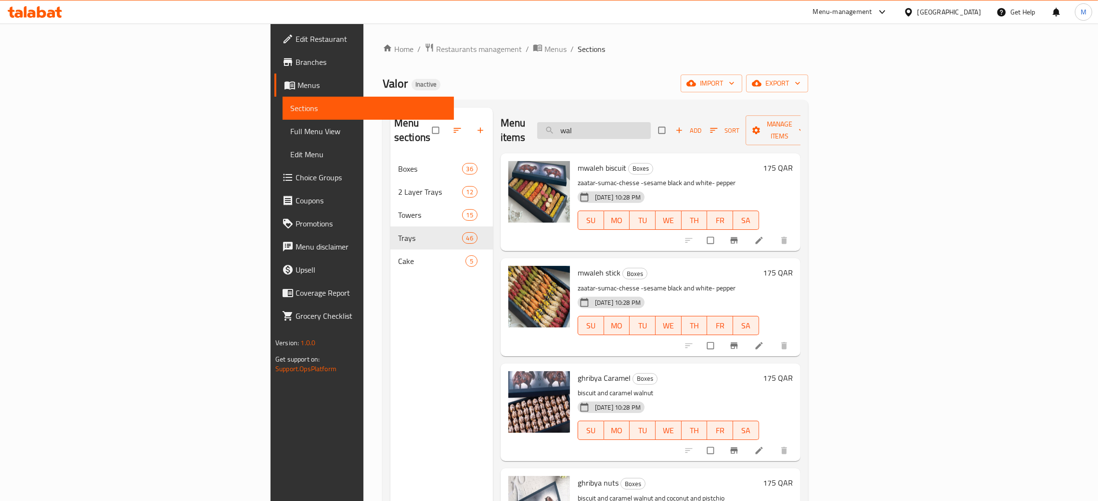
click at [651, 126] on input "wal" at bounding box center [594, 130] width 114 height 17
click at [651, 132] on input "wal" at bounding box center [594, 130] width 114 height 17
drag, startPoint x: 672, startPoint y: 129, endPoint x: 625, endPoint y: 123, distance: 47.6
click at [625, 123] on div "Menu items wal Add Sort Manage items" at bounding box center [651, 131] width 300 height 46
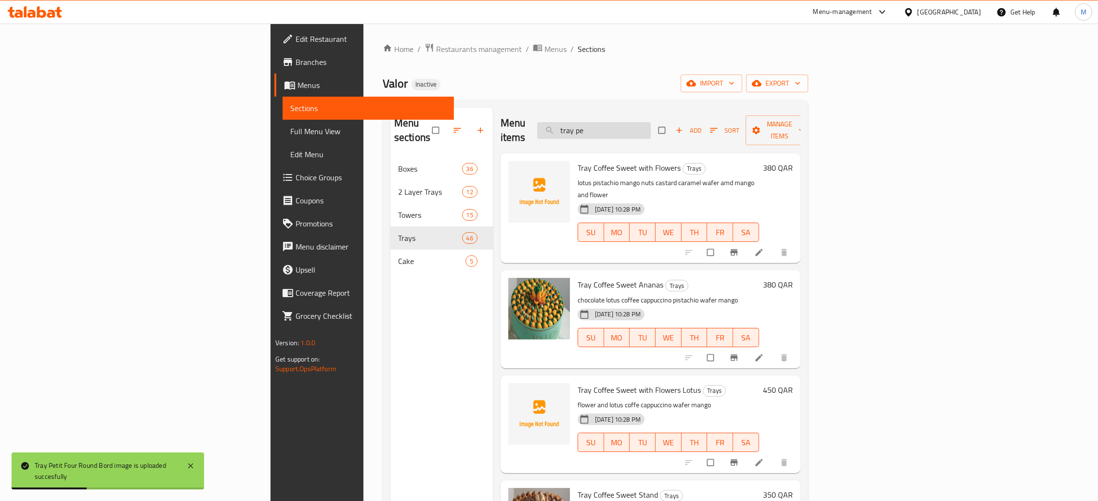
drag, startPoint x: 686, startPoint y: 127, endPoint x: 671, endPoint y: 125, distance: 15.0
click at [651, 125] on input "tray pe" at bounding box center [594, 130] width 114 height 17
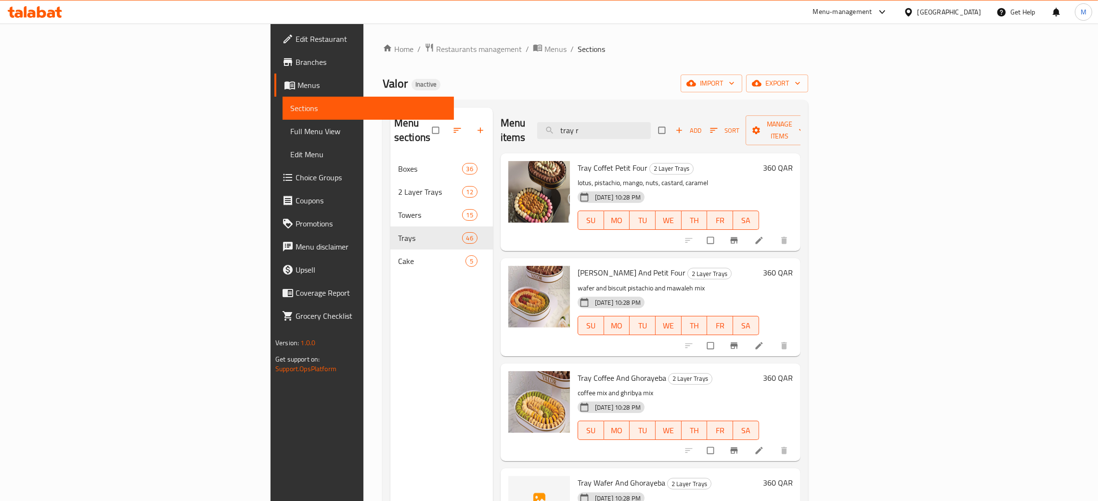
type input "tray ro"
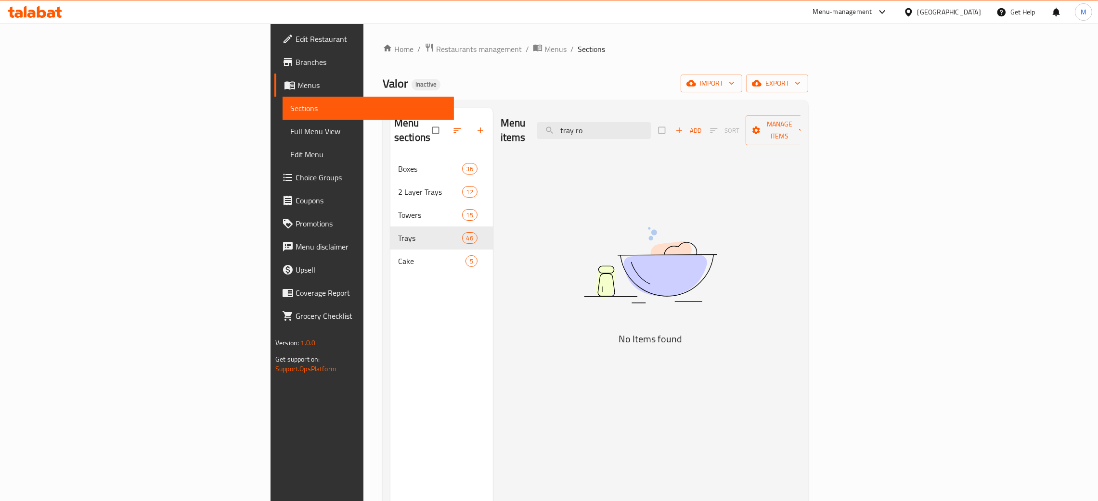
drag, startPoint x: 686, startPoint y: 126, endPoint x: 594, endPoint y: 117, distance: 92.3
click at [594, 117] on div "Menu items tray ro Add Sort Manage items" at bounding box center [651, 131] width 300 height 46
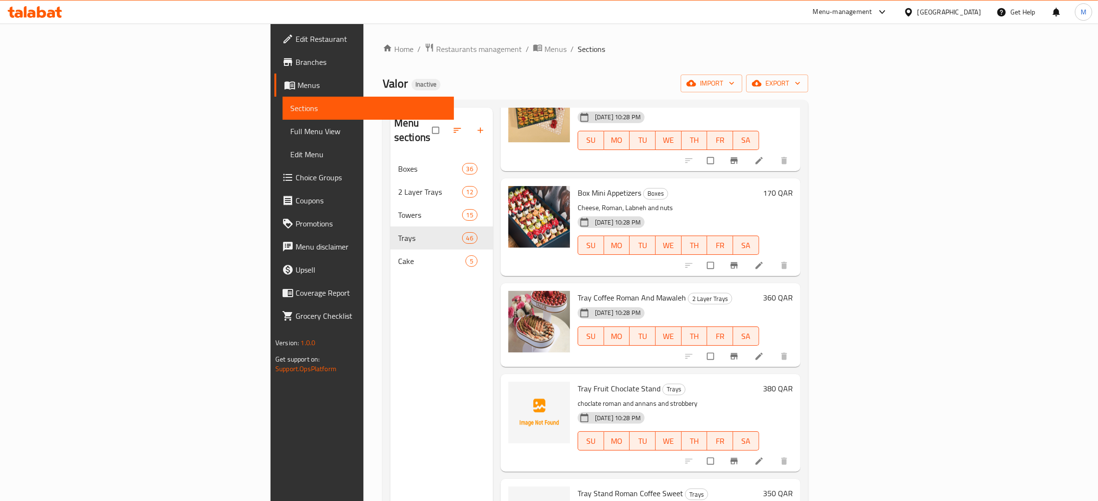
scroll to position [433, 0]
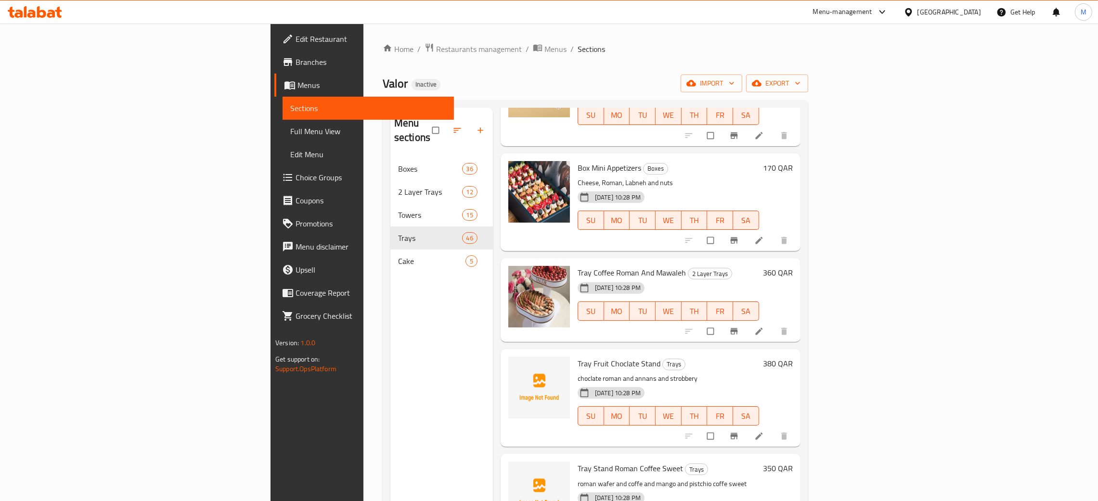
type input "rom"
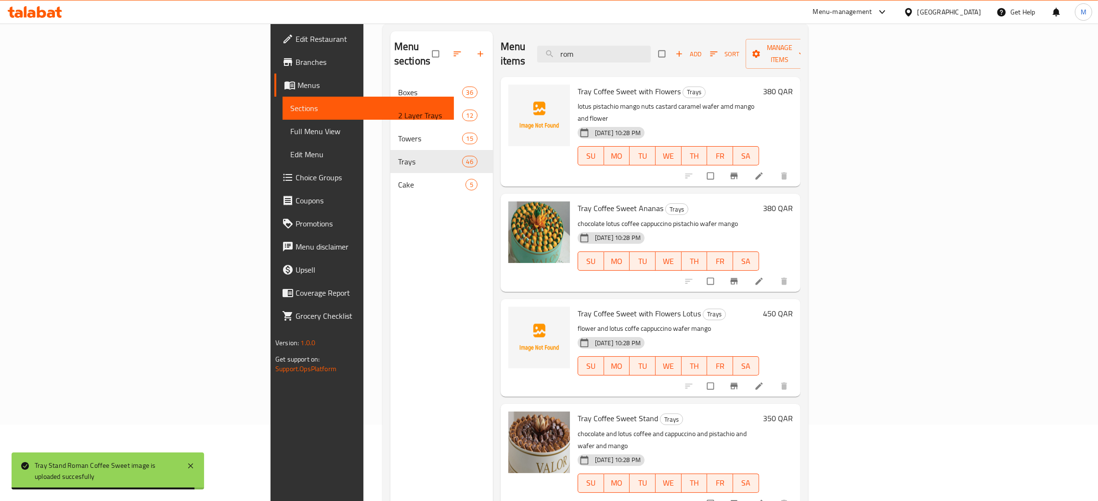
scroll to position [0, 0]
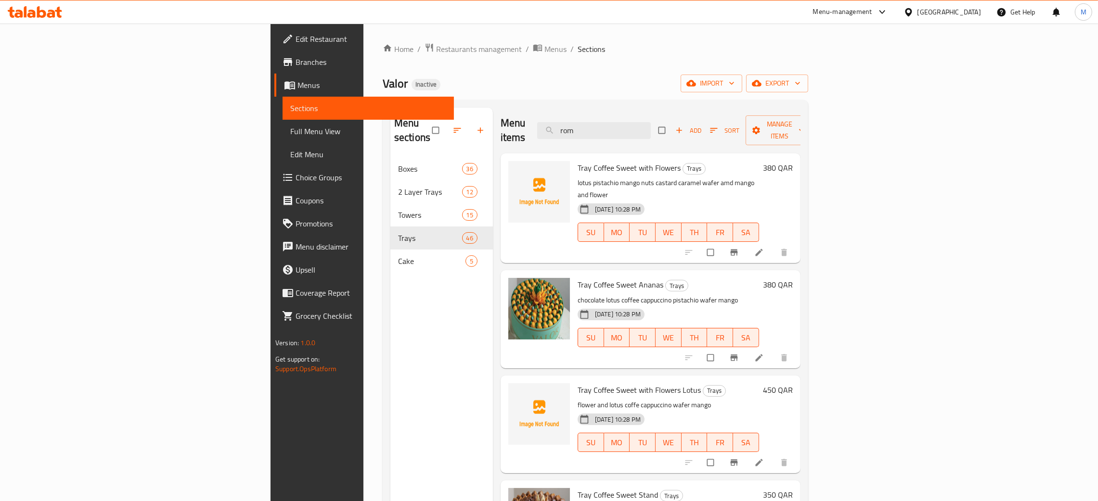
drag, startPoint x: 676, startPoint y: 122, endPoint x: 635, endPoint y: 112, distance: 42.7
click at [636, 112] on div "Menu items rom Add Sort Manage items" at bounding box center [651, 131] width 300 height 46
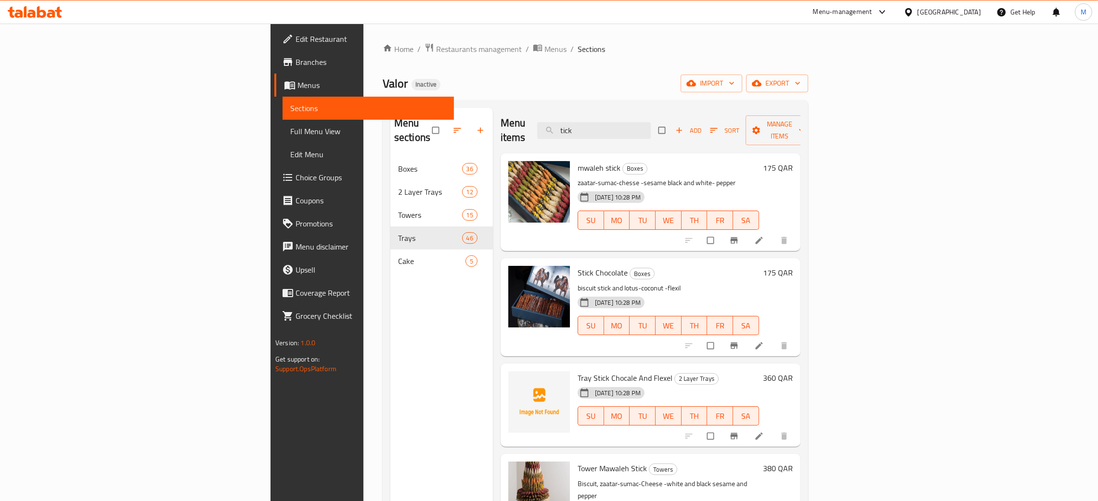
type input "tick"
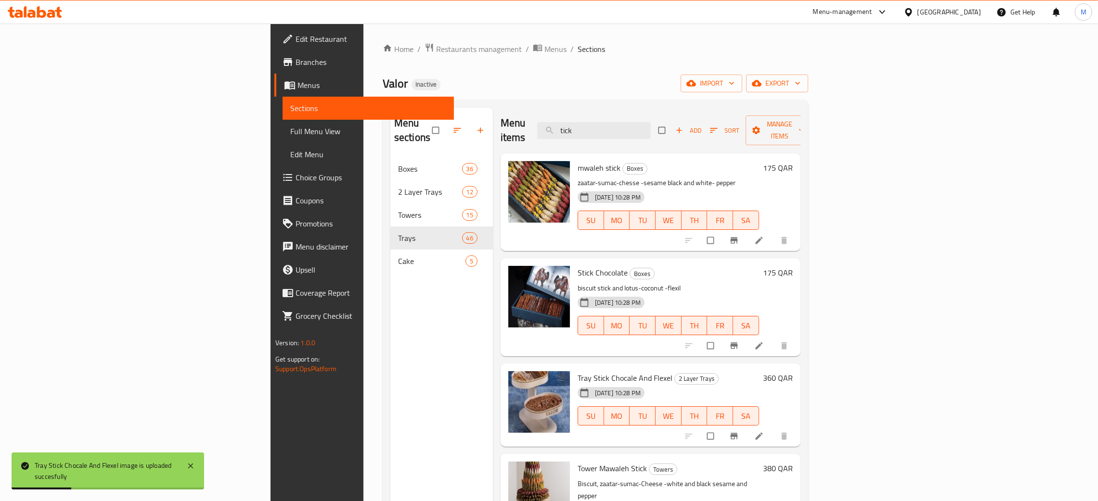
drag, startPoint x: 674, startPoint y: 125, endPoint x: 617, endPoint y: 118, distance: 57.2
click at [619, 118] on div "Menu items tick Add Sort Manage items" at bounding box center [651, 131] width 300 height 46
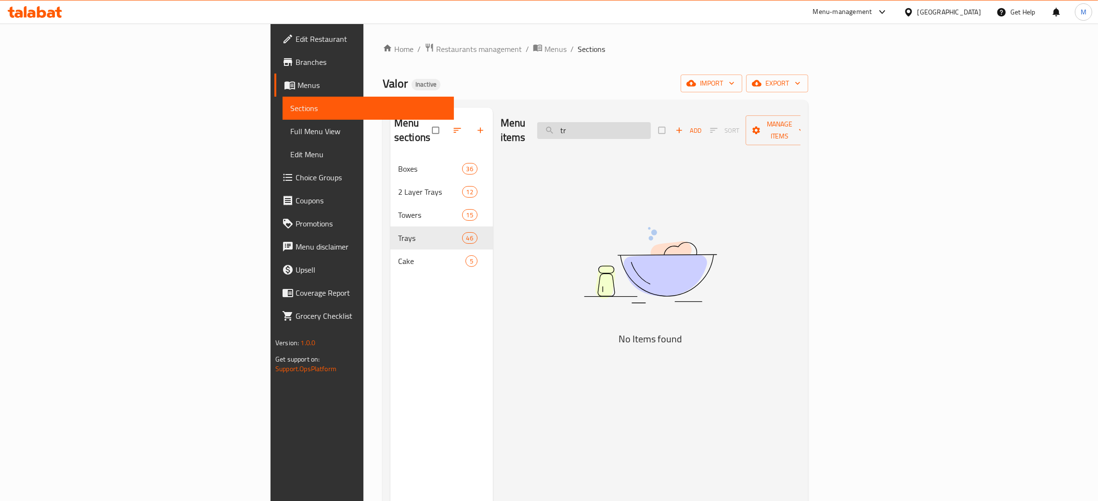
type input "t"
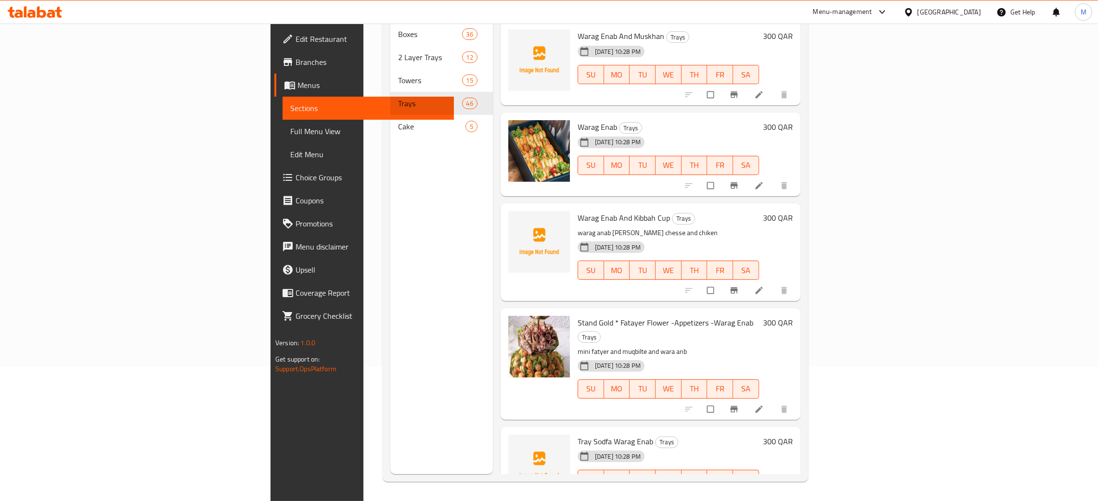
scroll to position [95, 0]
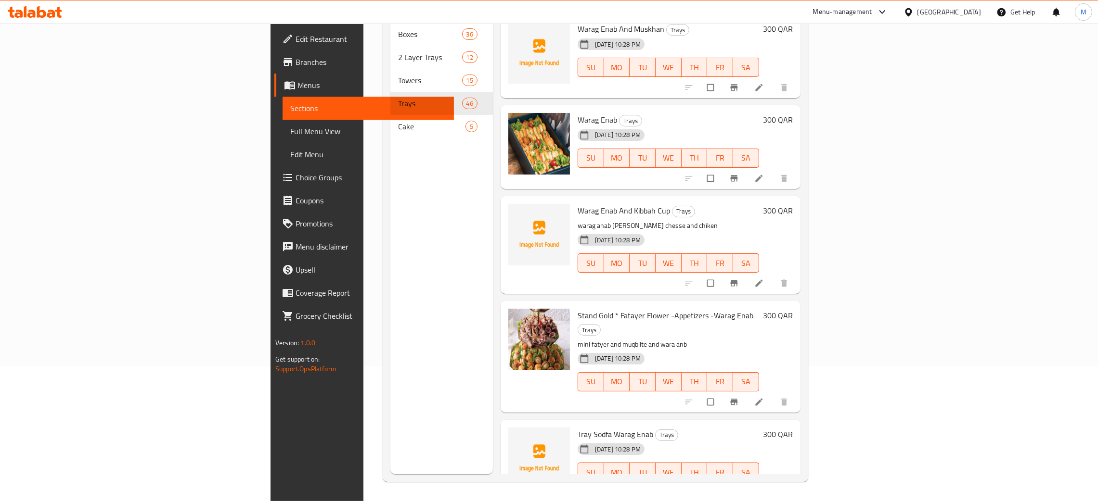
type input "enab"
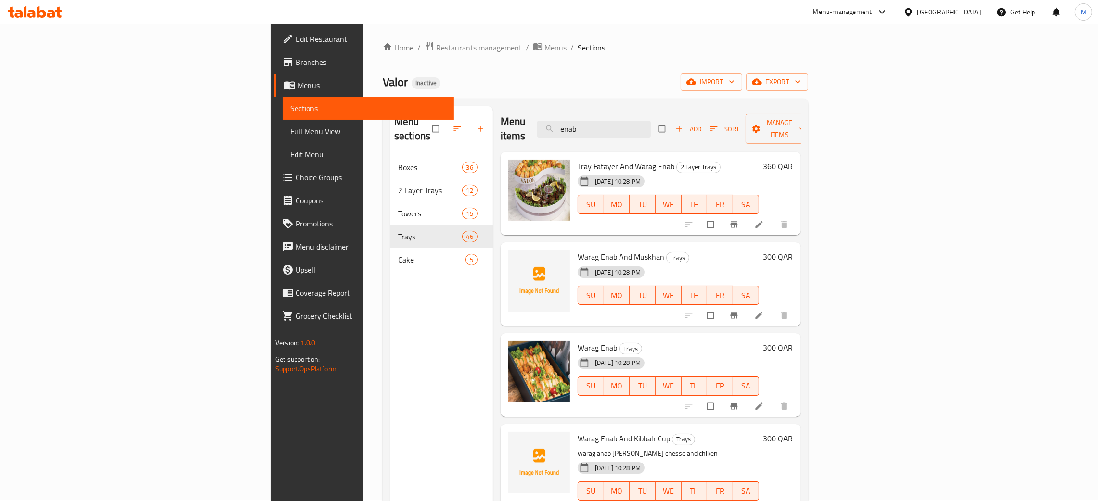
scroll to position [0, 0]
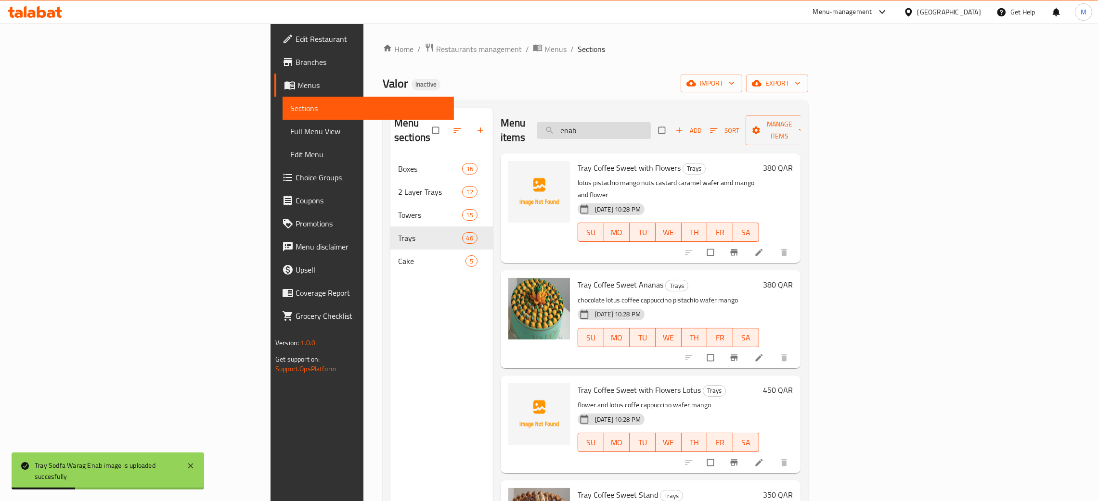
drag, startPoint x: 698, startPoint y: 127, endPoint x: 636, endPoint y: 129, distance: 62.1
click at [636, 129] on input "enab" at bounding box center [594, 130] width 114 height 17
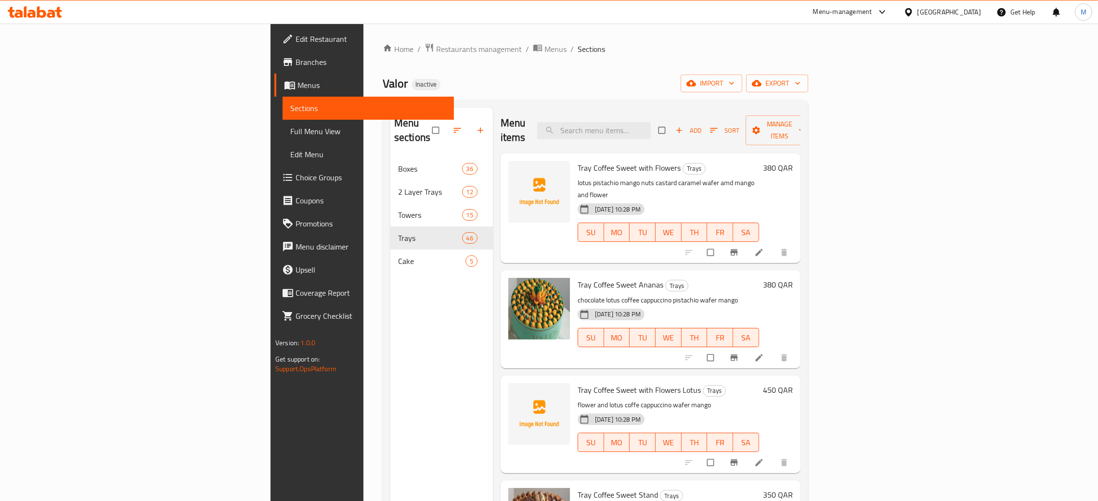
drag, startPoint x: 1108, startPoint y: 374, endPoint x: 686, endPoint y: 85, distance: 511.7
click at [686, 85] on div "Valor Inactive import export" at bounding box center [595, 84] width 425 height 18
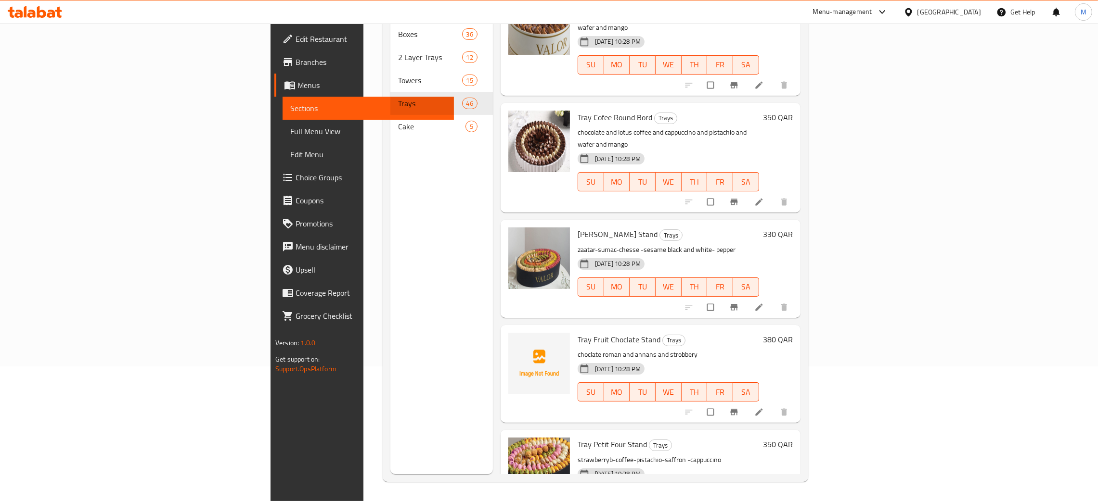
scroll to position [184, 0]
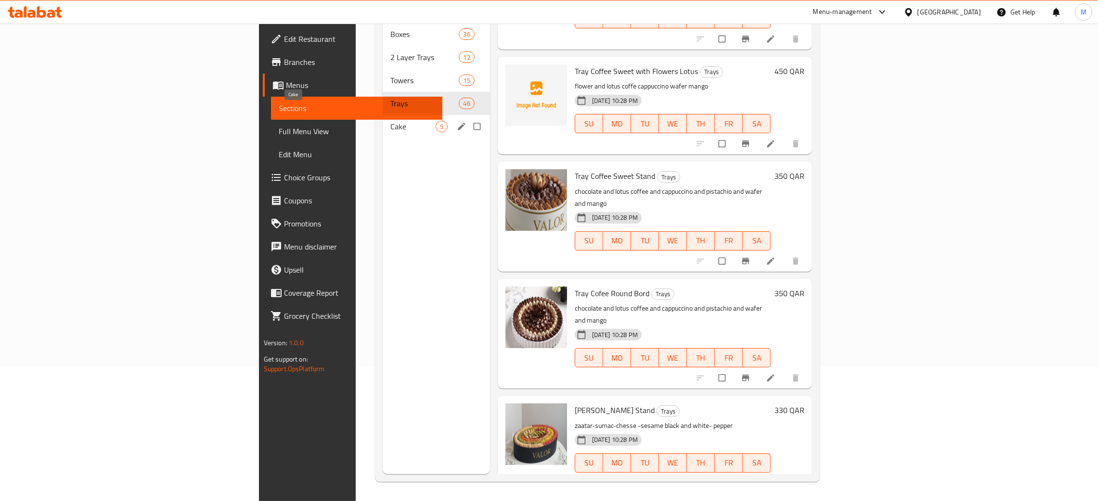
click at [390, 121] on span "Cake" at bounding box center [412, 127] width 45 height 12
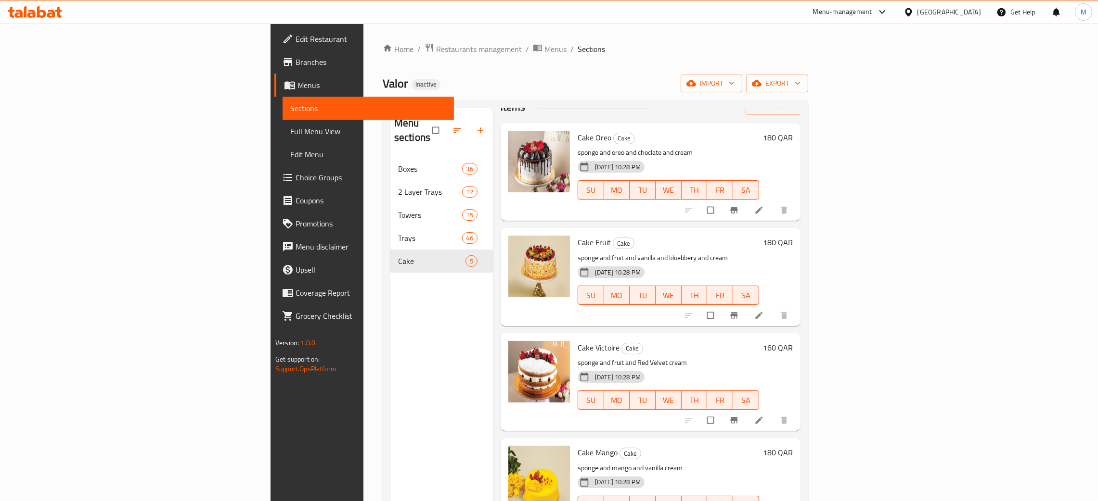
scroll to position [47, 0]
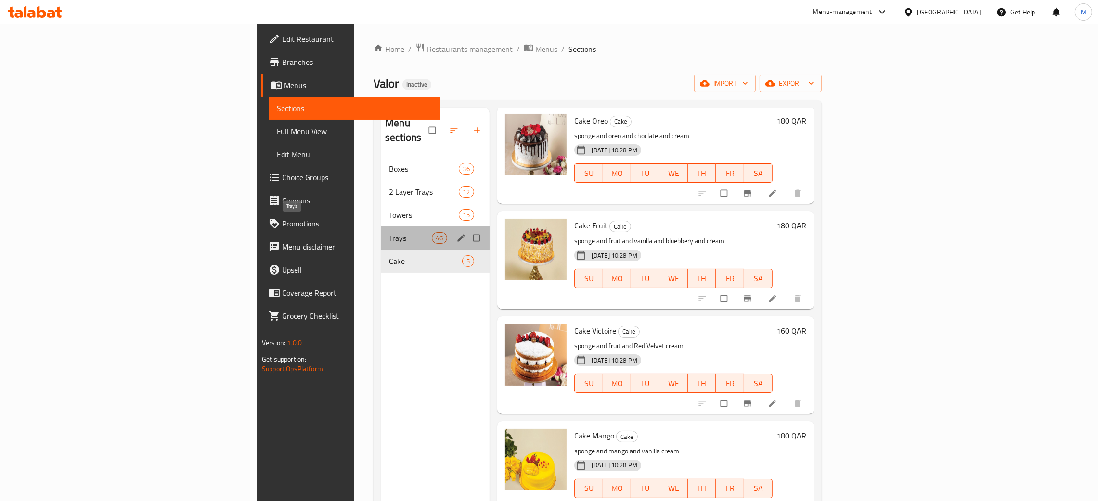
click at [389, 232] on span "Trays" at bounding box center [410, 238] width 42 height 12
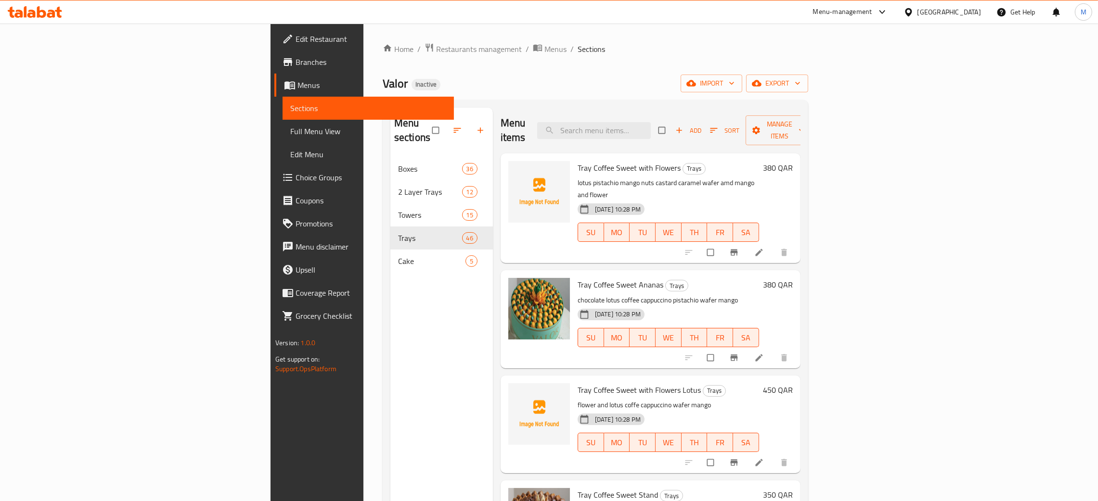
drag, startPoint x: 224, startPoint y: 115, endPoint x: 221, endPoint y: 104, distance: 11.4
click at [383, 106] on div "Menu sections Boxes 36 2 Layer Trays 12 Towers 15 Trays 46 Cake 5 Menu items Ad…" at bounding box center [595, 358] width 425 height 517
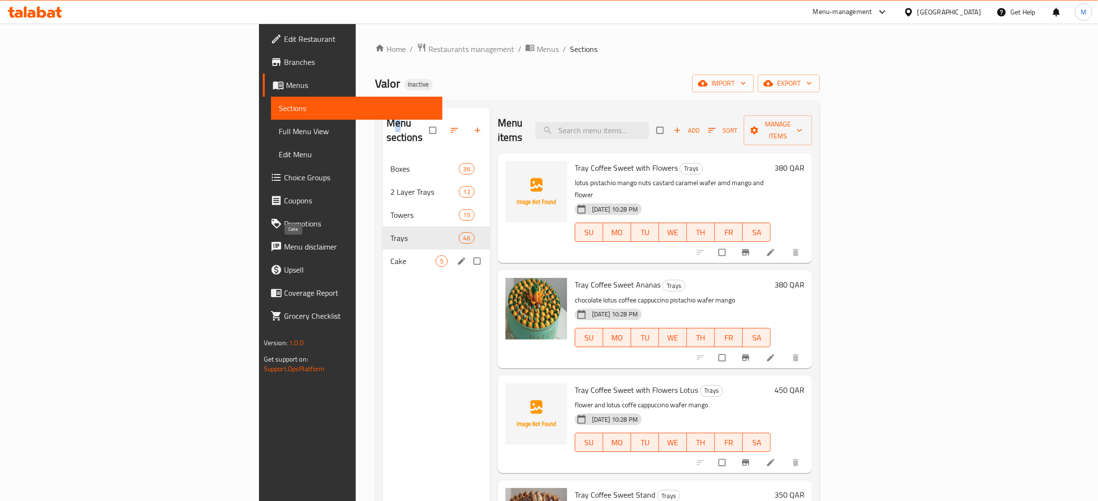
drag, startPoint x: 263, startPoint y: 247, endPoint x: 276, endPoint y: 218, distance: 32.1
click at [383, 222] on div "Boxes 36 2 Layer Trays 12 Towers 15 Trays 46 Cake 5" at bounding box center [436, 215] width 107 height 116
click at [390, 256] on span "Cake" at bounding box center [412, 262] width 45 height 12
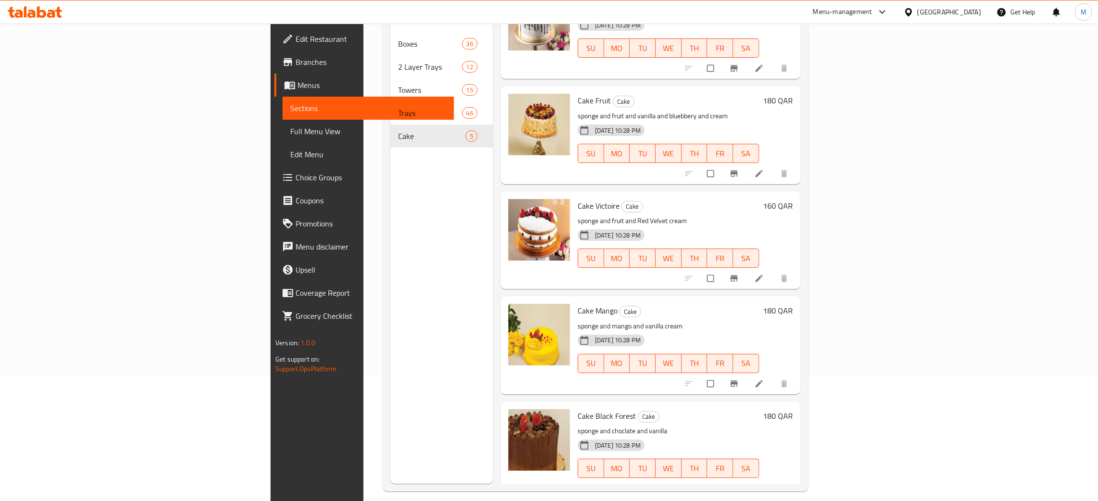
scroll to position [136, 0]
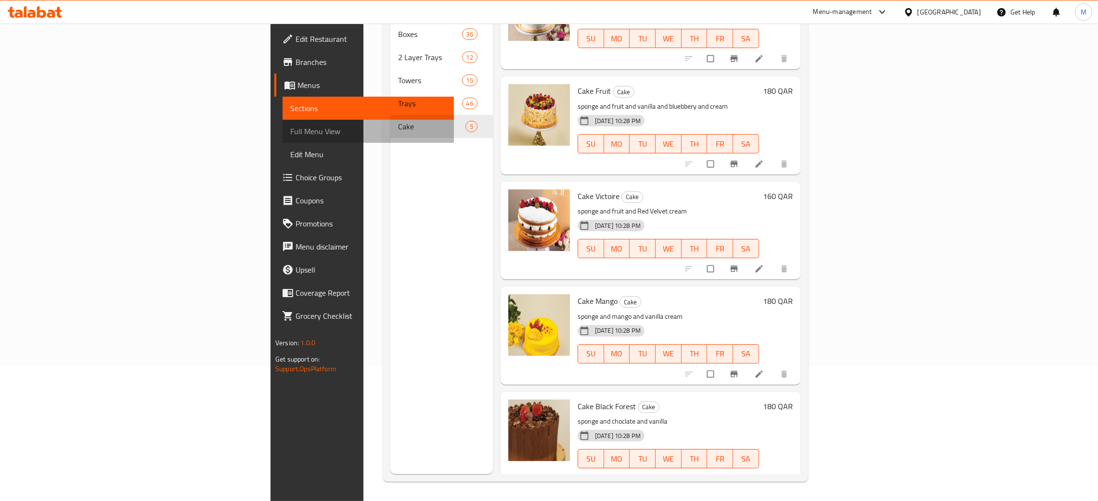
click at [290, 132] on span "Full Menu View" at bounding box center [368, 132] width 156 height 12
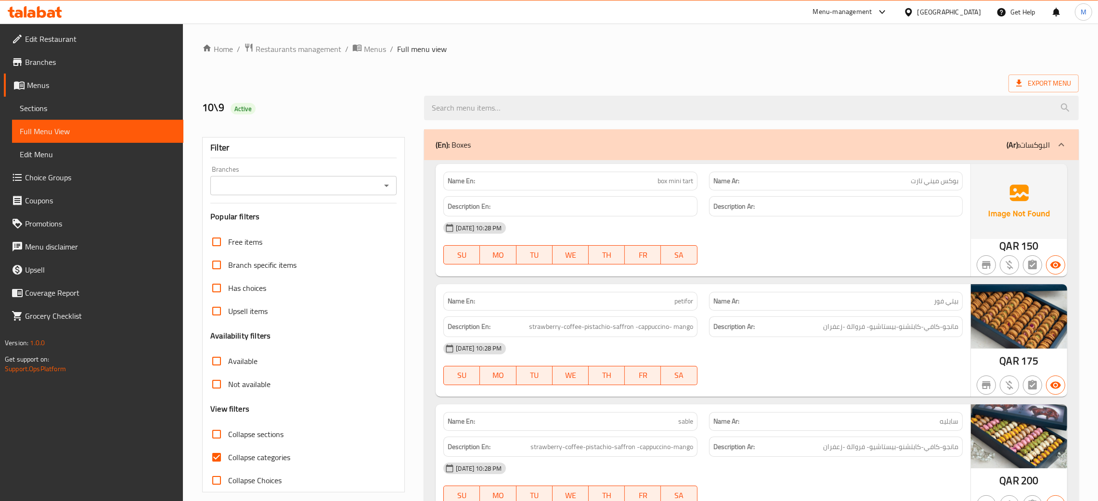
drag, startPoint x: 604, startPoint y: 133, endPoint x: 487, endPoint y: 218, distance: 145.5
drag, startPoint x: 487, startPoint y: 218, endPoint x: 350, endPoint y: 85, distance: 190.6
click at [350, 86] on div "Export Menu" at bounding box center [640, 84] width 876 height 18
click at [59, 40] on span "Edit Restaurant" at bounding box center [100, 39] width 151 height 12
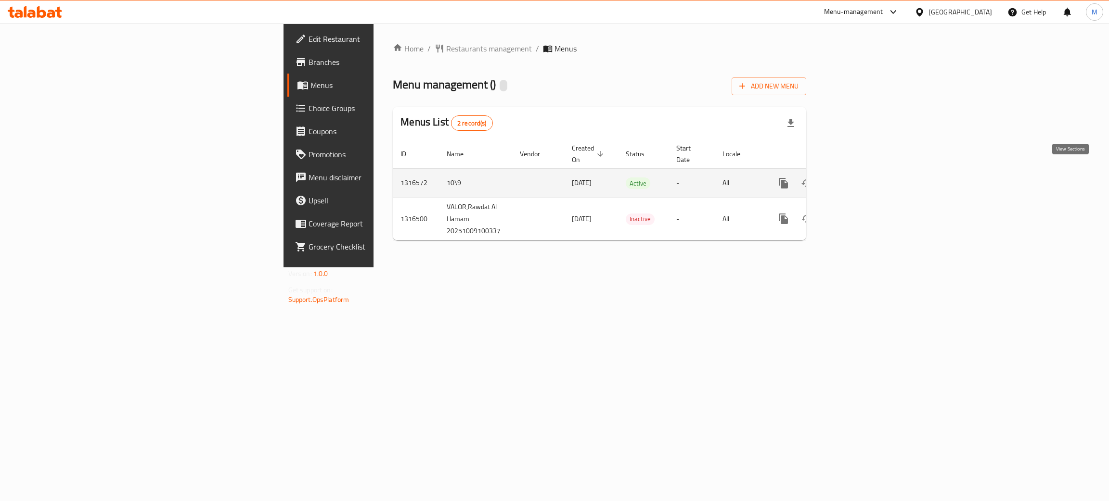
click at [859, 178] on icon "enhanced table" at bounding box center [853, 184] width 12 height 12
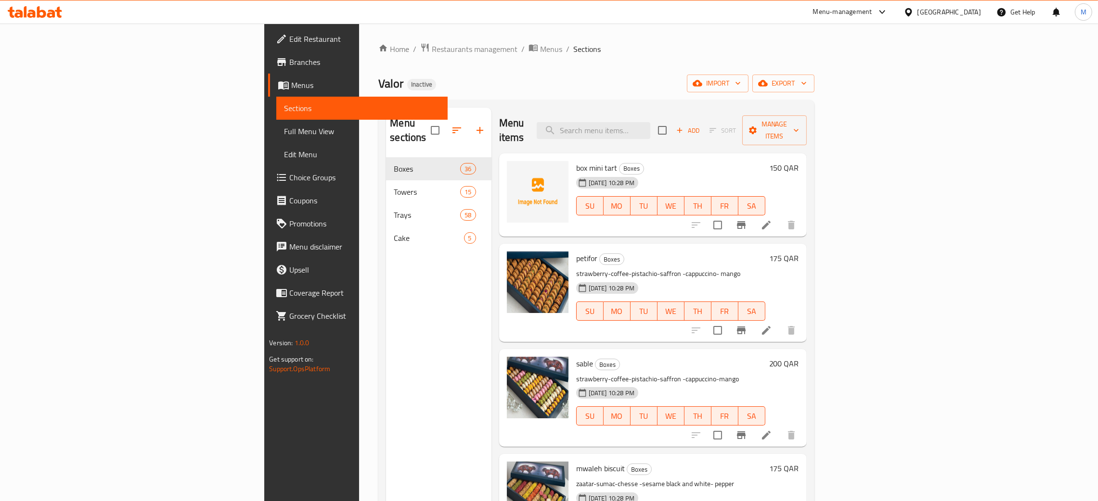
click at [284, 132] on span "Full Menu View" at bounding box center [362, 132] width 156 height 12
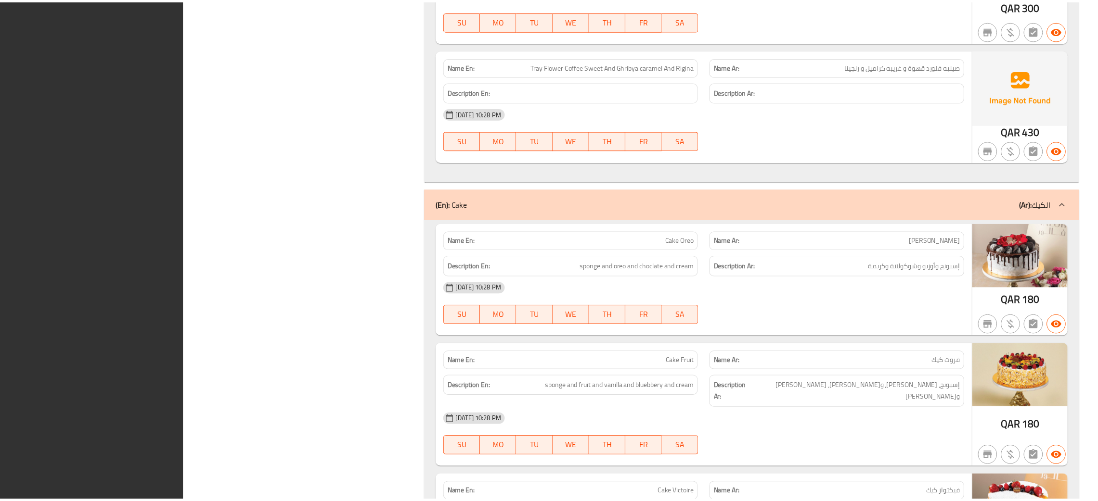
scroll to position [13691, 0]
